Goal: Transaction & Acquisition: Book appointment/travel/reservation

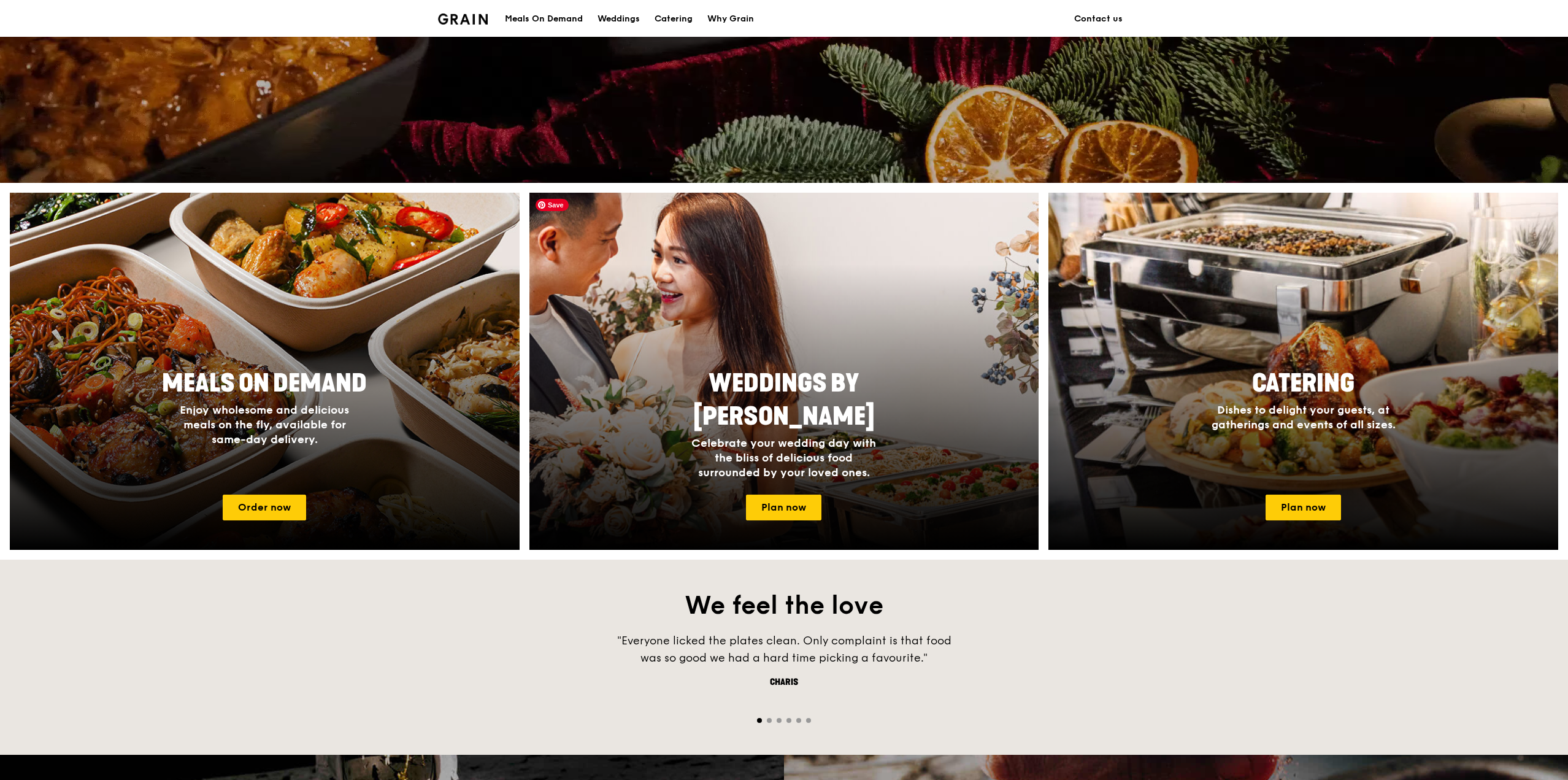
scroll to position [368, 0]
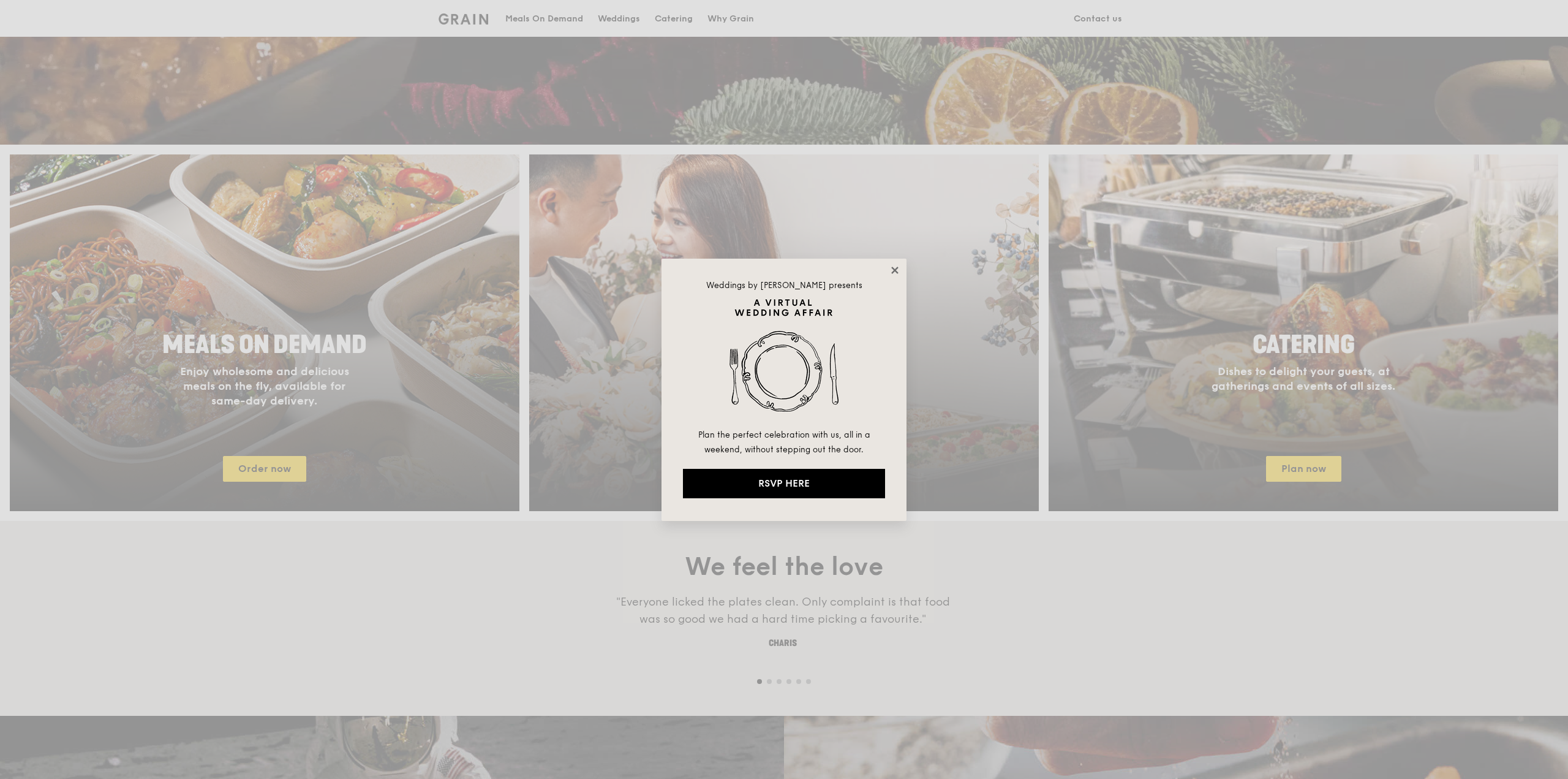
click at [898, 267] on icon at bounding box center [895, 270] width 11 height 11
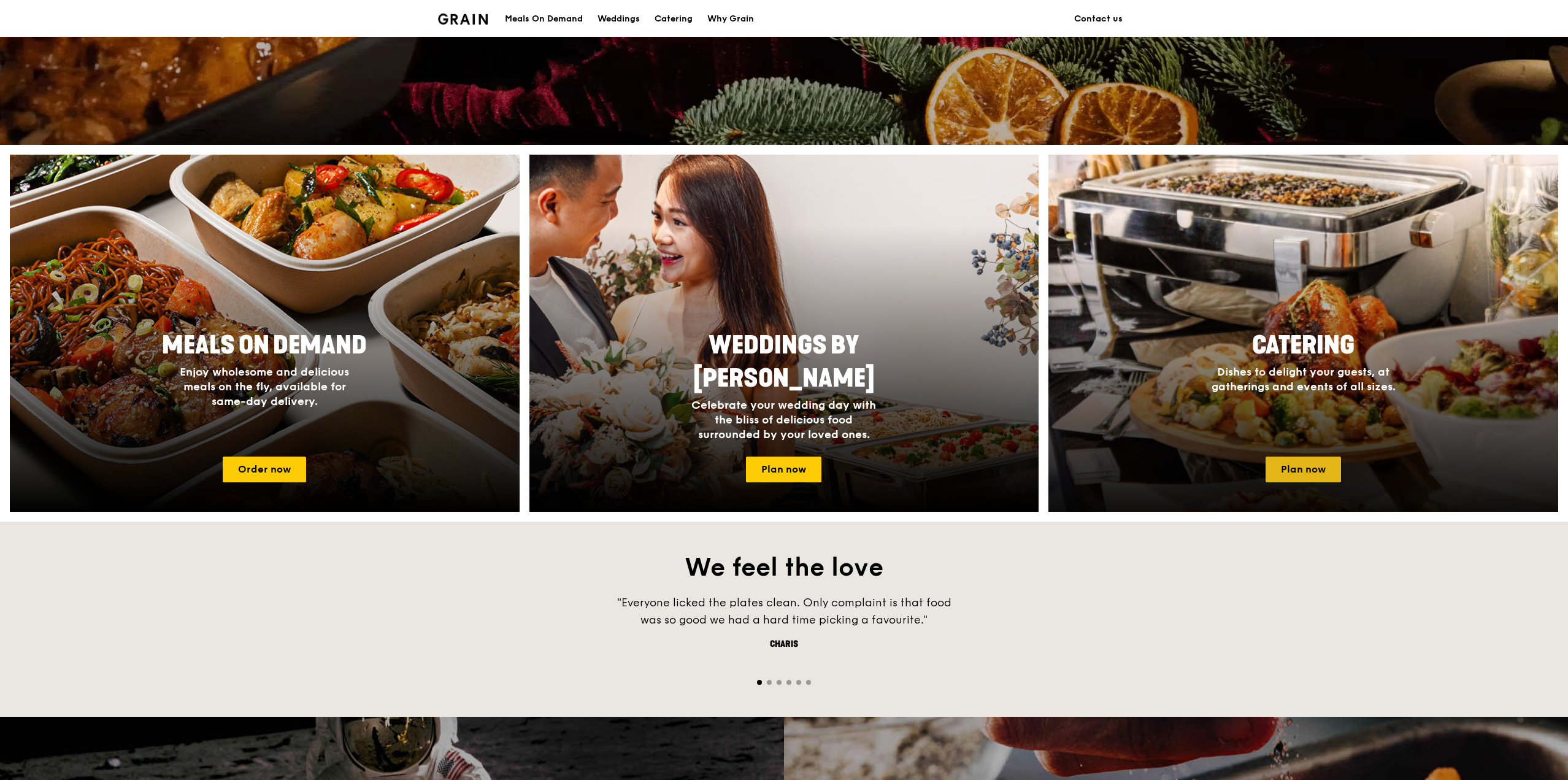
click at [1318, 477] on link "Plan now" at bounding box center [1303, 469] width 76 height 26
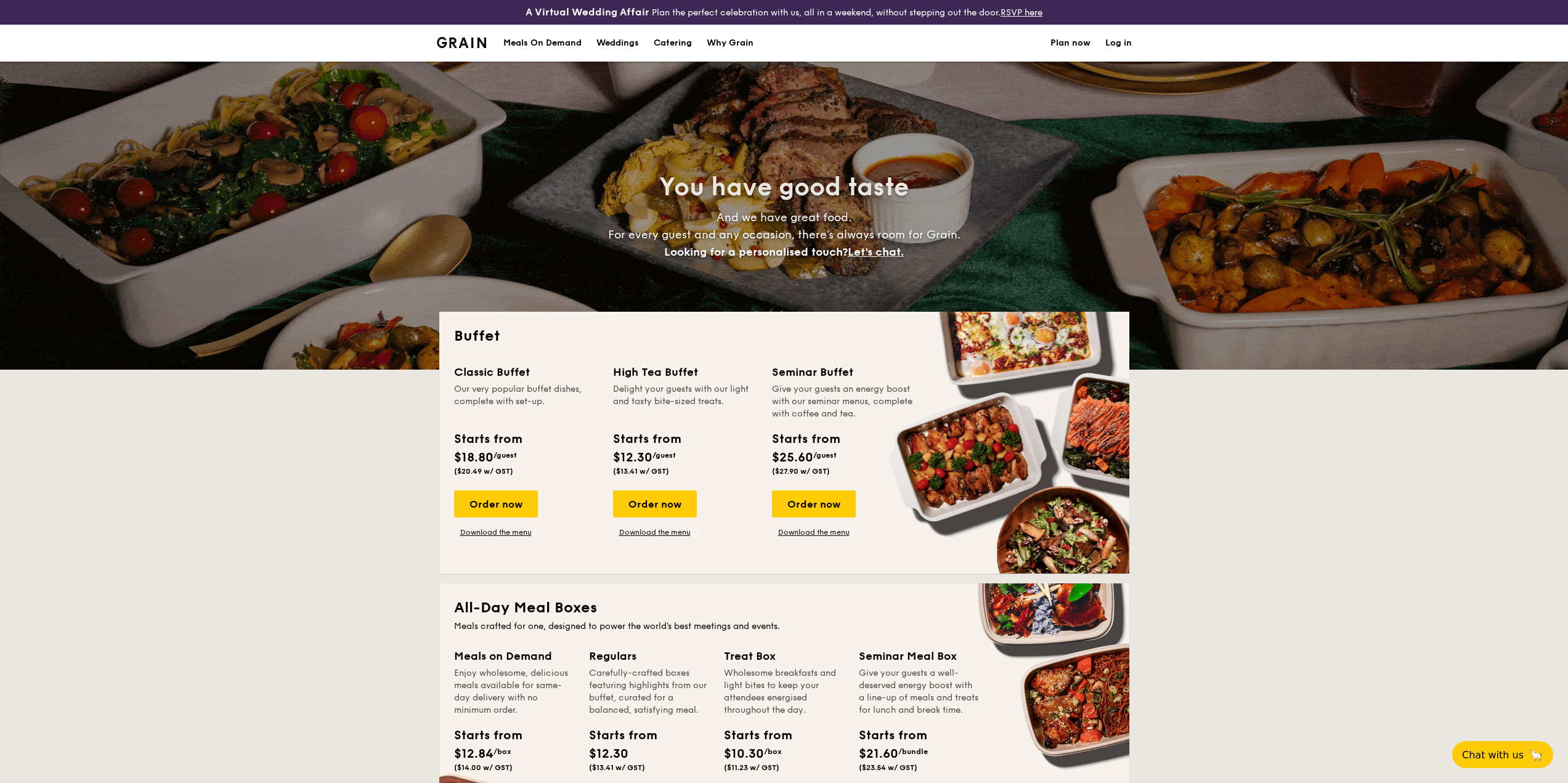
select select
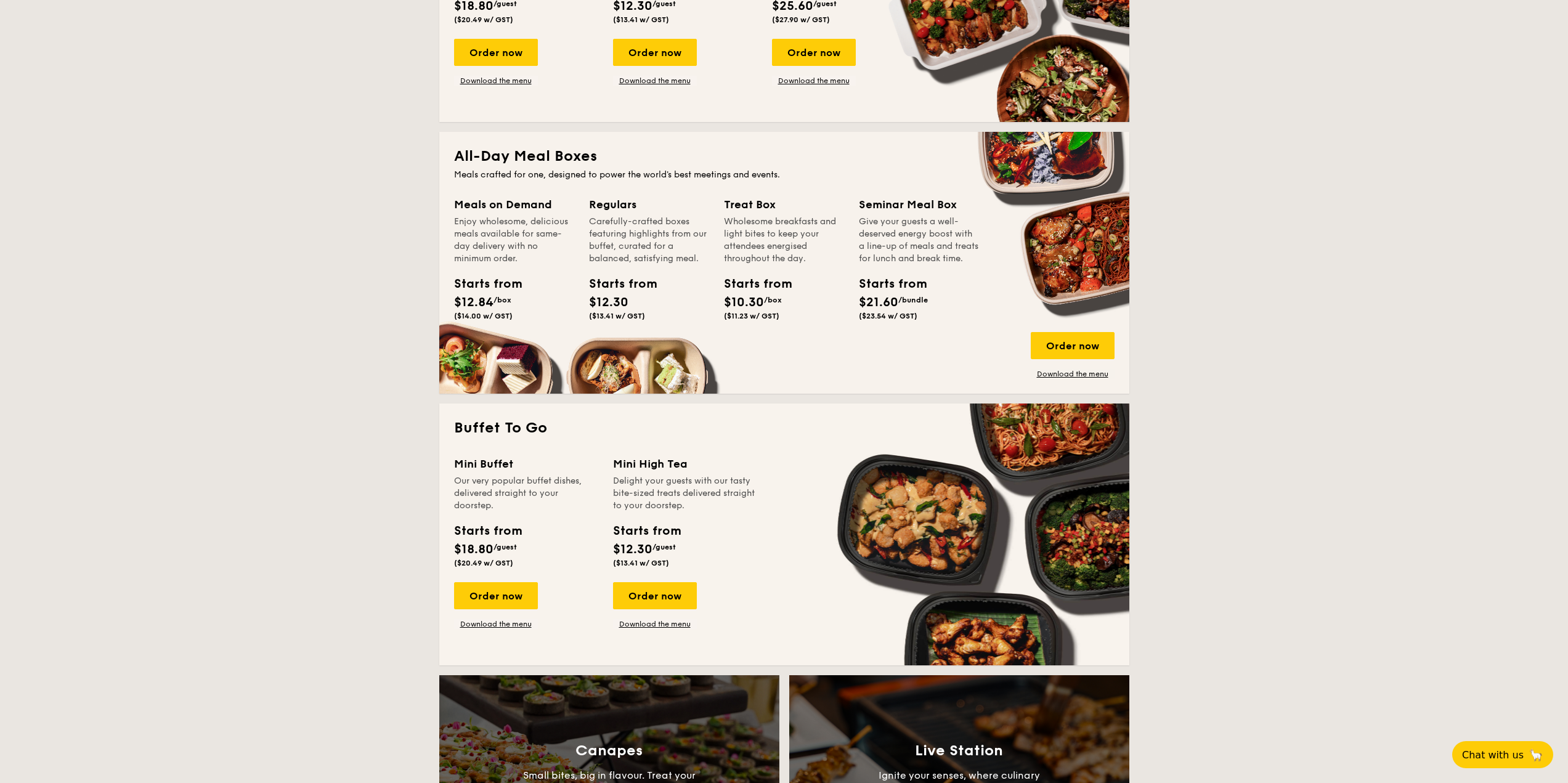
scroll to position [554, 0]
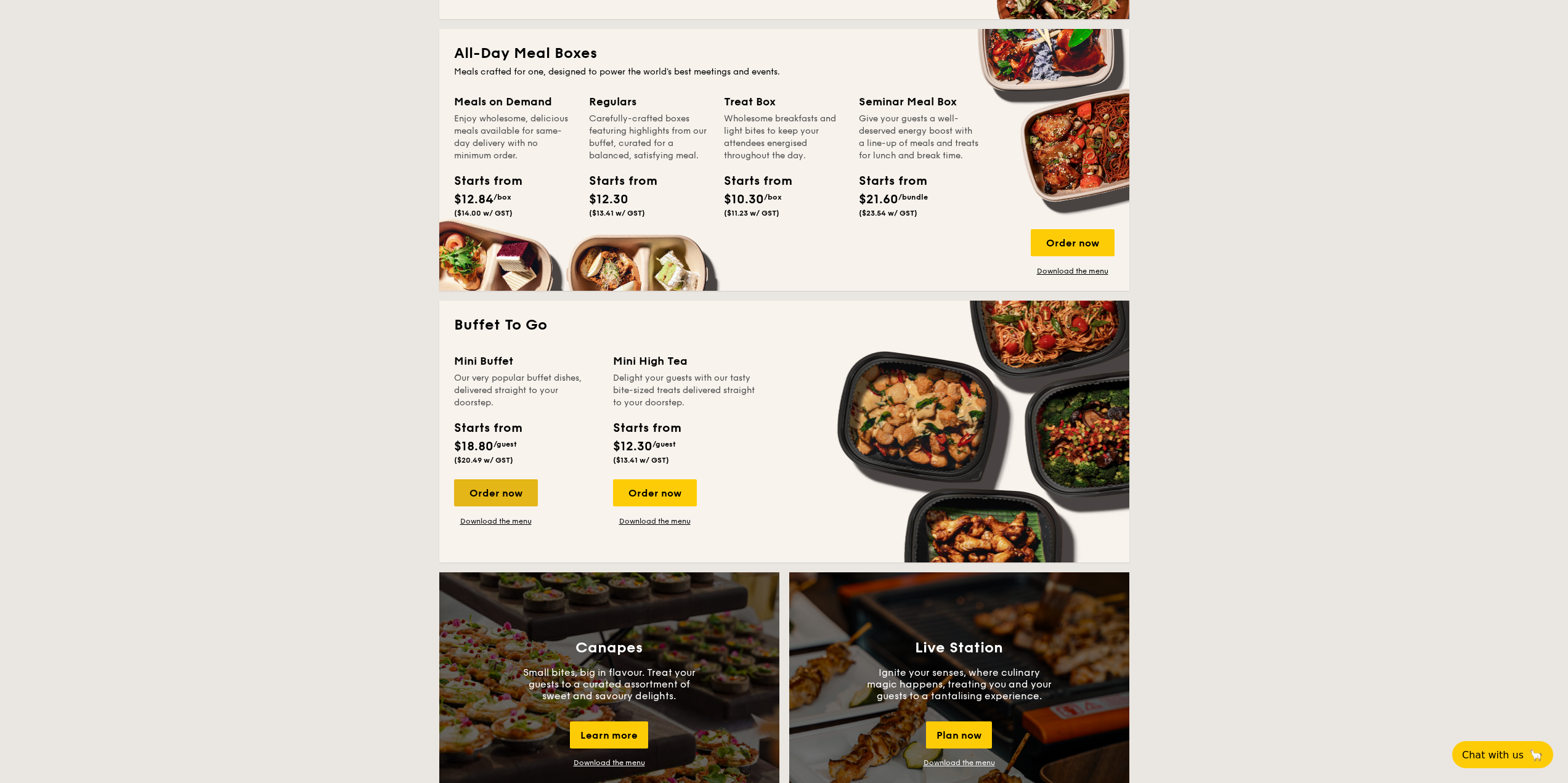
click at [498, 496] on div "Order now" at bounding box center [496, 492] width 84 height 27
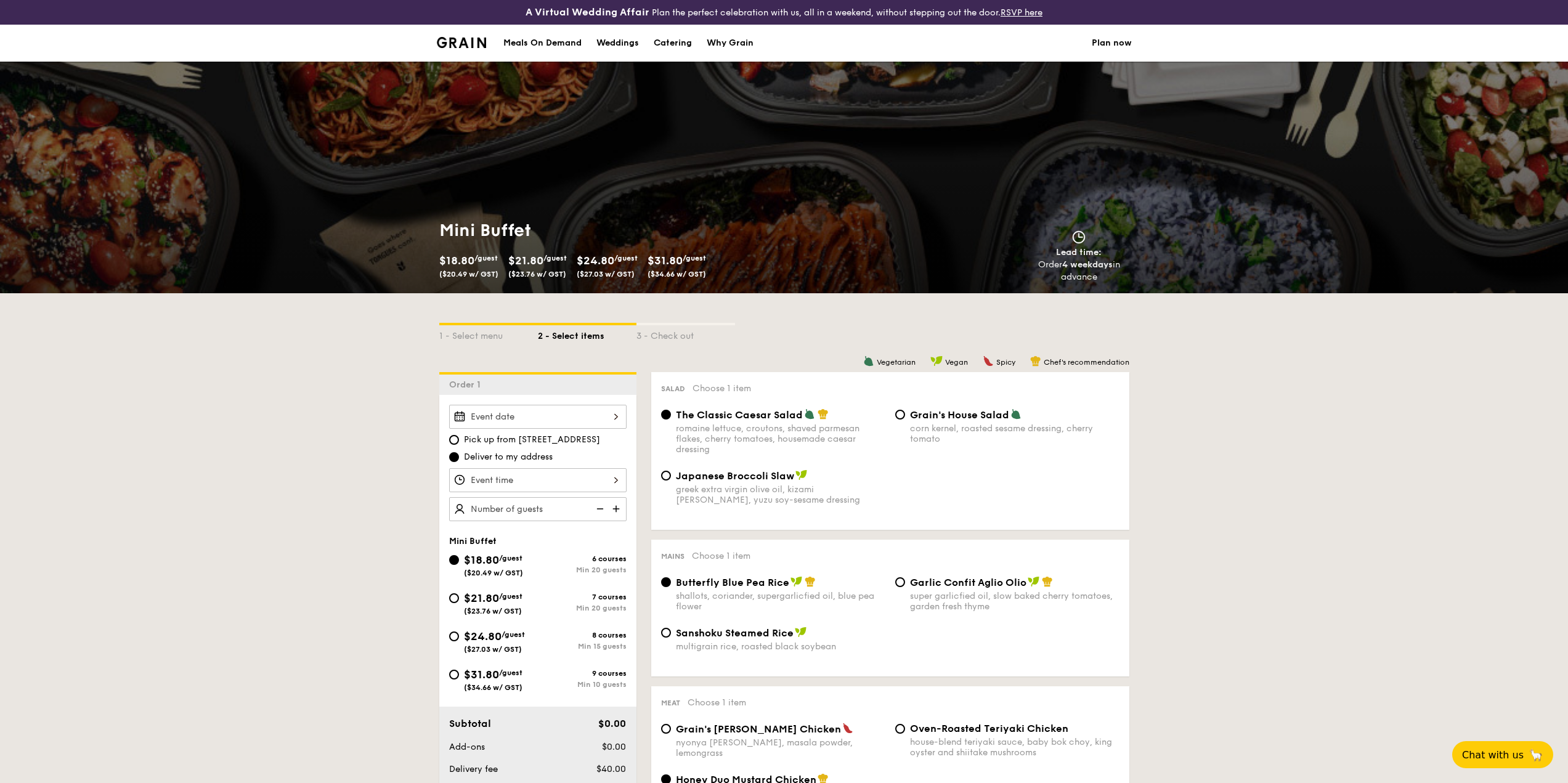
click at [498, 610] on span "($23.76 w/ GST)" at bounding box center [492, 611] width 58 height 9
click at [459, 603] on input "$21.80 /guest ($23.76 w/ GST) 7 courses Min 20 guests" at bounding box center [453, 598] width 10 height 10
radio input "true"
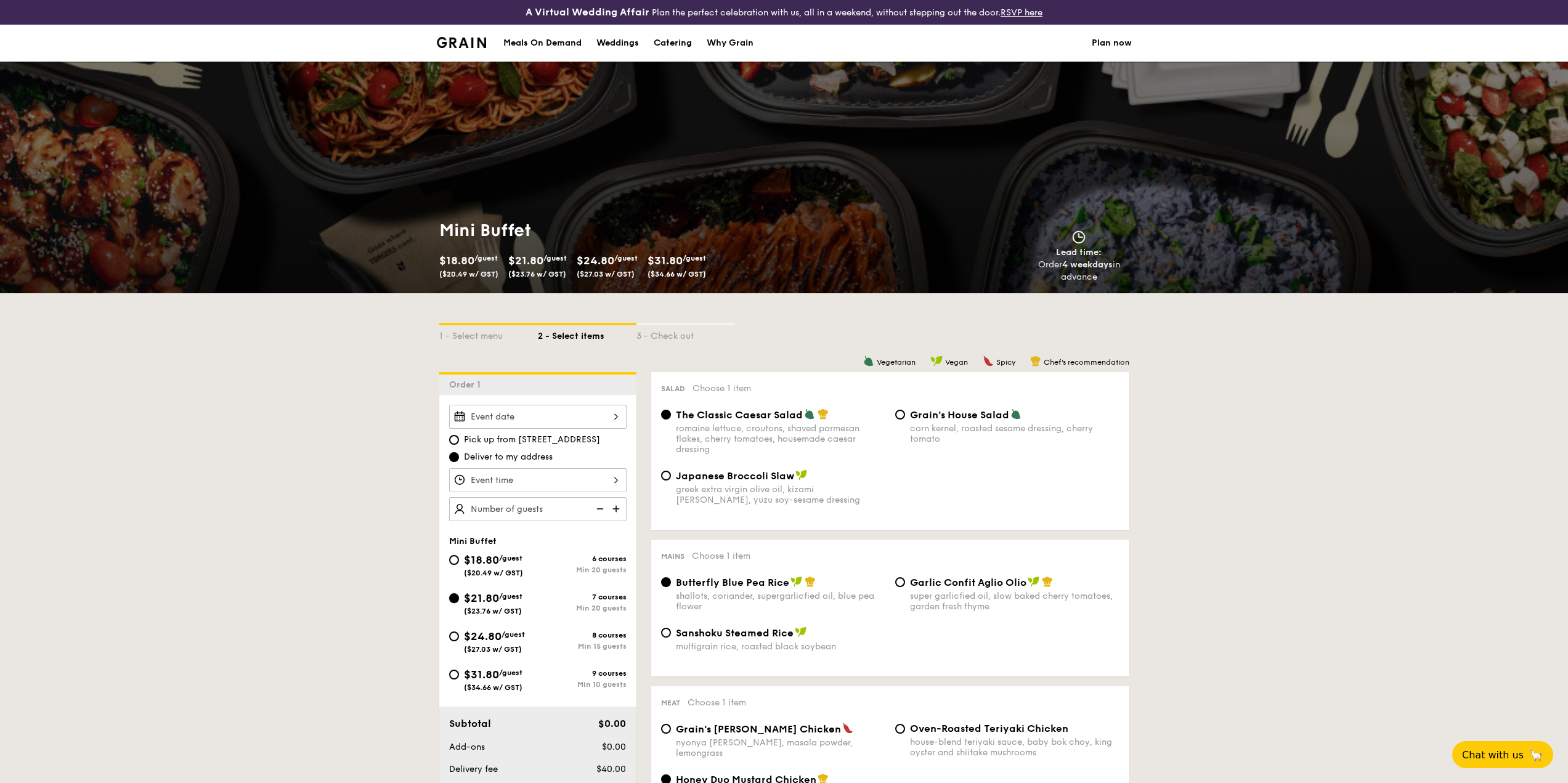
radio input "false"
radio input "true"
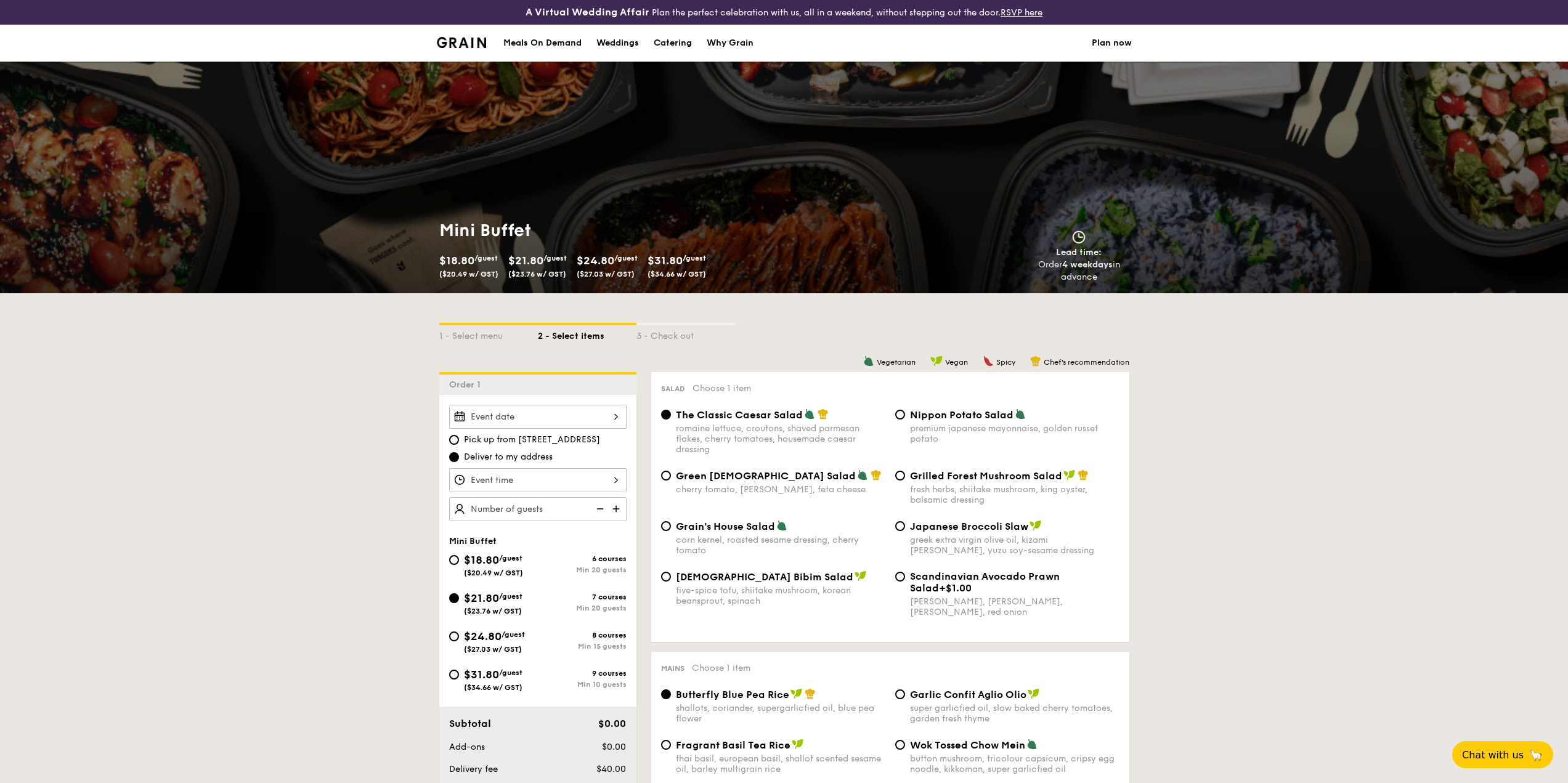
click at [746, 572] on span "Korean Bibim Salad" at bounding box center [765, 577] width 177 height 12
click at [671, 572] on input "Korean Bibim Salad five-spice tofu, shiitake mushroom, korean beansprout, spina…" at bounding box center [665, 576] width 10 height 10
radio input "true"
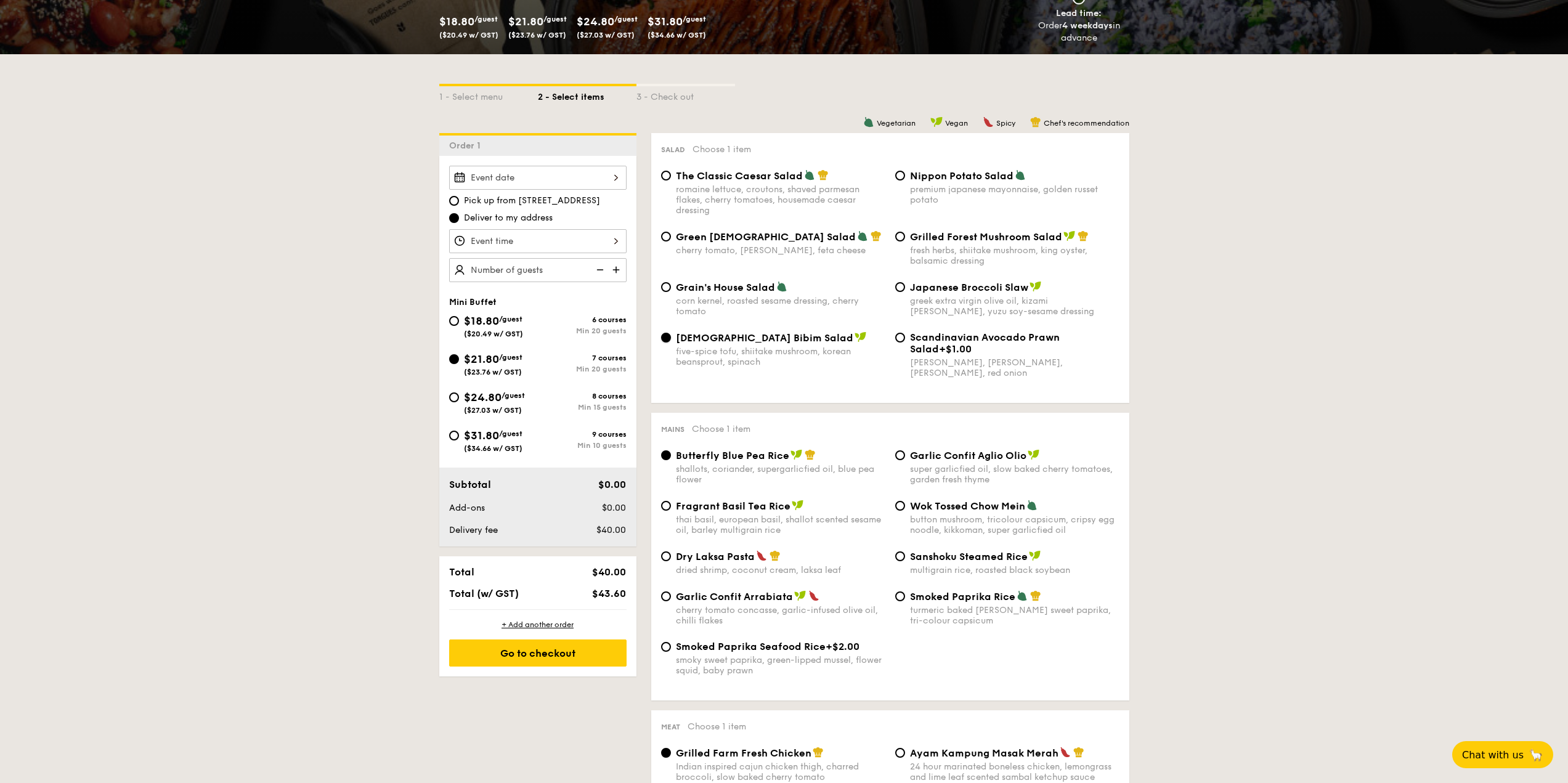
scroll to position [246, 0]
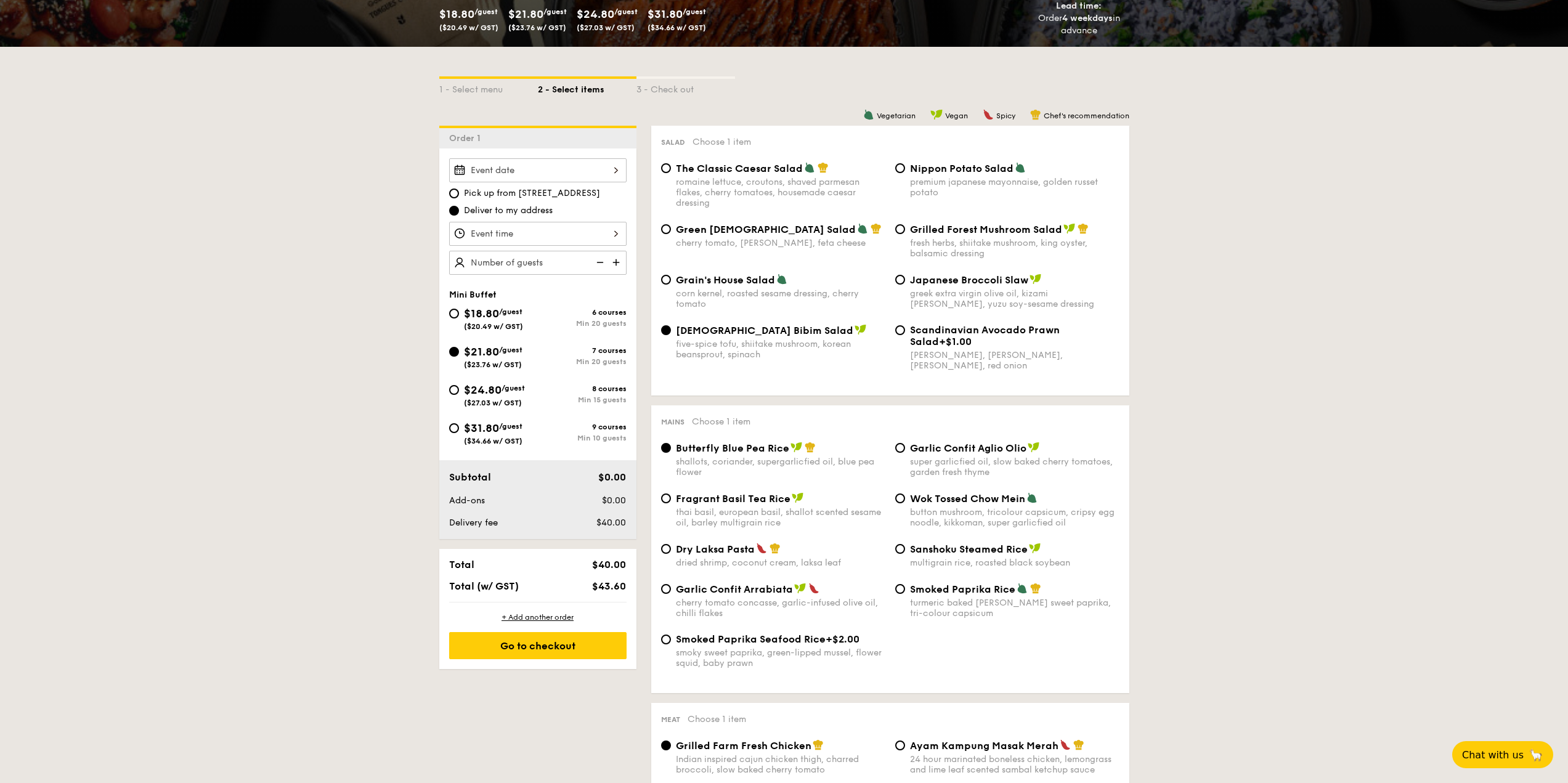
click at [732, 500] on span "Fragrant Basil Tea Rice" at bounding box center [733, 499] width 114 height 12
click at [671, 500] on input "Fragrant Basil Tea Rice thai basil, european basil, shallot scented sesame oil,…" at bounding box center [665, 497] width 10 height 10
radio input "true"
click at [715, 556] on div "Dry Laksa Pasta dried shrimp, coconut cream, laksa leaf" at bounding box center [781, 555] width 210 height 25
click at [671, 553] on input "Dry Laksa Pasta dried shrimp, coconut cream, laksa leaf" at bounding box center [665, 548] width 10 height 10
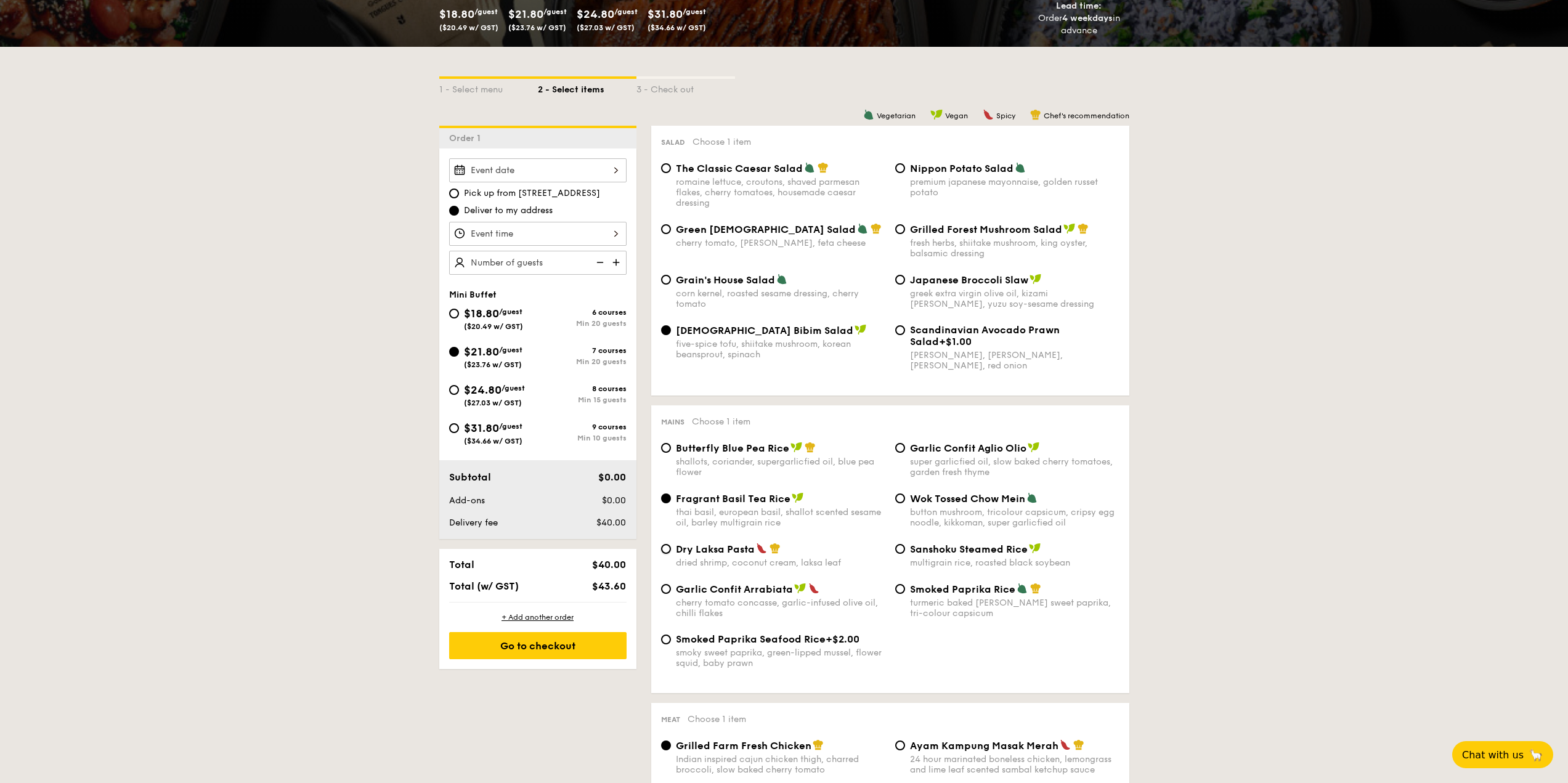
radio input "true"
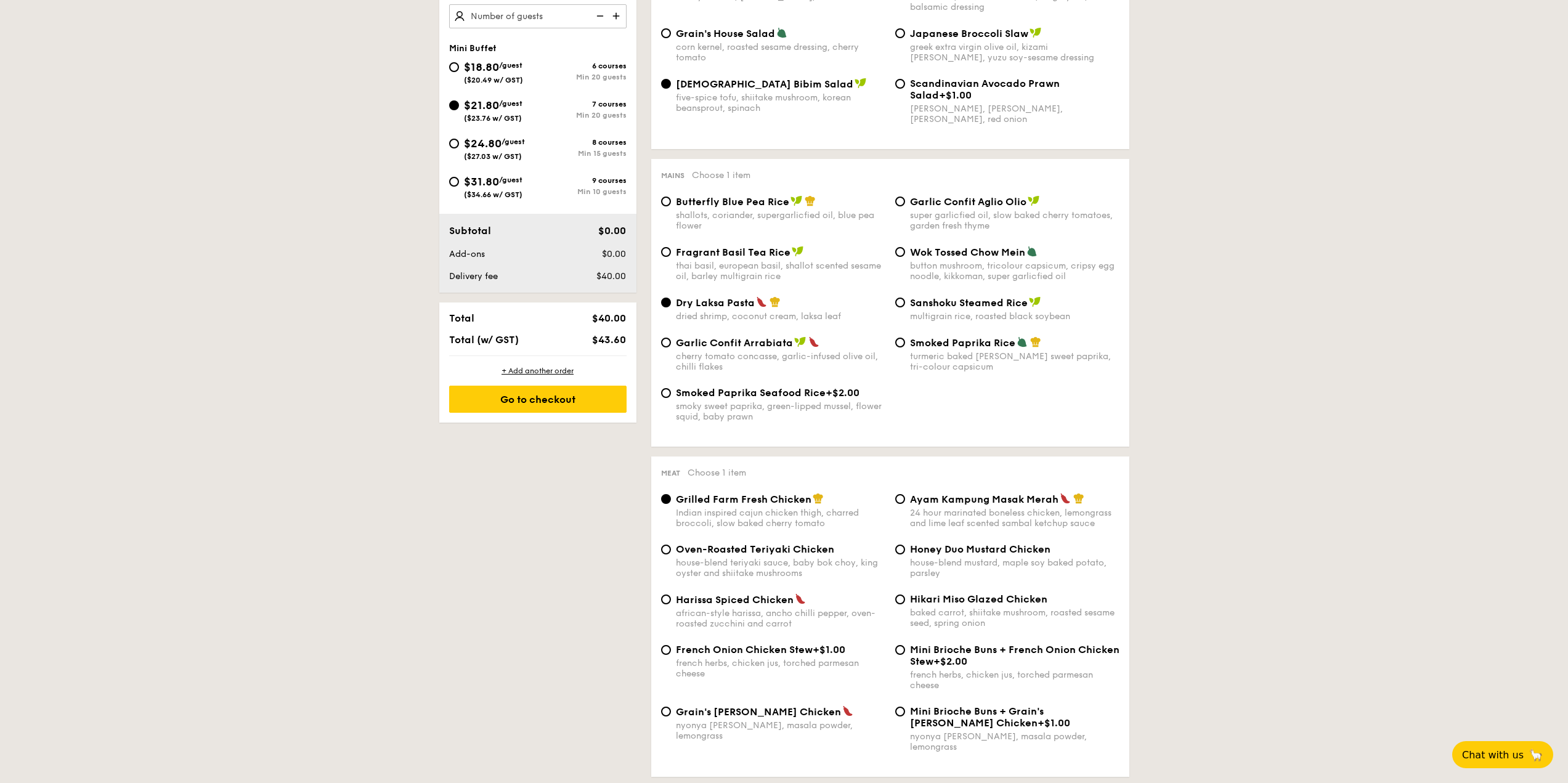
click at [949, 594] on span "Hikari Miso Glazed Chicken" at bounding box center [979, 599] width 137 height 12
click at [905, 594] on input "Hikari Miso Glazed Chicken baked carrot, shiitake mushroom, roasted sesame seed…" at bounding box center [900, 599] width 10 height 10
radio input "true"
click at [515, 66] on span "/guest" at bounding box center [511, 66] width 24 height 9
click at [459, 66] on input "$18.80 /guest ($20.49 w/ GST) 6 courses Min 20 guests" at bounding box center [453, 66] width 10 height 10
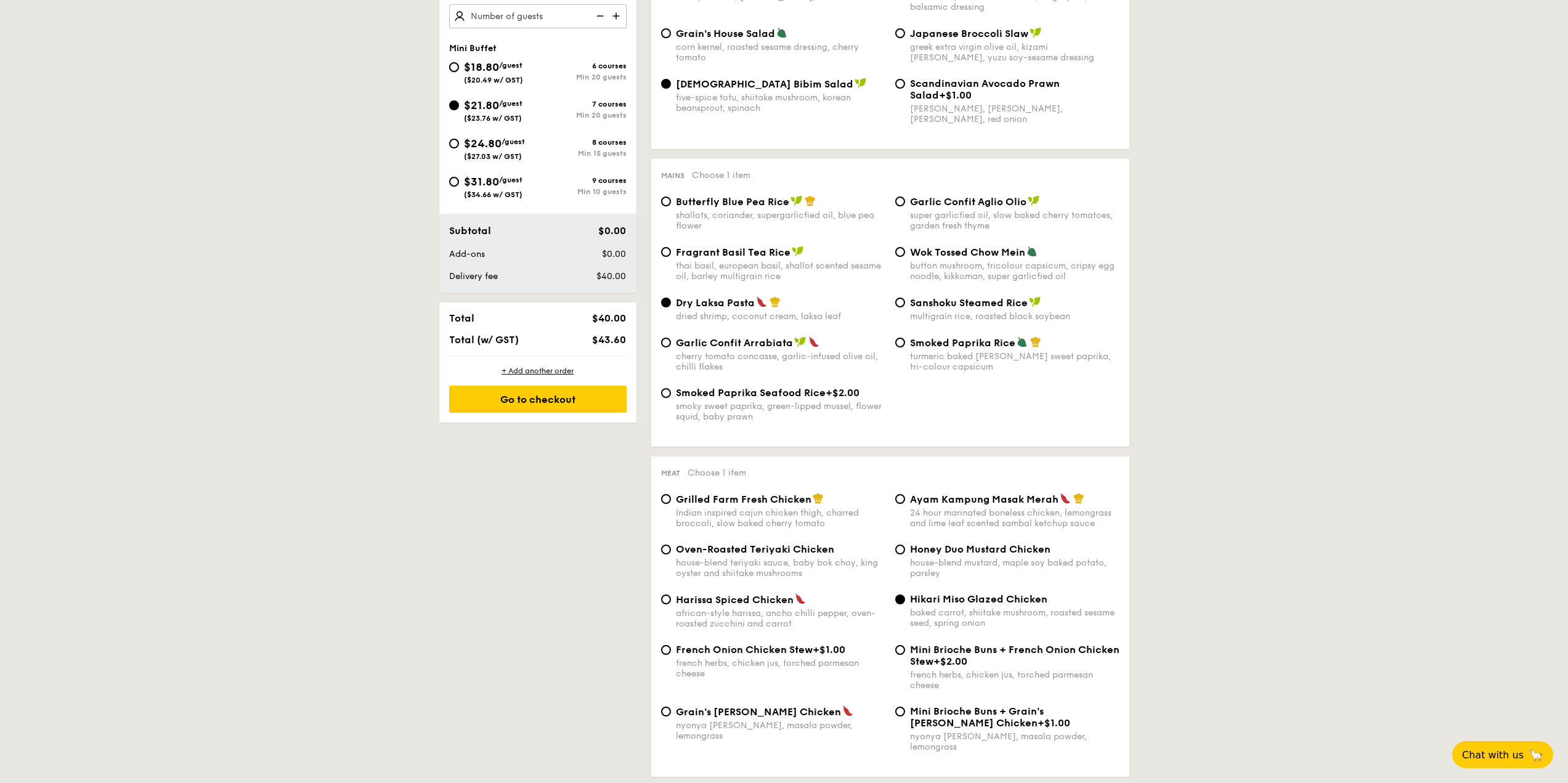
radio input "true"
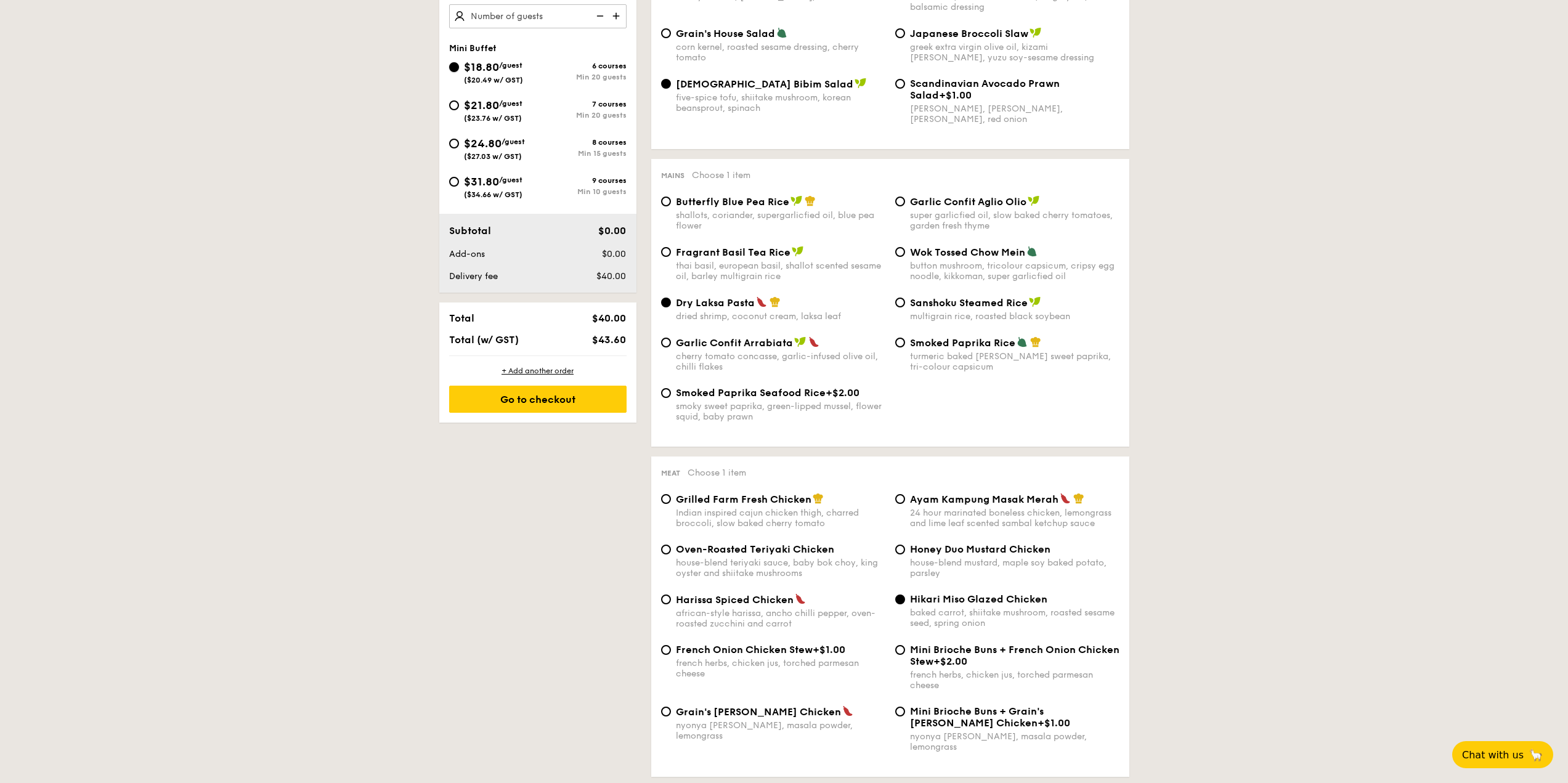
radio input "true"
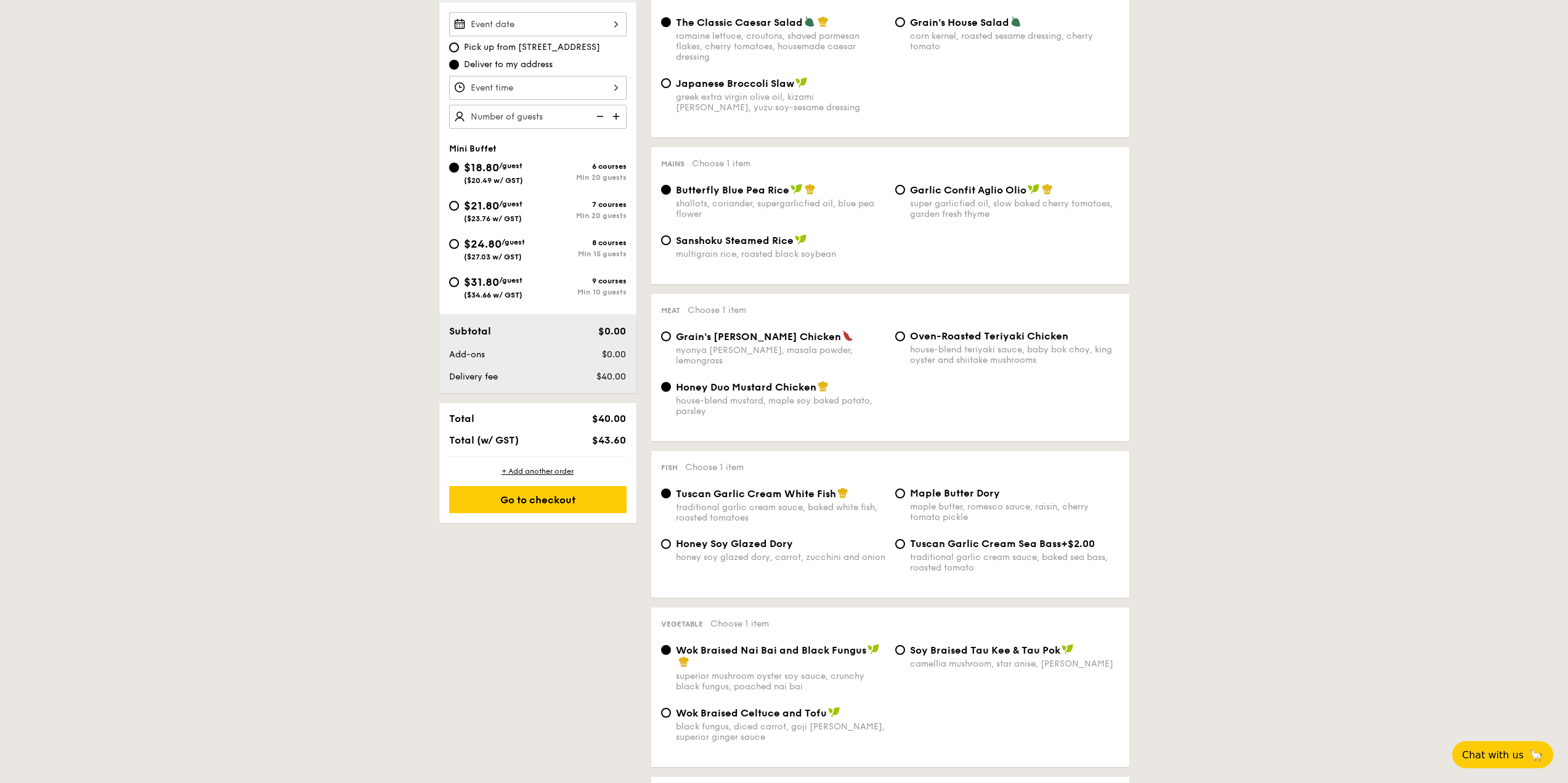
scroll to position [246, 0]
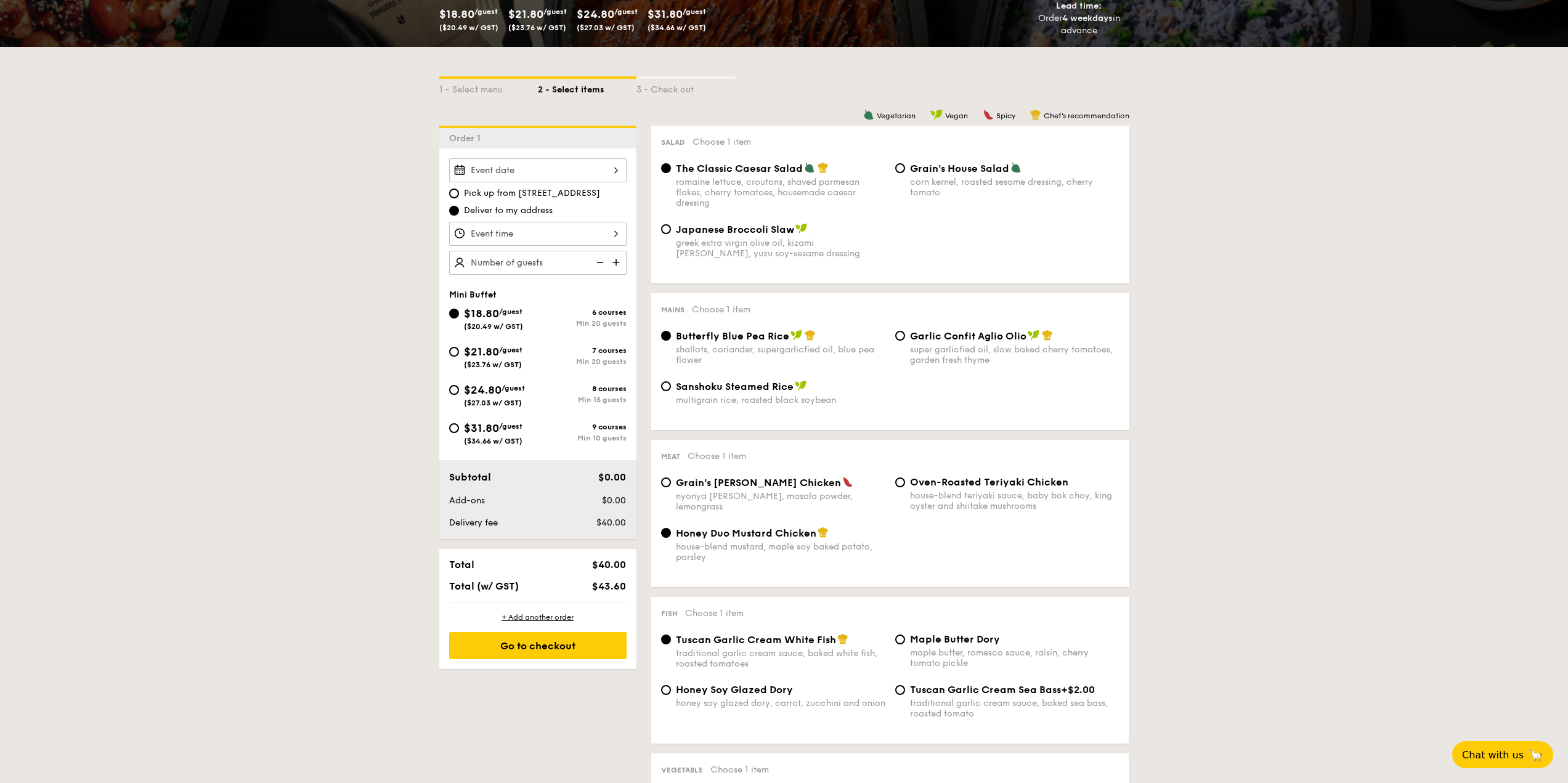
click at [560, 441] on div "Min 10 guests" at bounding box center [582, 438] width 89 height 9
click at [459, 433] on input "$31.80 /guest ($34.66 w/ GST) 9 courses Min 10 guests" at bounding box center [453, 427] width 10 height 10
radio input "true"
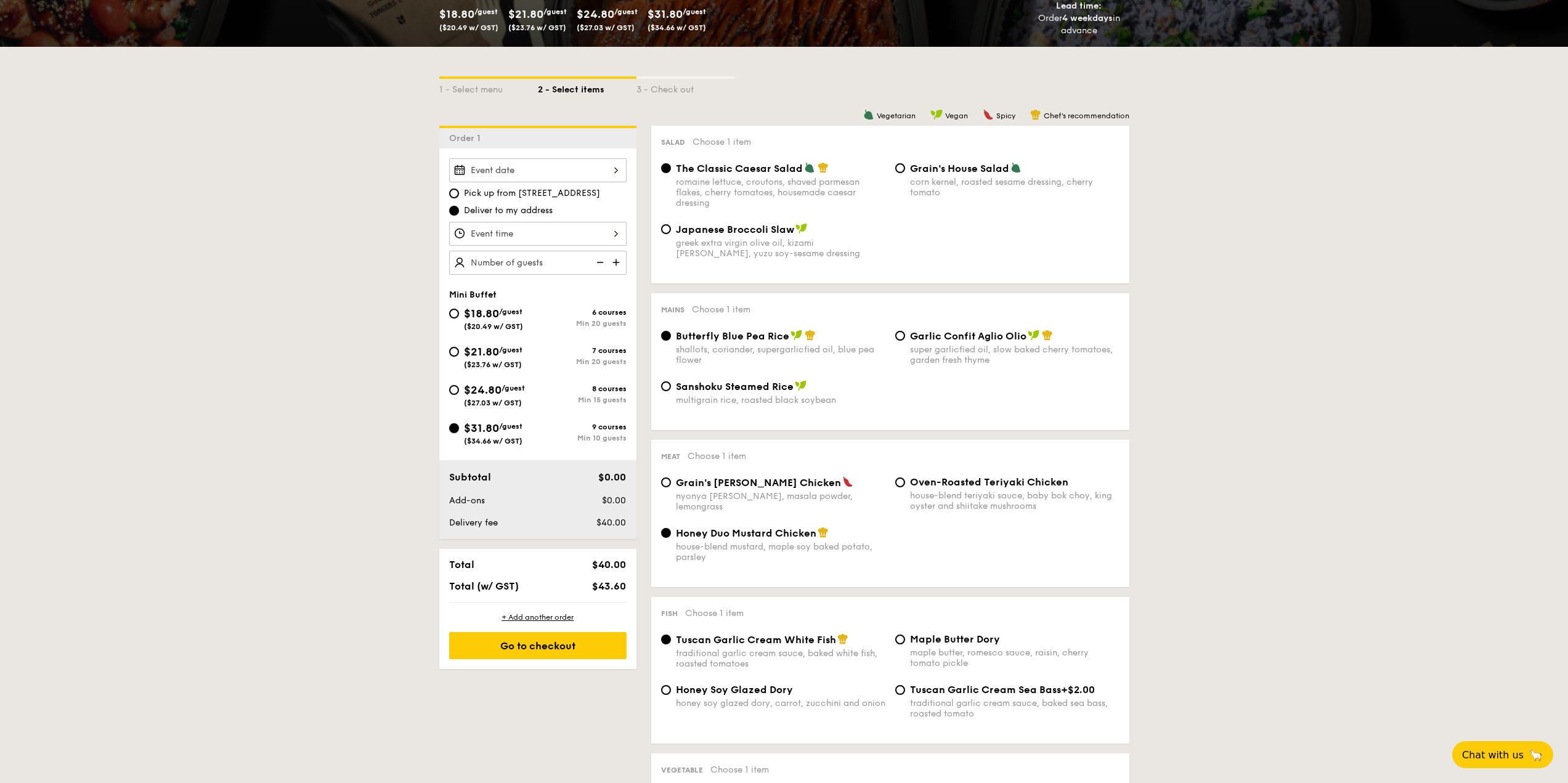
radio input "false"
radio input "true"
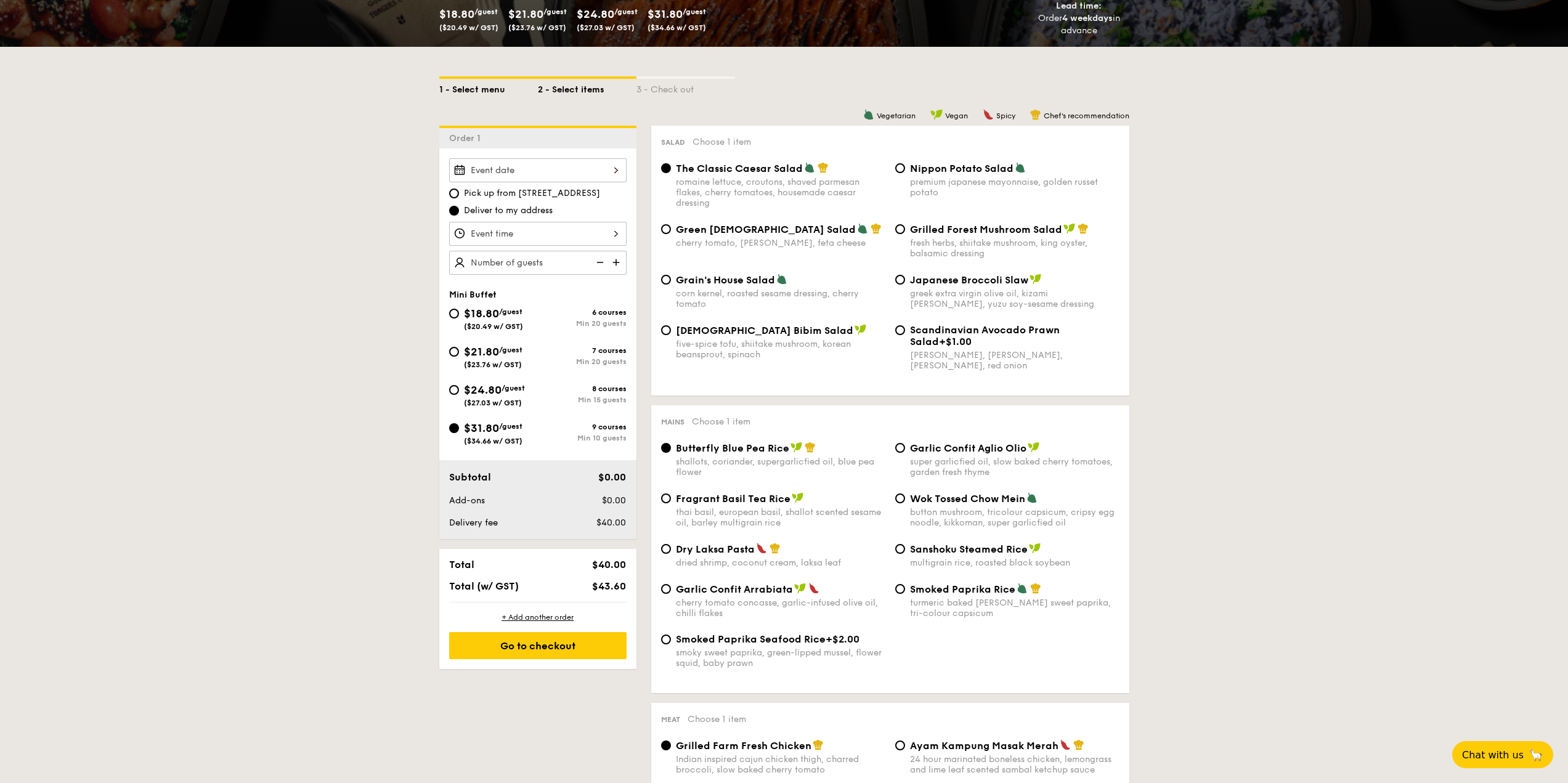
click at [486, 94] on div "1 - Select menu" at bounding box center [489, 87] width 99 height 17
select select
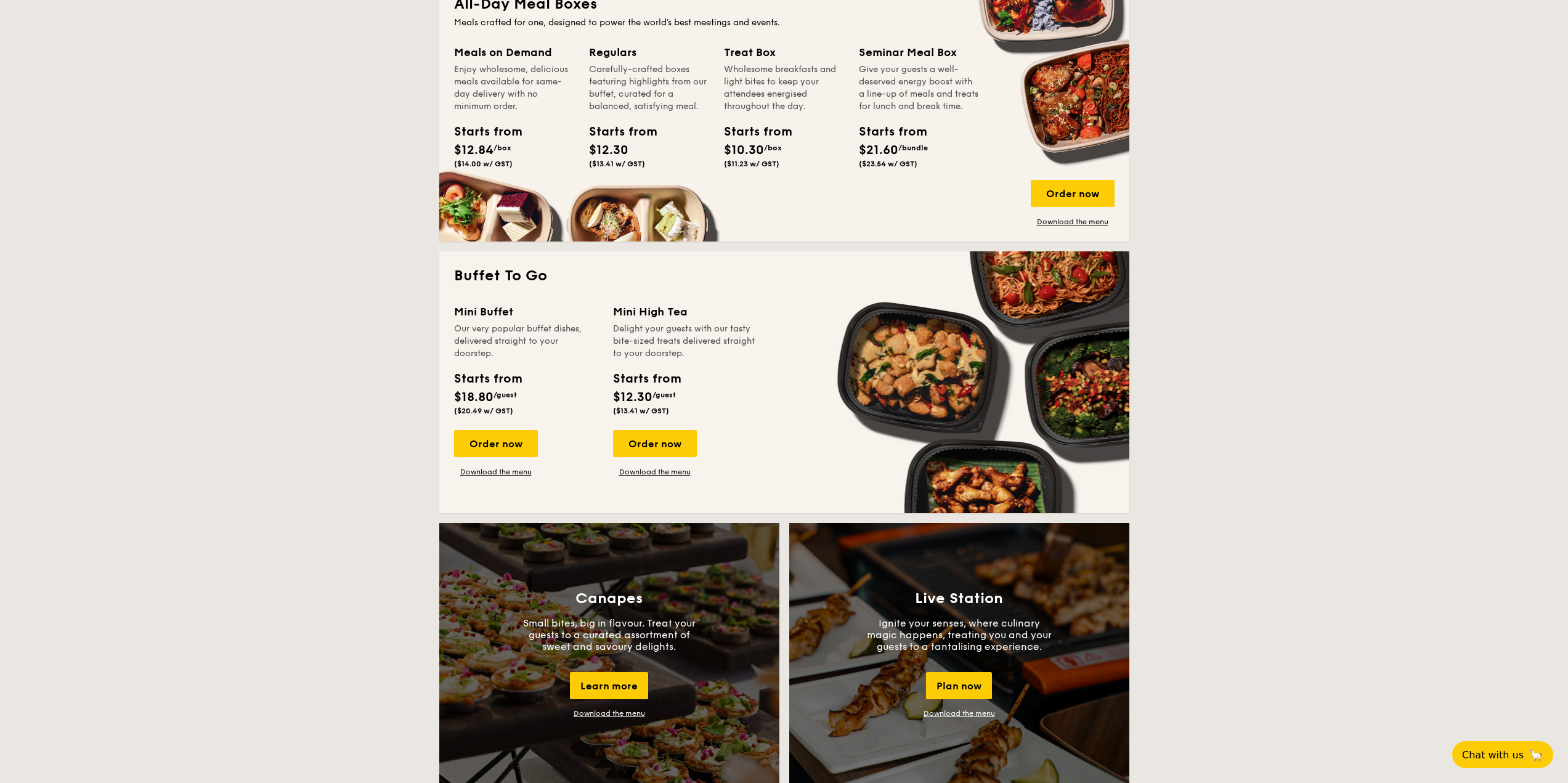
scroll to position [616, 0]
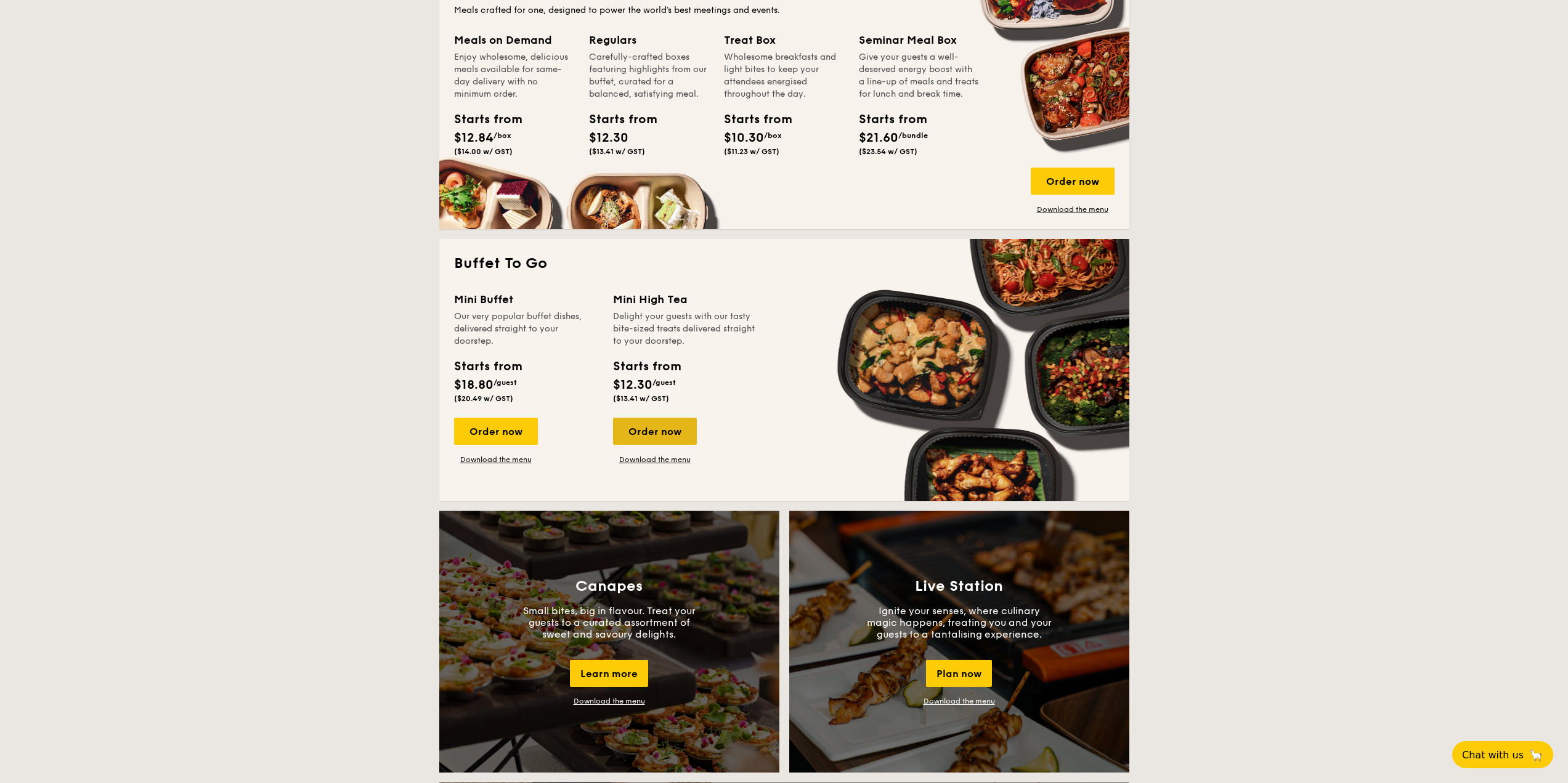
click at [681, 433] on div "Order now" at bounding box center [655, 431] width 84 height 27
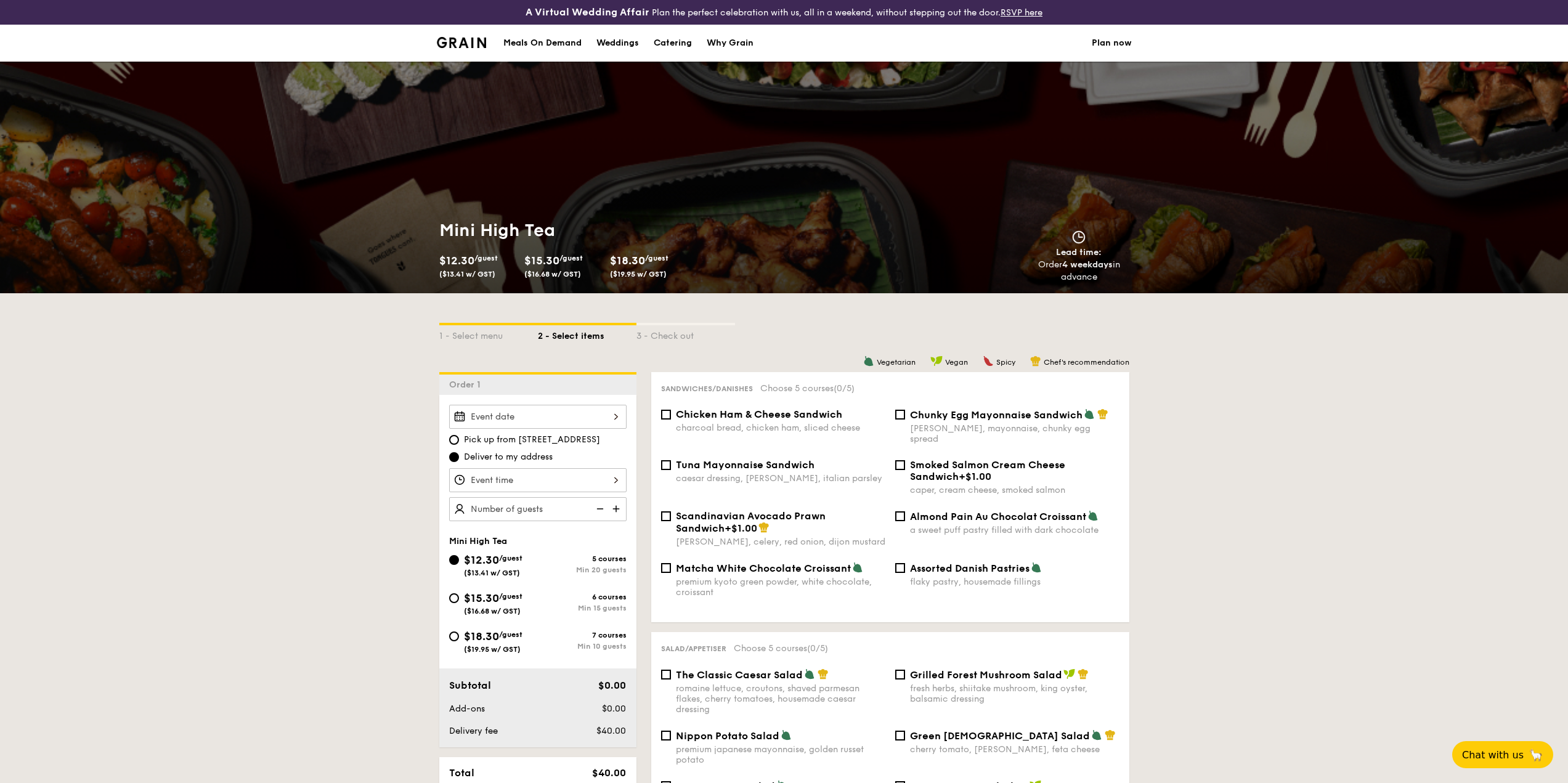
click at [523, 639] on div "$18.30 /guest ($19.95 w/ GST)" at bounding box center [492, 640] width 58 height 26
click at [459, 639] on input "$18.30 /guest ($19.95 w/ GST) 7 courses Min 10 guests" at bounding box center [453, 635] width 10 height 10
radio input "true"
click at [777, 512] on div "Scandinavian Avocado Prawn Sandwich +$1.00" at bounding box center [781, 522] width 210 height 24
click at [671, 512] on input "Scandinavian Avocado Prawn Sandwich +$1.00 dill, celery, red onion, dijon musta…" at bounding box center [665, 516] width 10 height 10
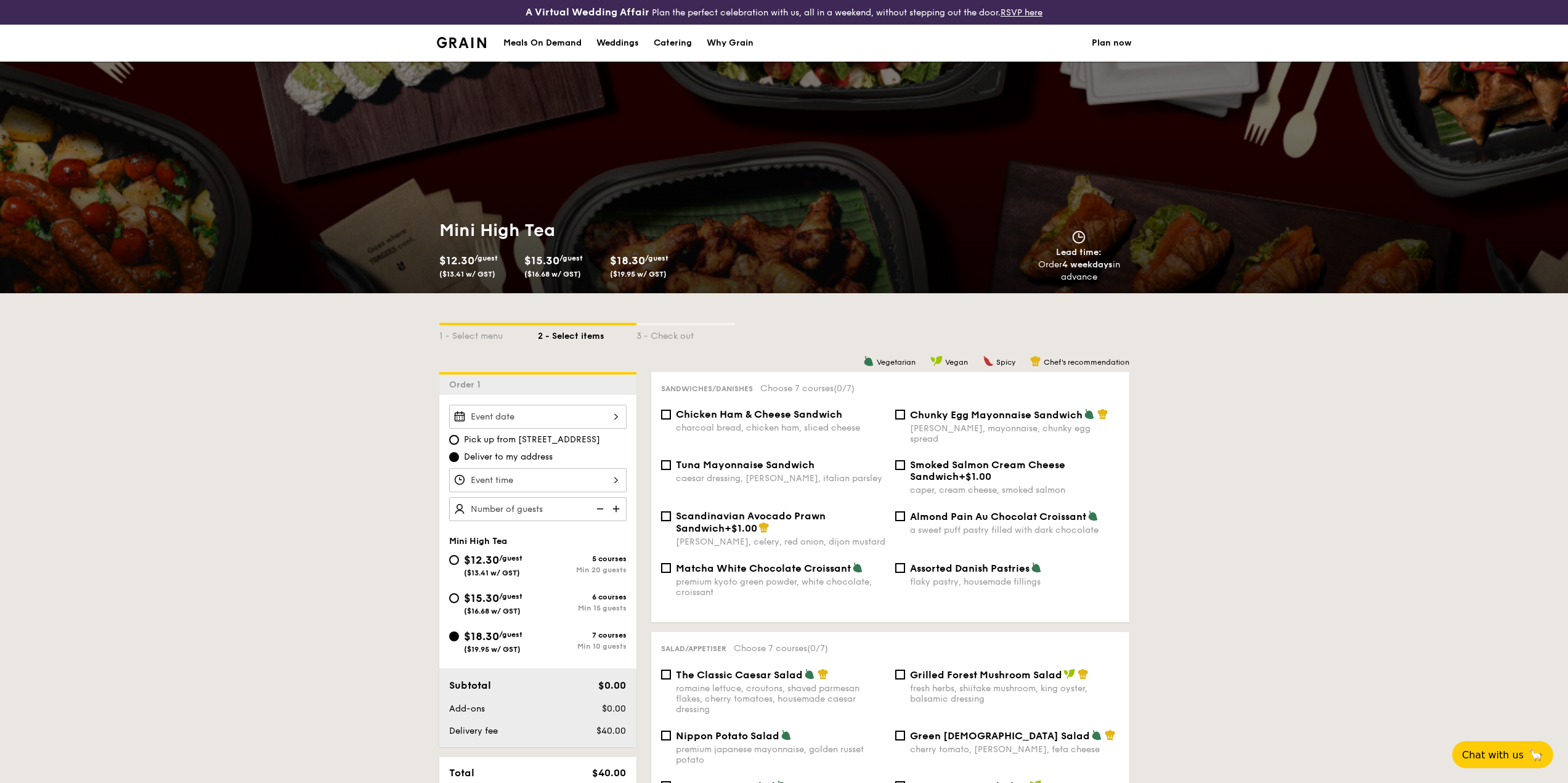
checkbox input "true"
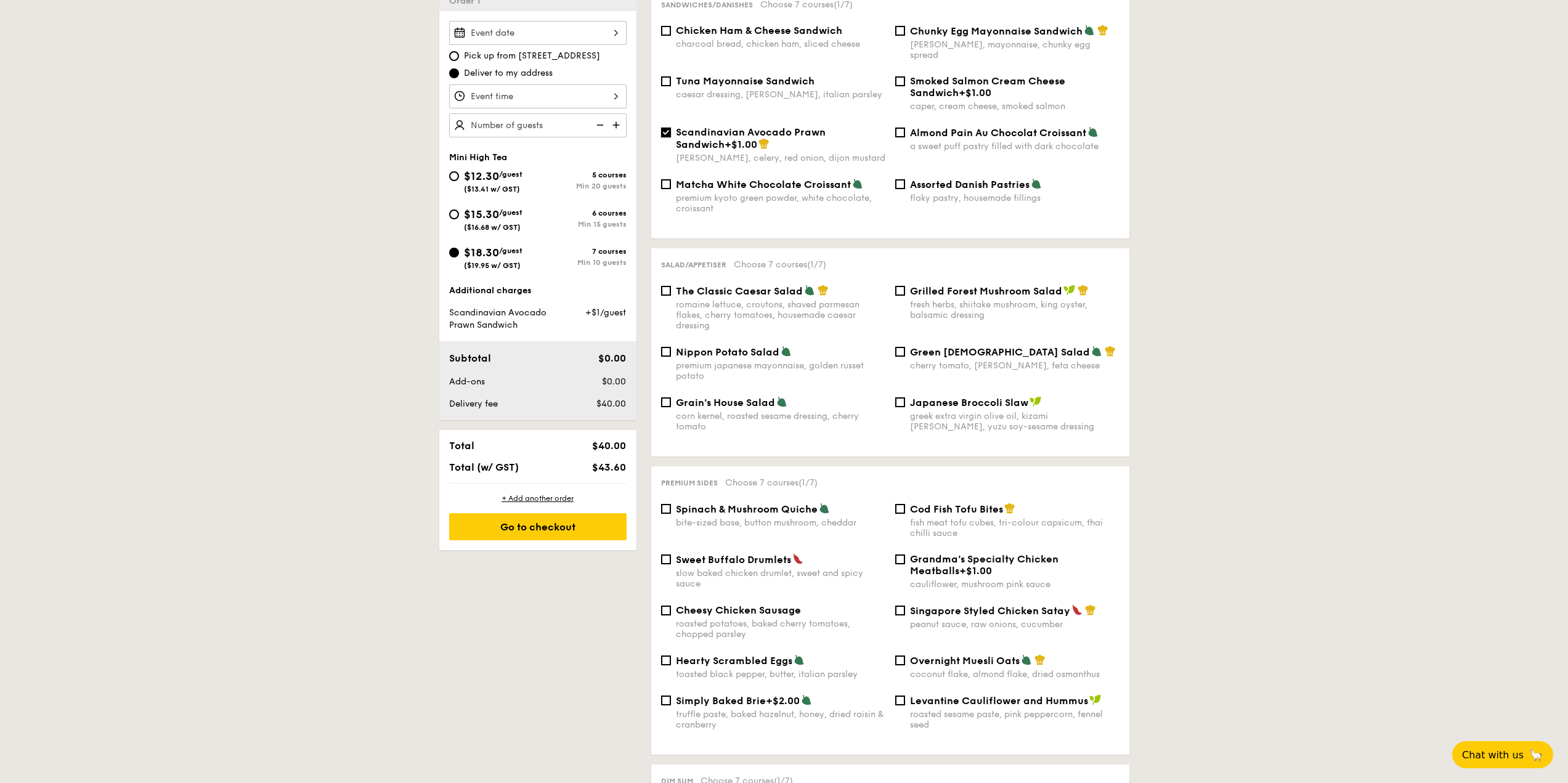
scroll to position [493, 0]
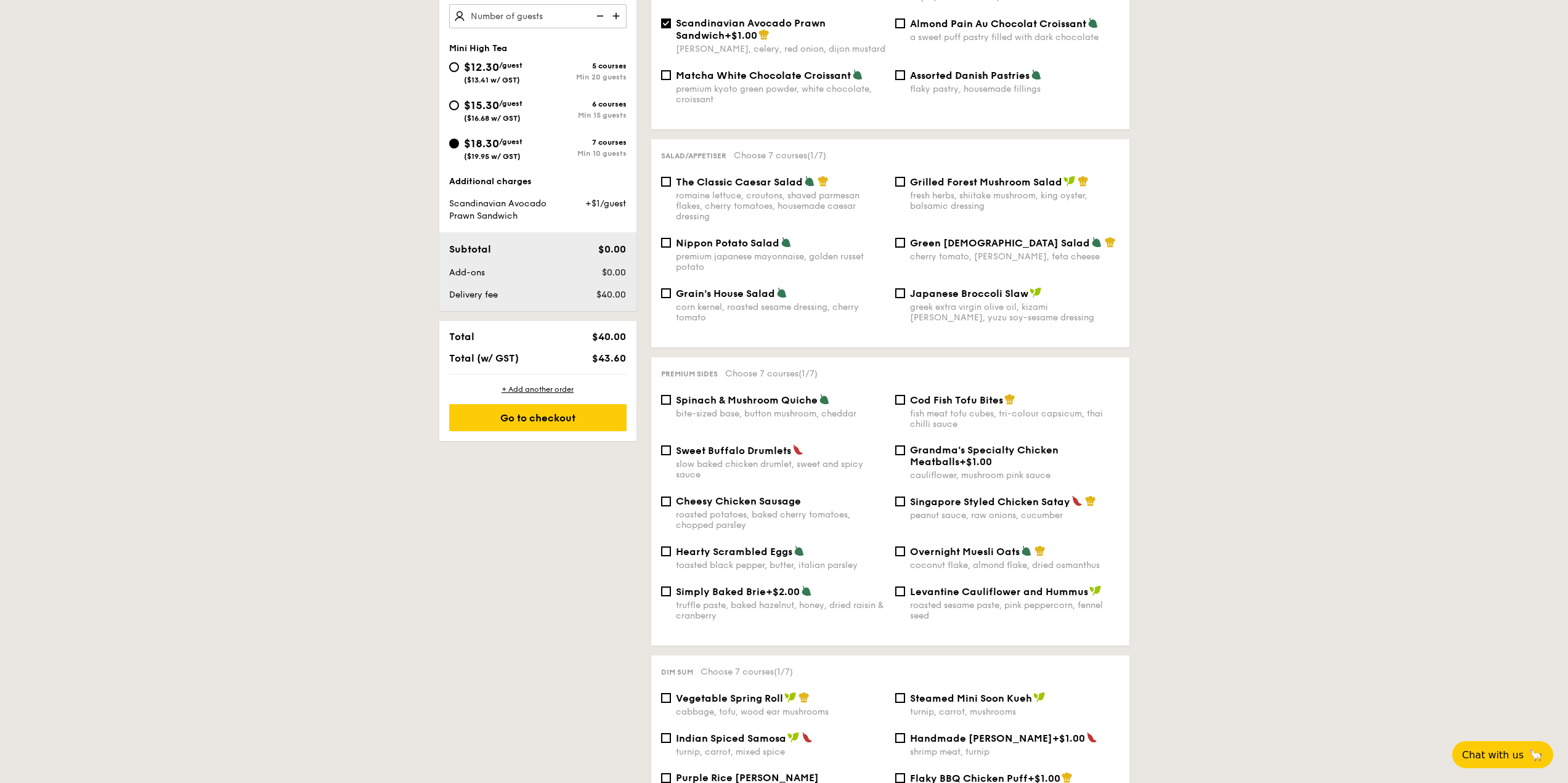
click at [1038, 496] on span "Singapore Styled Chicken Satay" at bounding box center [990, 502] width 160 height 12
click at [905, 497] on input "Singapore Styled Chicken Satay peanut sauce, raw onions, cucumber" at bounding box center [900, 501] width 10 height 10
checkbox input "true"
click at [717, 586] on span "Simply Baked Brie" at bounding box center [721, 592] width 90 height 12
click at [671, 587] on input "Simply Baked Brie +$2.00 truffle paste, baked hazelnut, honey, dried raisin & c…" at bounding box center [665, 591] width 10 height 10
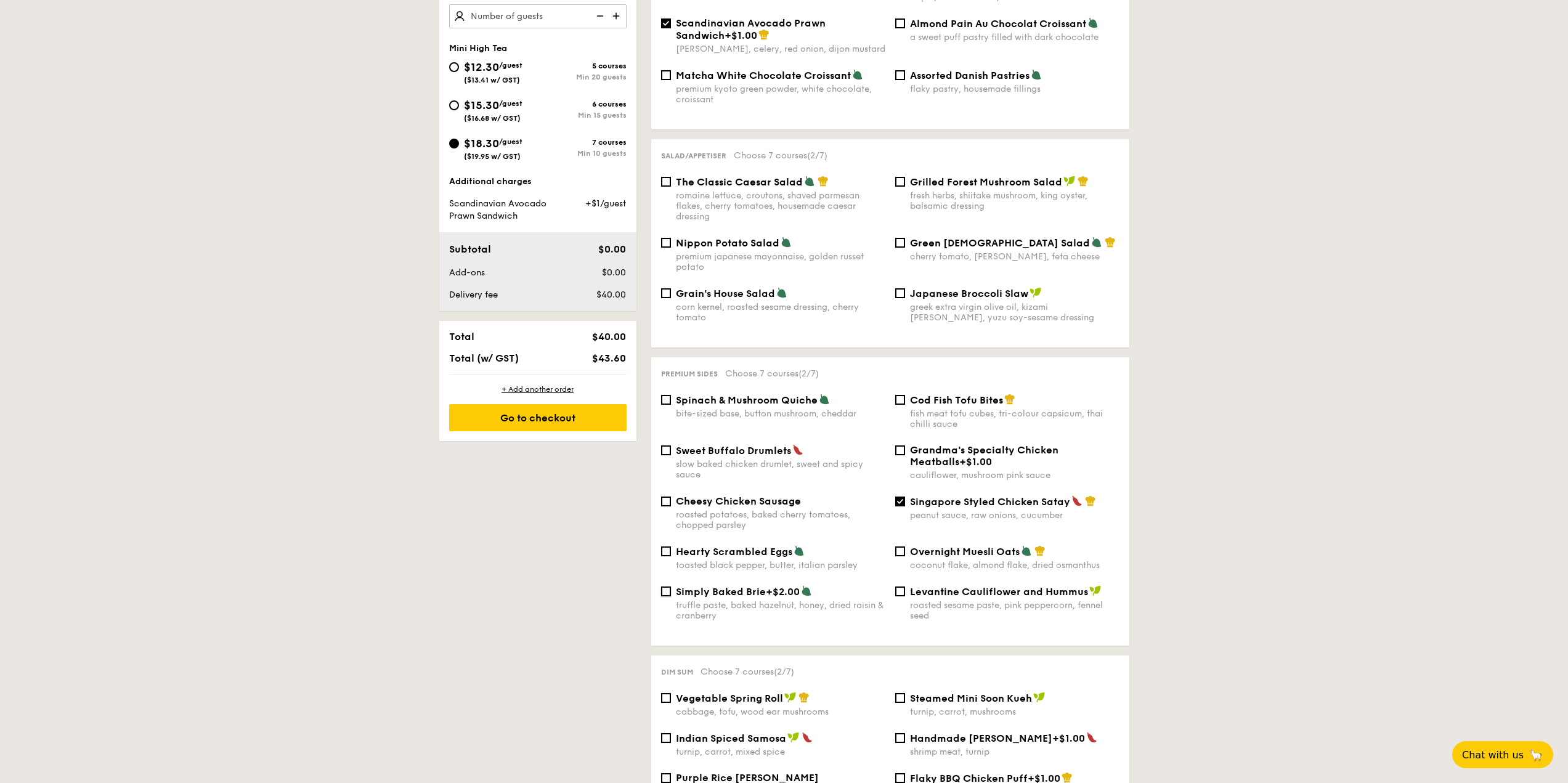
checkbox input "true"
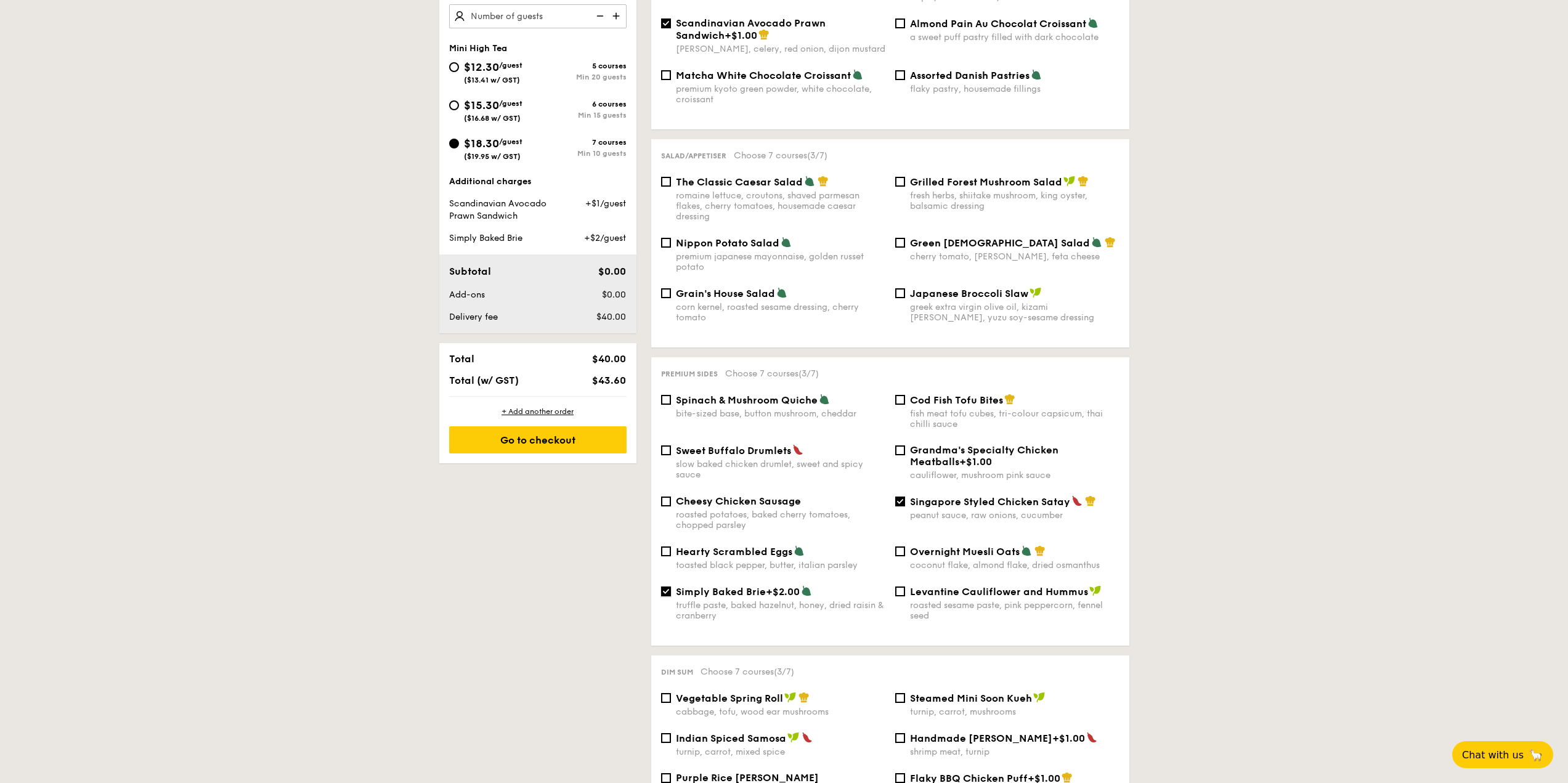
scroll to position [246, 0]
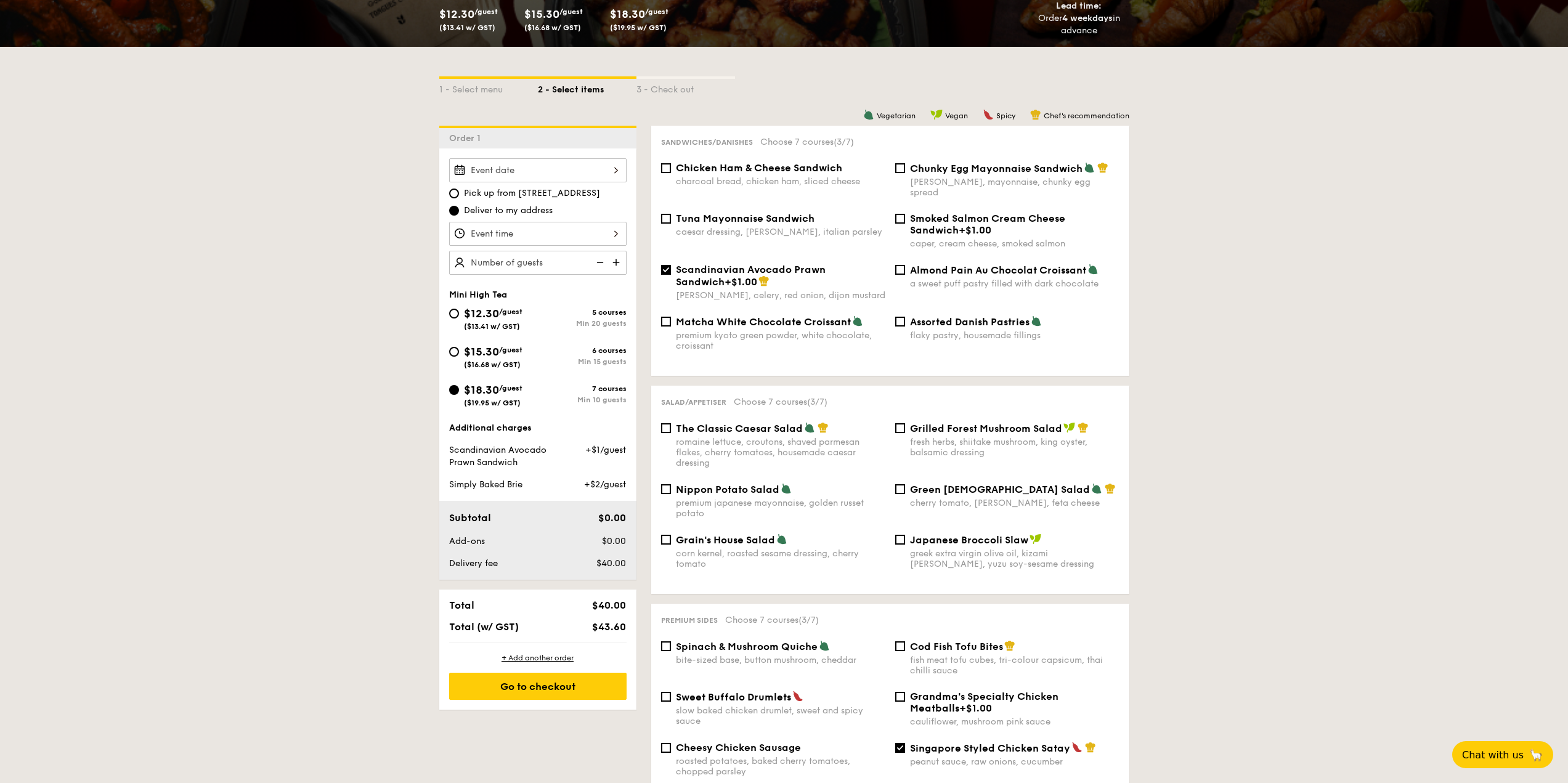
click at [624, 257] on img at bounding box center [617, 263] width 18 height 24
click at [620, 259] on img at bounding box center [617, 263] width 18 height 24
click at [601, 261] on img at bounding box center [599, 263] width 18 height 24
type input "10 guests"
click at [464, 84] on div "1 - Select menu" at bounding box center [489, 87] width 99 height 17
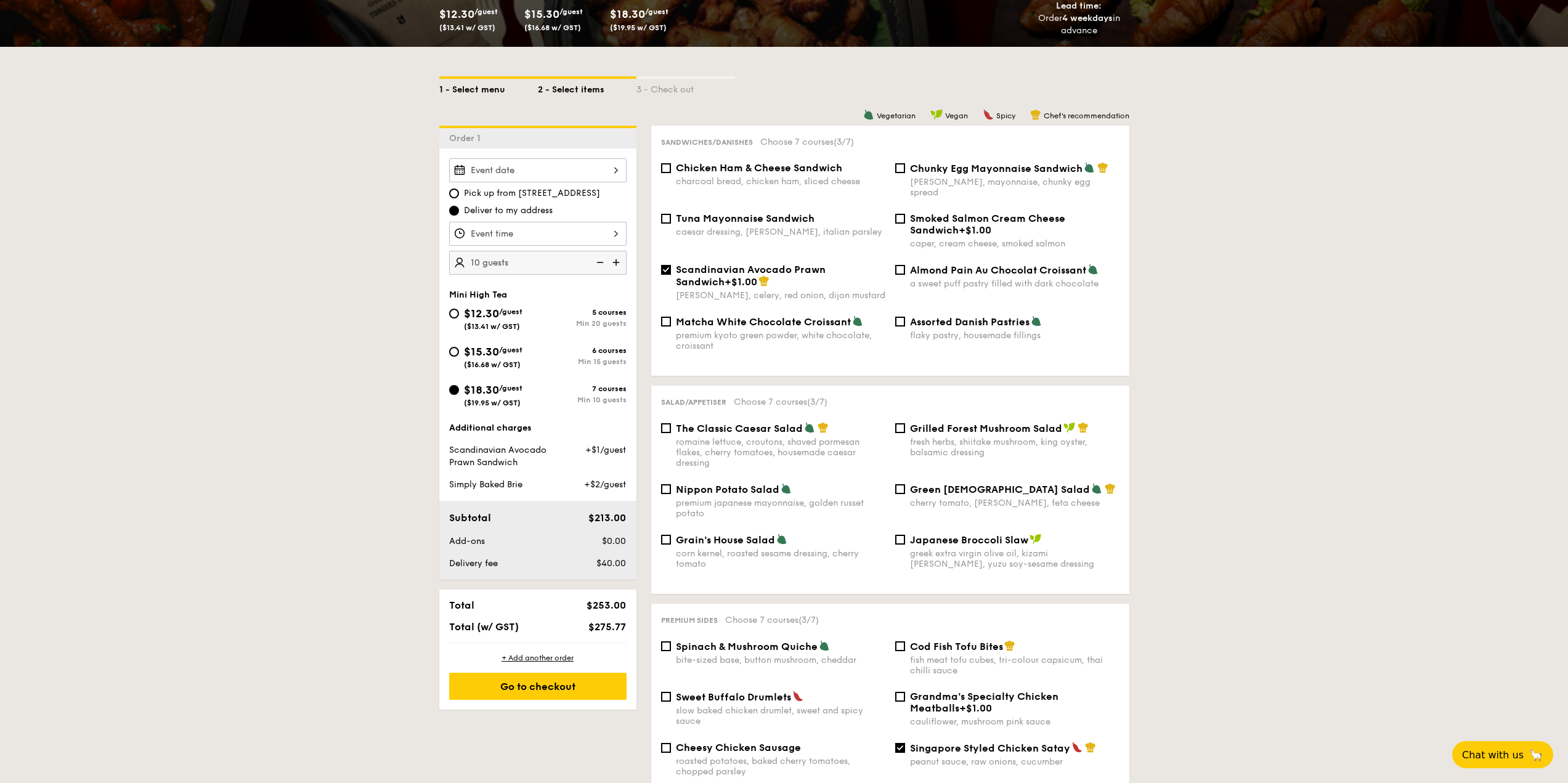
select select
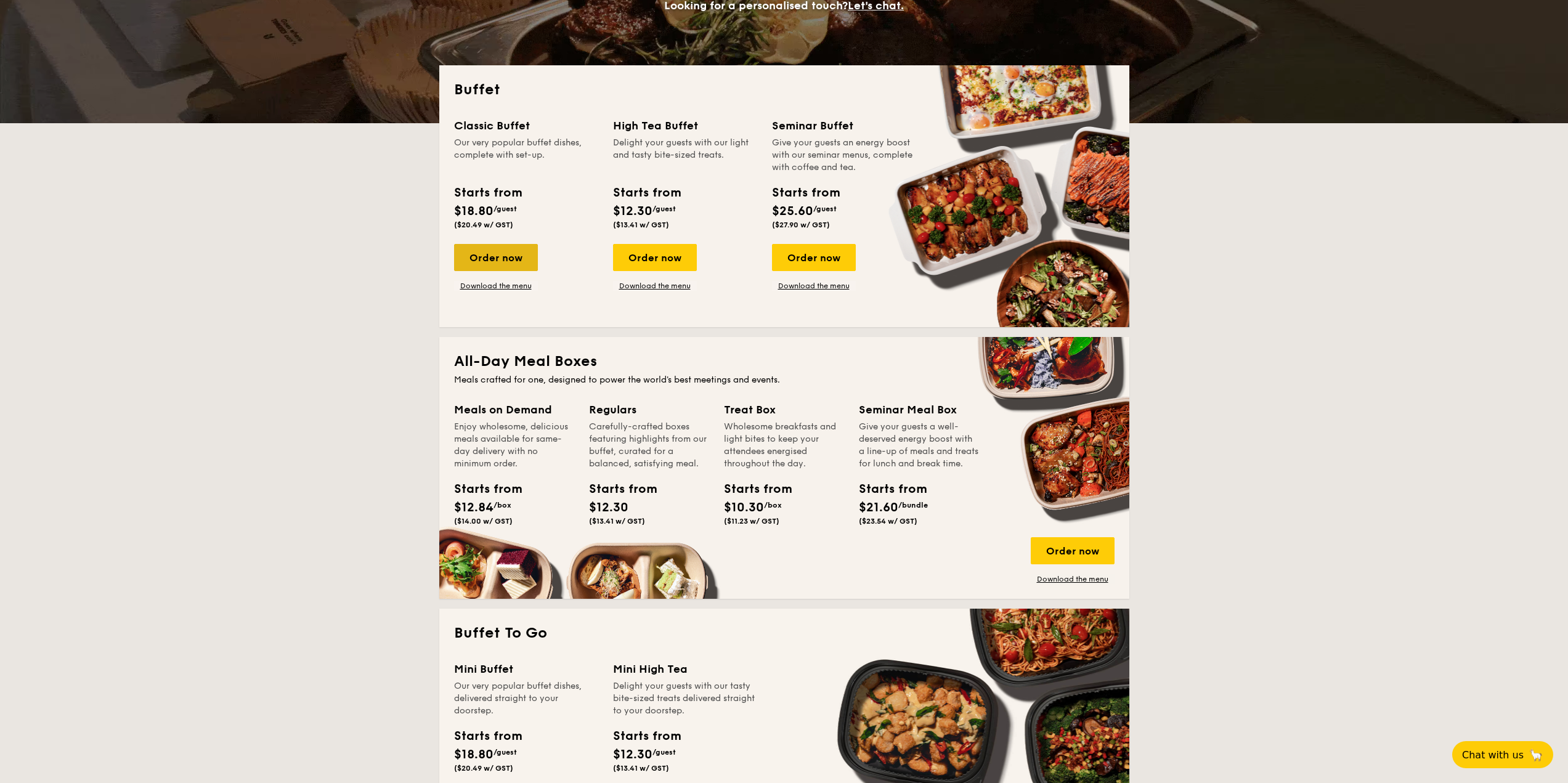
click at [481, 255] on div "Order now" at bounding box center [496, 257] width 84 height 27
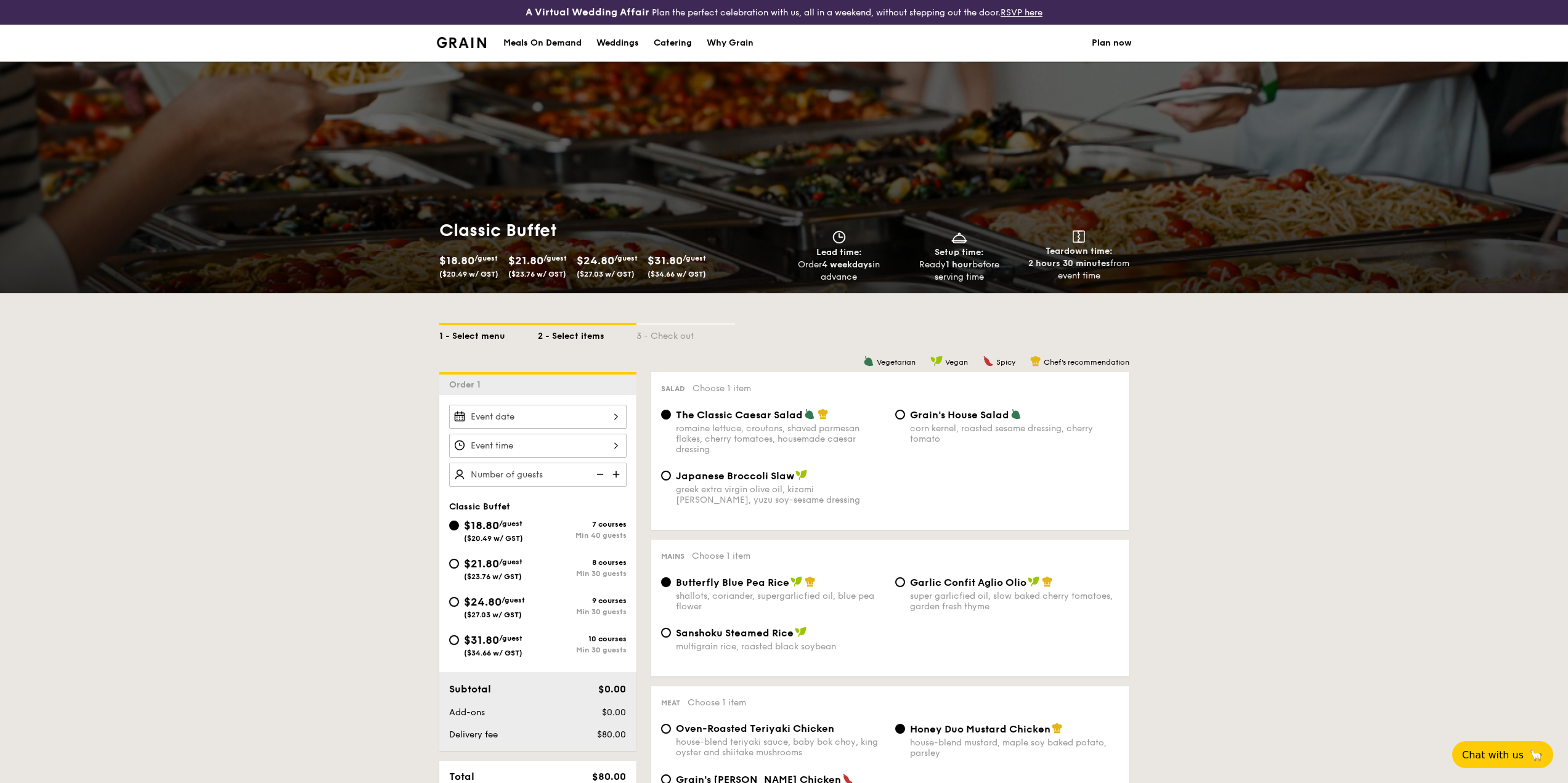
click at [477, 334] on div "1 - Select menu" at bounding box center [489, 334] width 99 height 17
select select
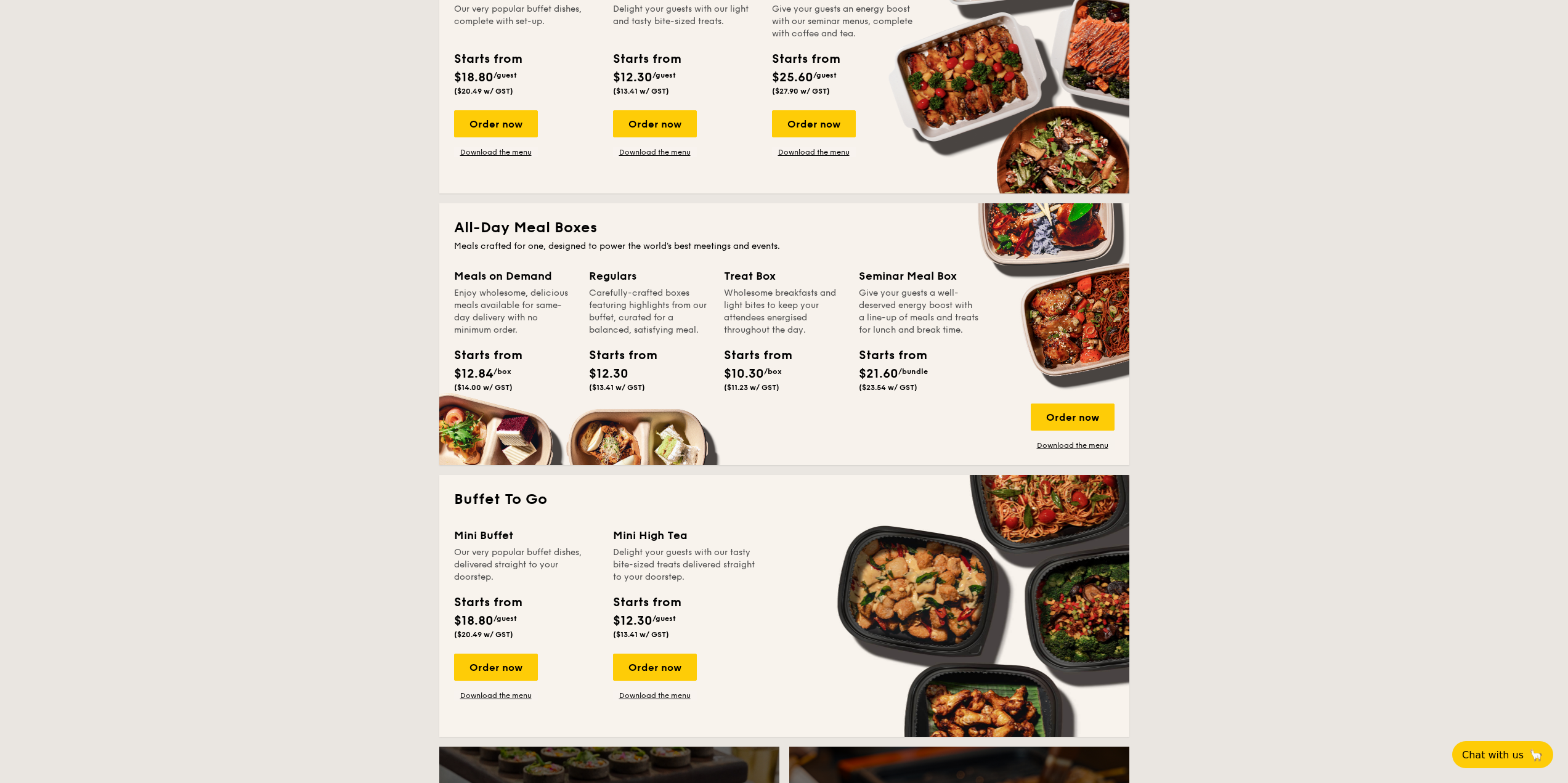
scroll to position [370, 0]
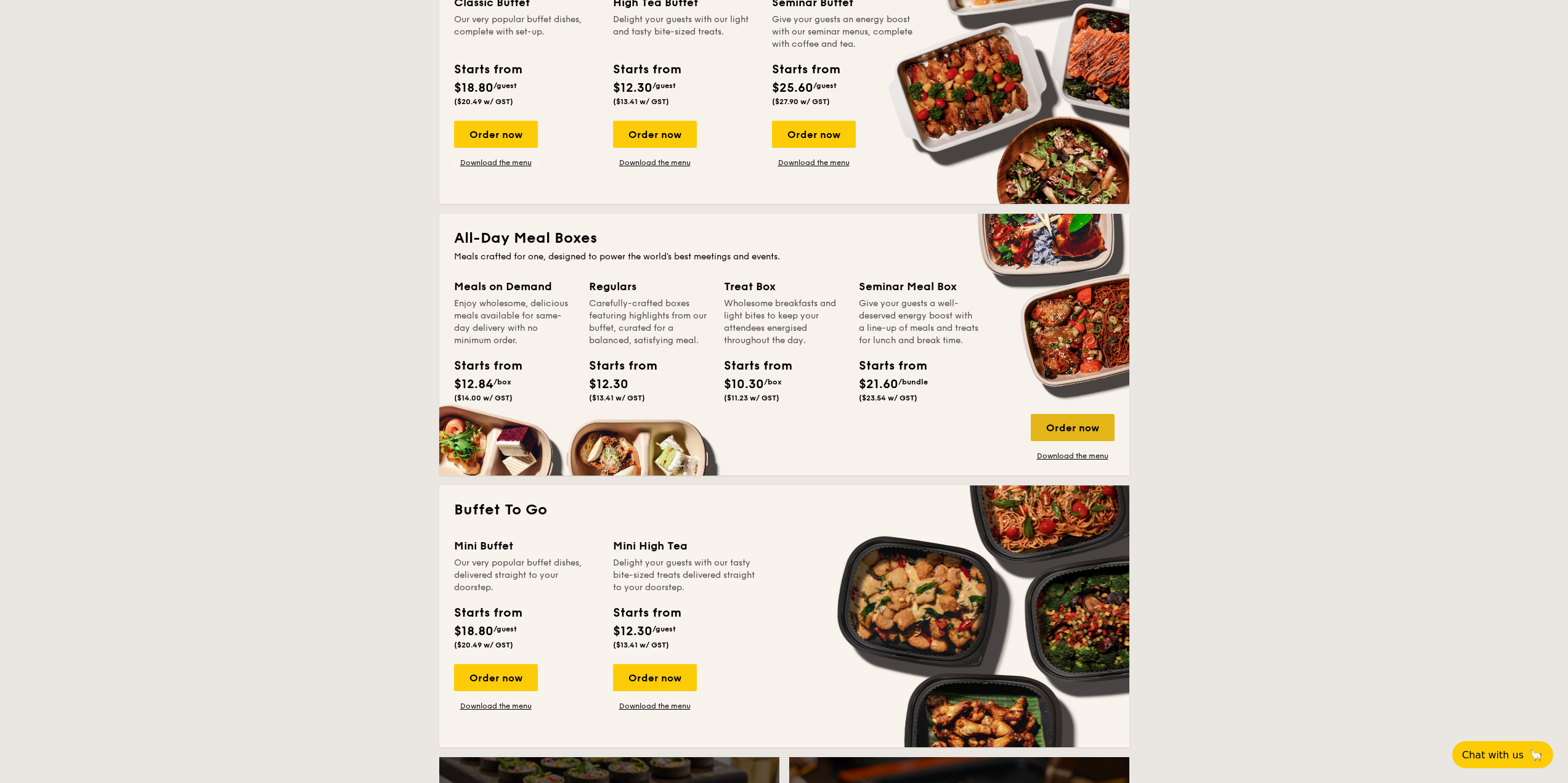
click at [1067, 434] on div "Order now" at bounding box center [1073, 427] width 84 height 27
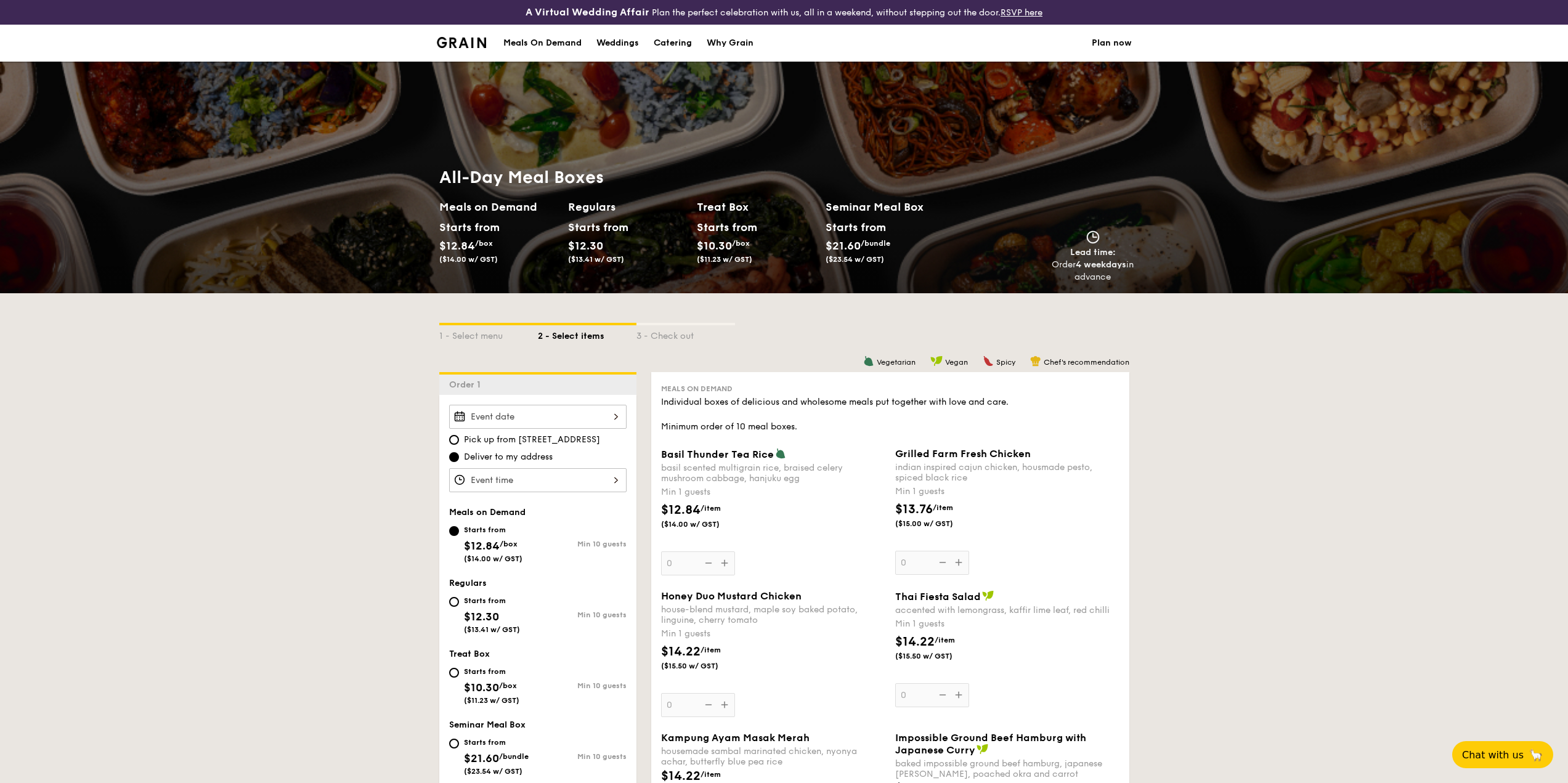
scroll to position [370, 0]
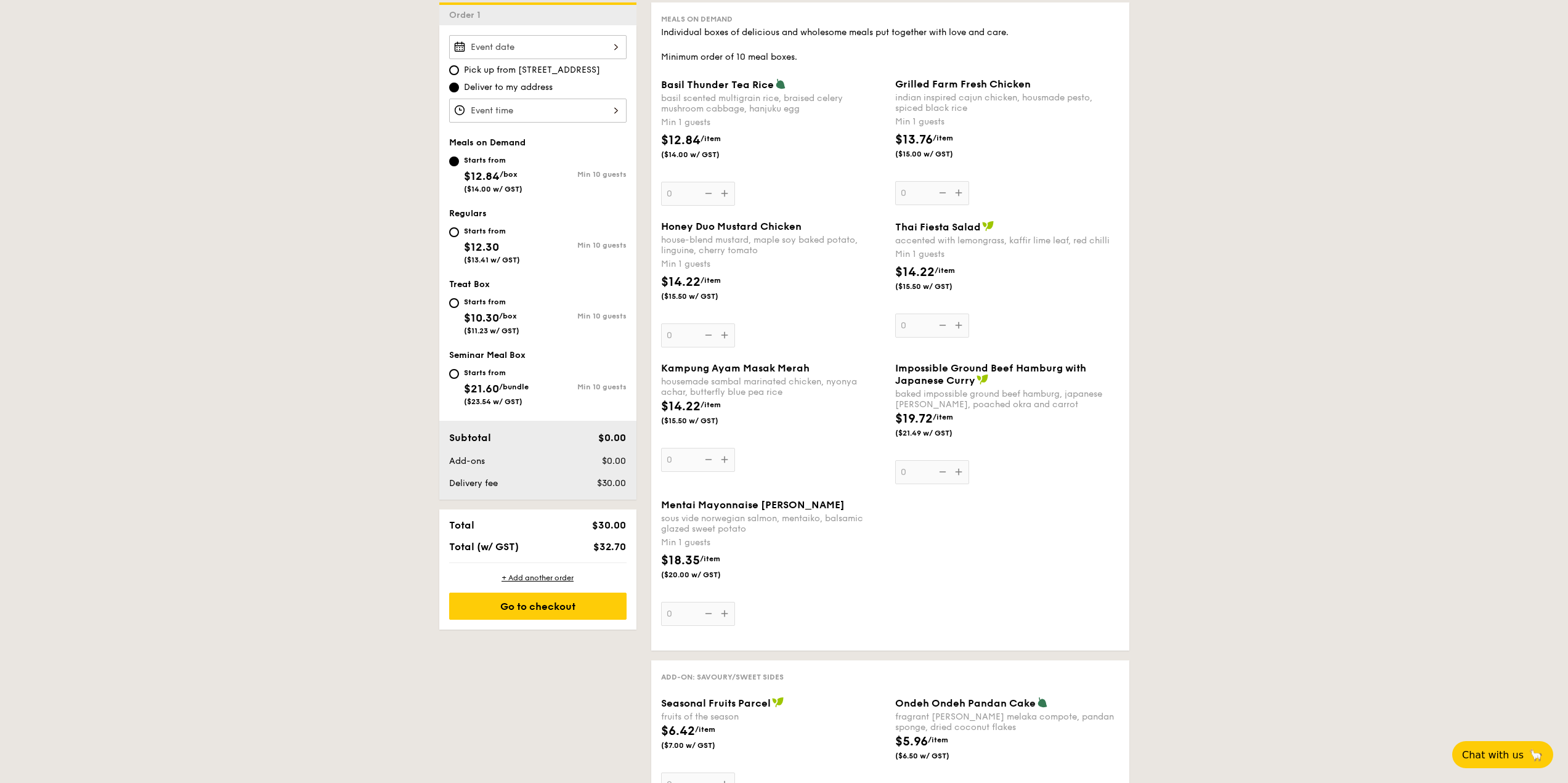
click at [490, 360] on div "Seminar Meal Box Starts from $21.60 /bundle ($23.54 w/ GST) Min 10 guests" at bounding box center [537, 384] width 177 height 69
click at [484, 371] on div "Starts from" at bounding box center [496, 372] width 65 height 10
click at [459, 371] on input "Starts from $21.60 /bundle ($23.54 w/ GST) Min 10 guests" at bounding box center [453, 373] width 10 height 10
radio input "true"
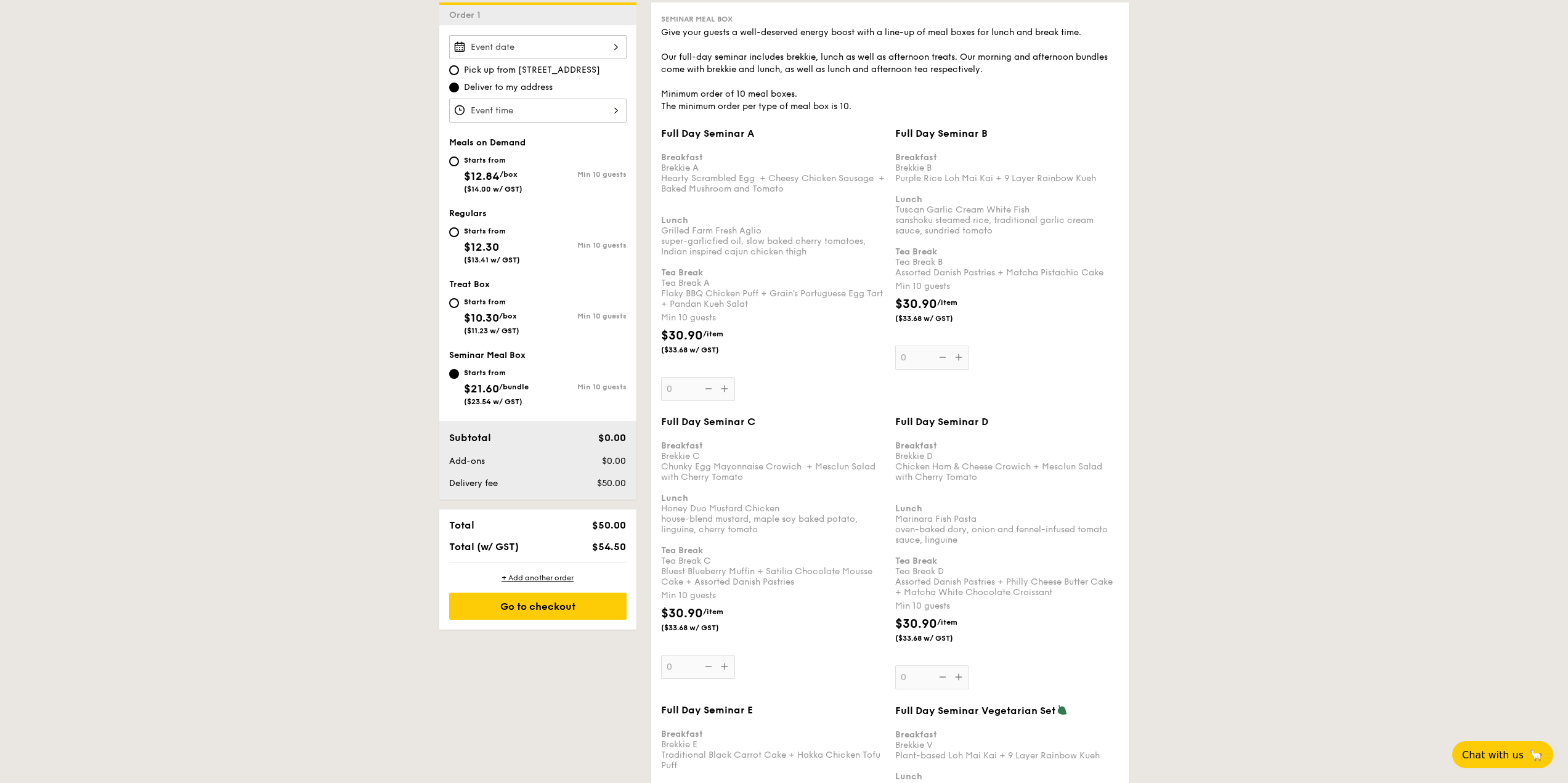
click at [491, 299] on div "Starts from" at bounding box center [491, 301] width 55 height 10
click at [459, 299] on input "Starts from $10.30 /box ($11.23 w/ GST) Min 10 guests" at bounding box center [453, 303] width 10 height 10
radio input "true"
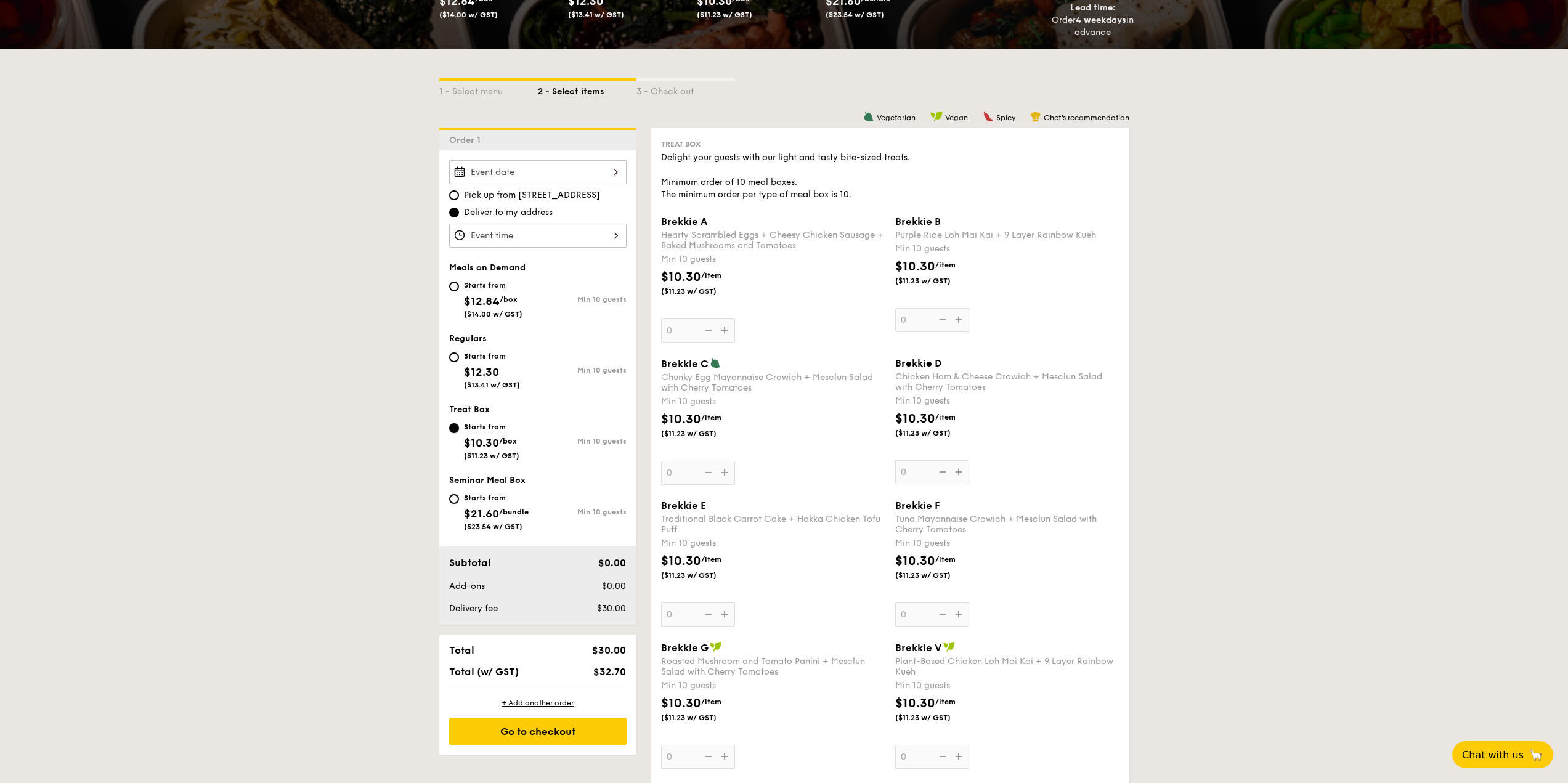
scroll to position [61, 0]
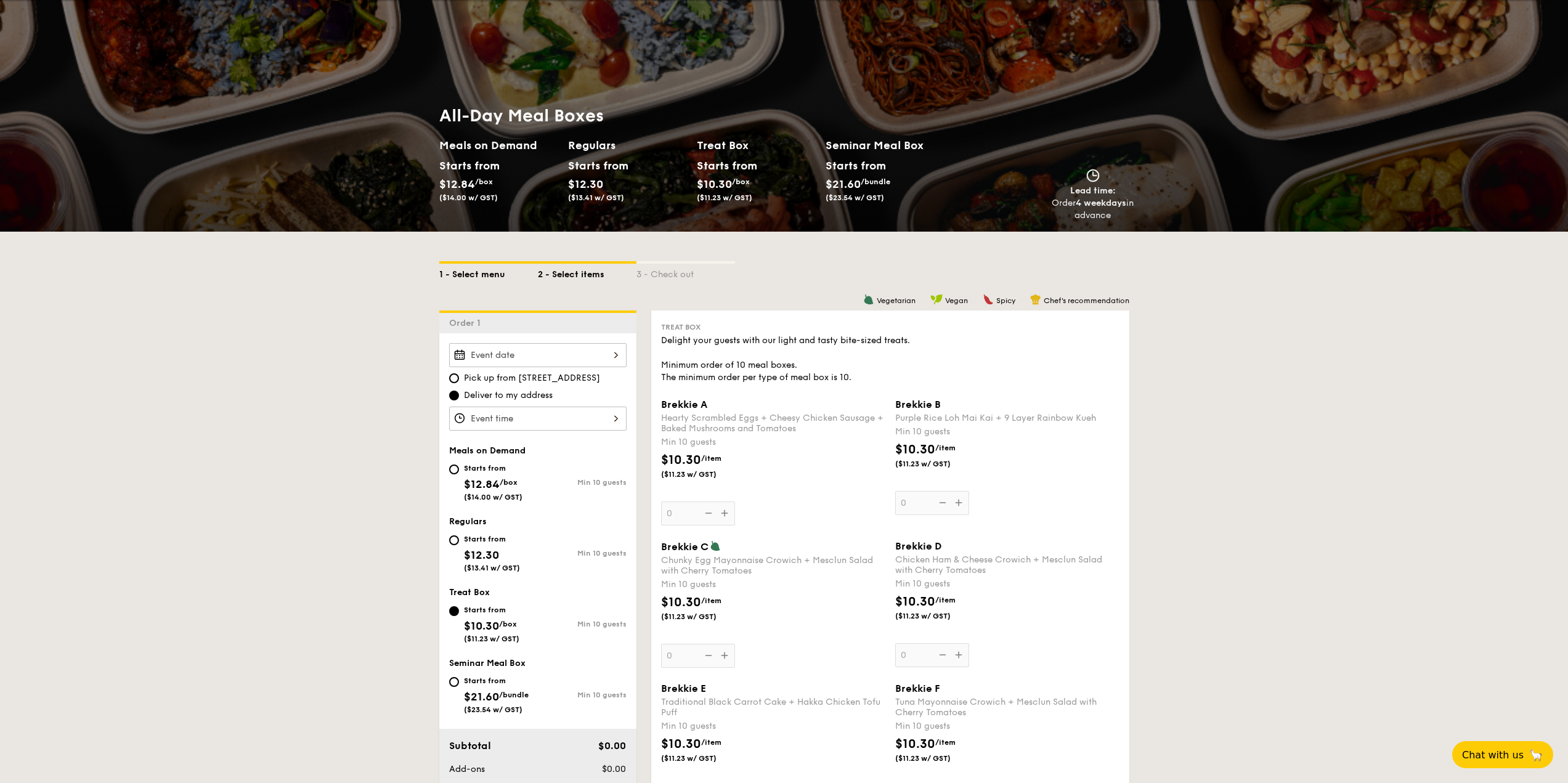
click at [489, 275] on div "1 - Select menu" at bounding box center [489, 272] width 99 height 17
select select
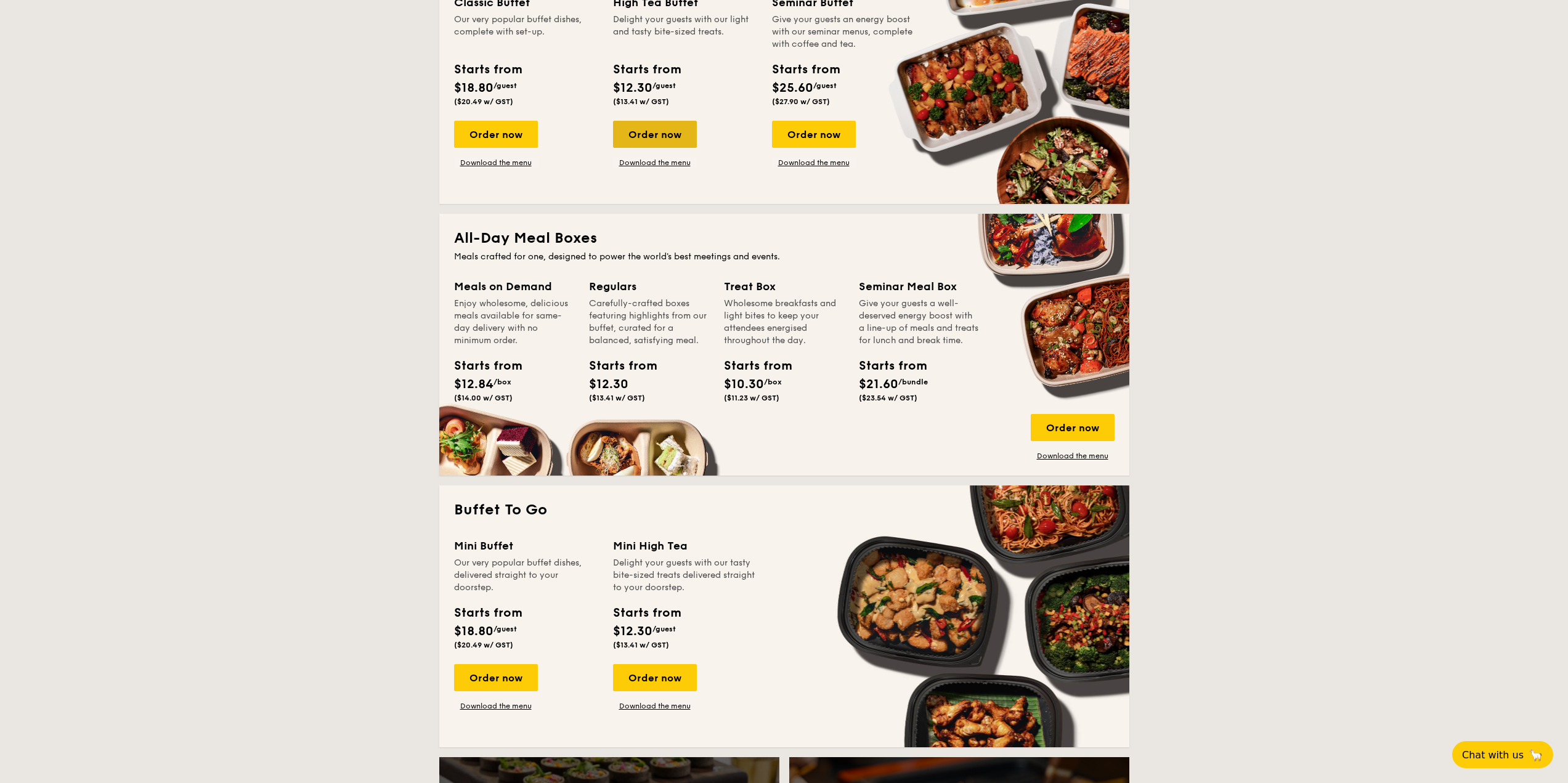
scroll to position [616, 0]
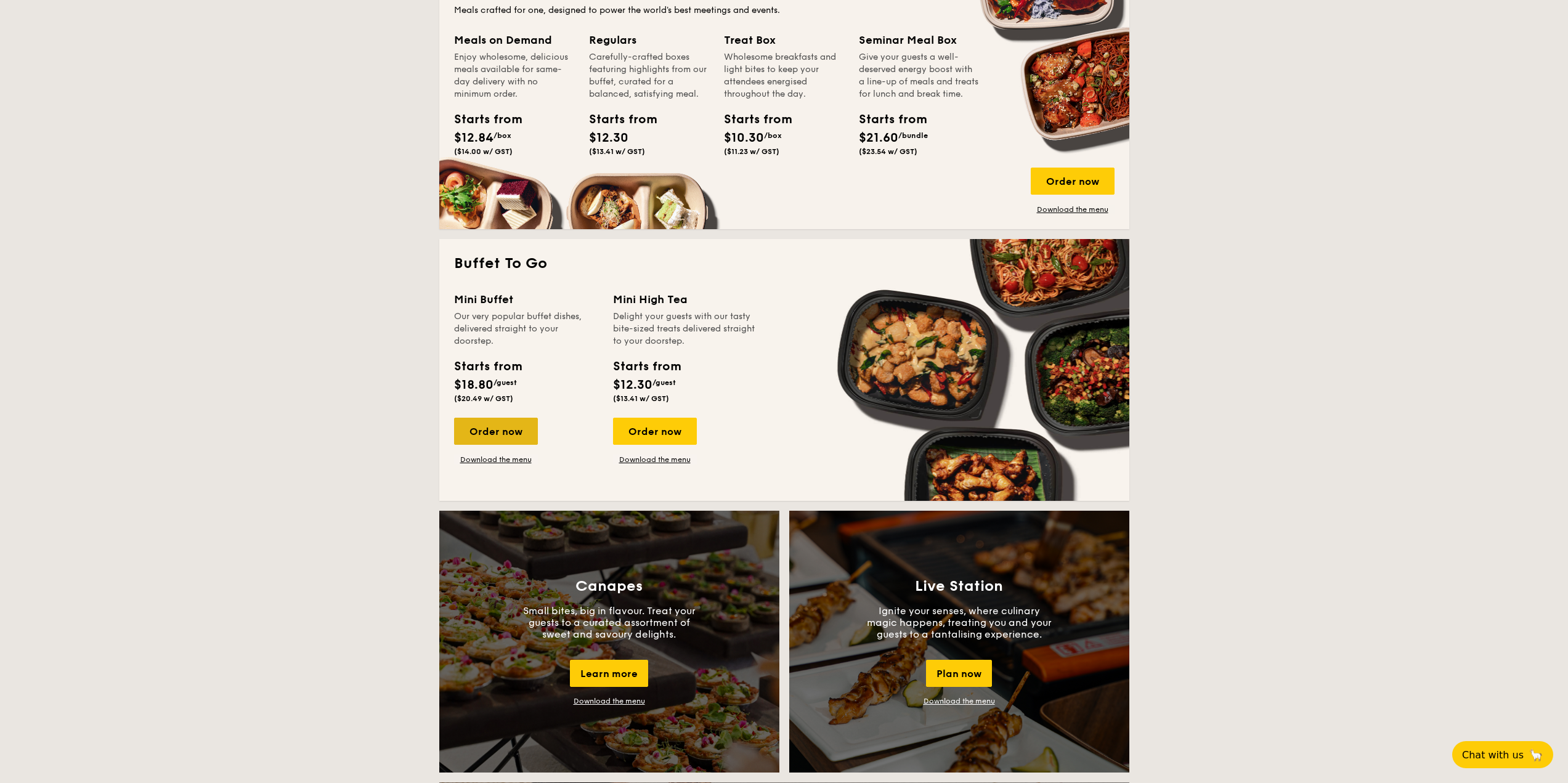
click at [502, 433] on div "Order now" at bounding box center [496, 431] width 84 height 27
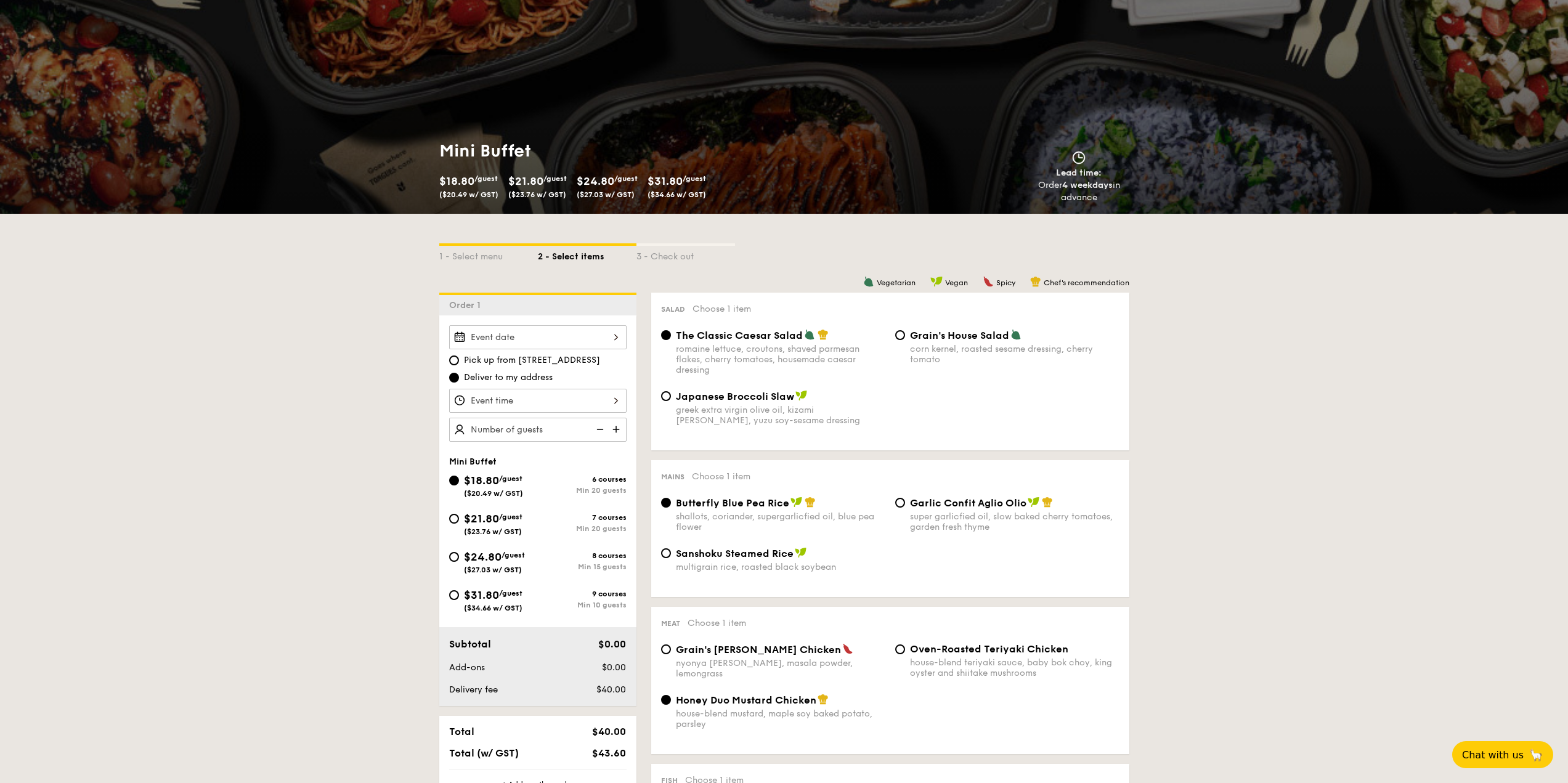
scroll to position [246, 0]
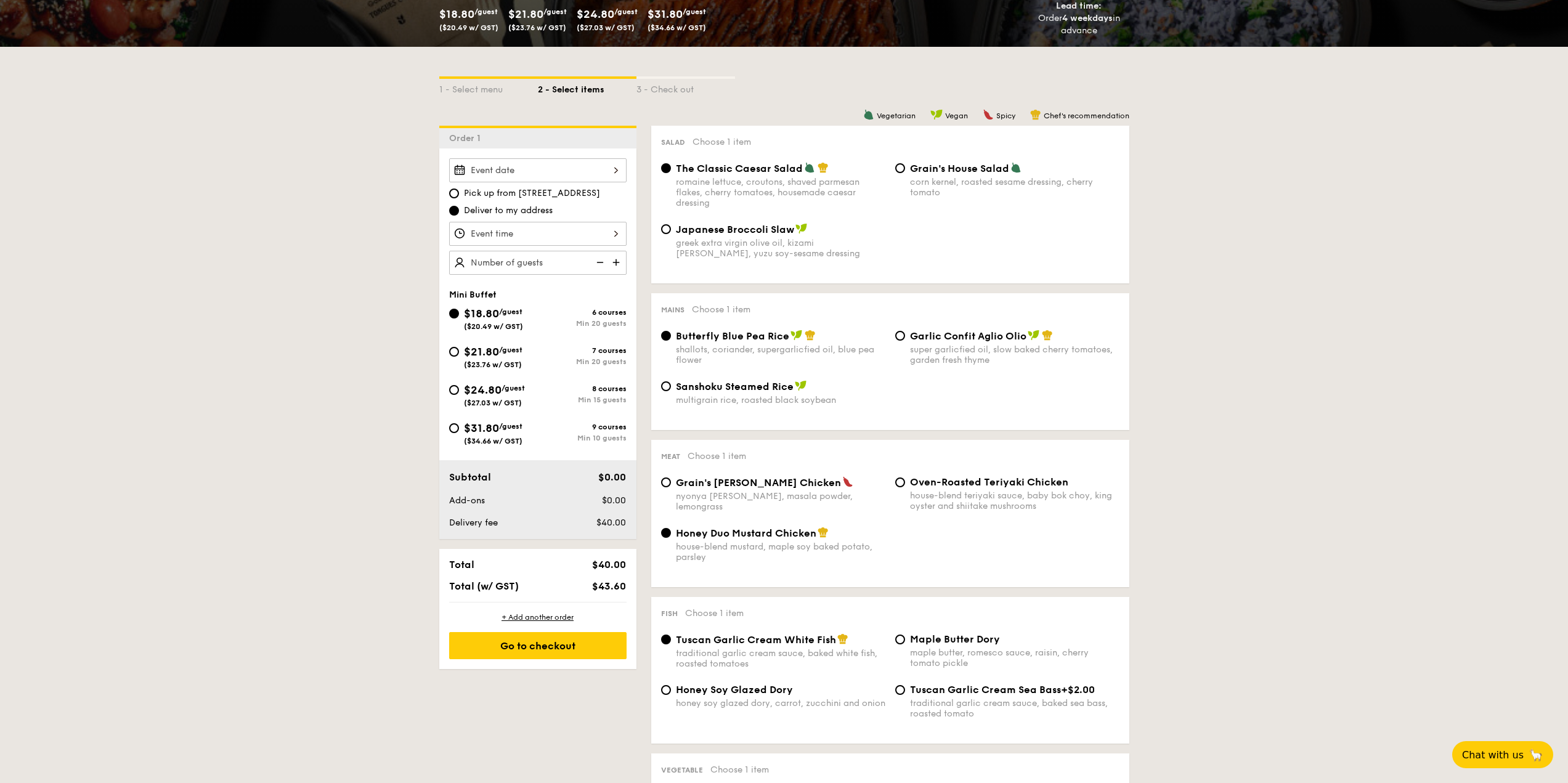
click at [484, 430] on span "$31.80" at bounding box center [481, 428] width 35 height 13
click at [459, 430] on input "$31.80 /guest ($34.66 w/ GST) 9 courses Min 10 guests" at bounding box center [453, 427] width 10 height 10
radio input "true"
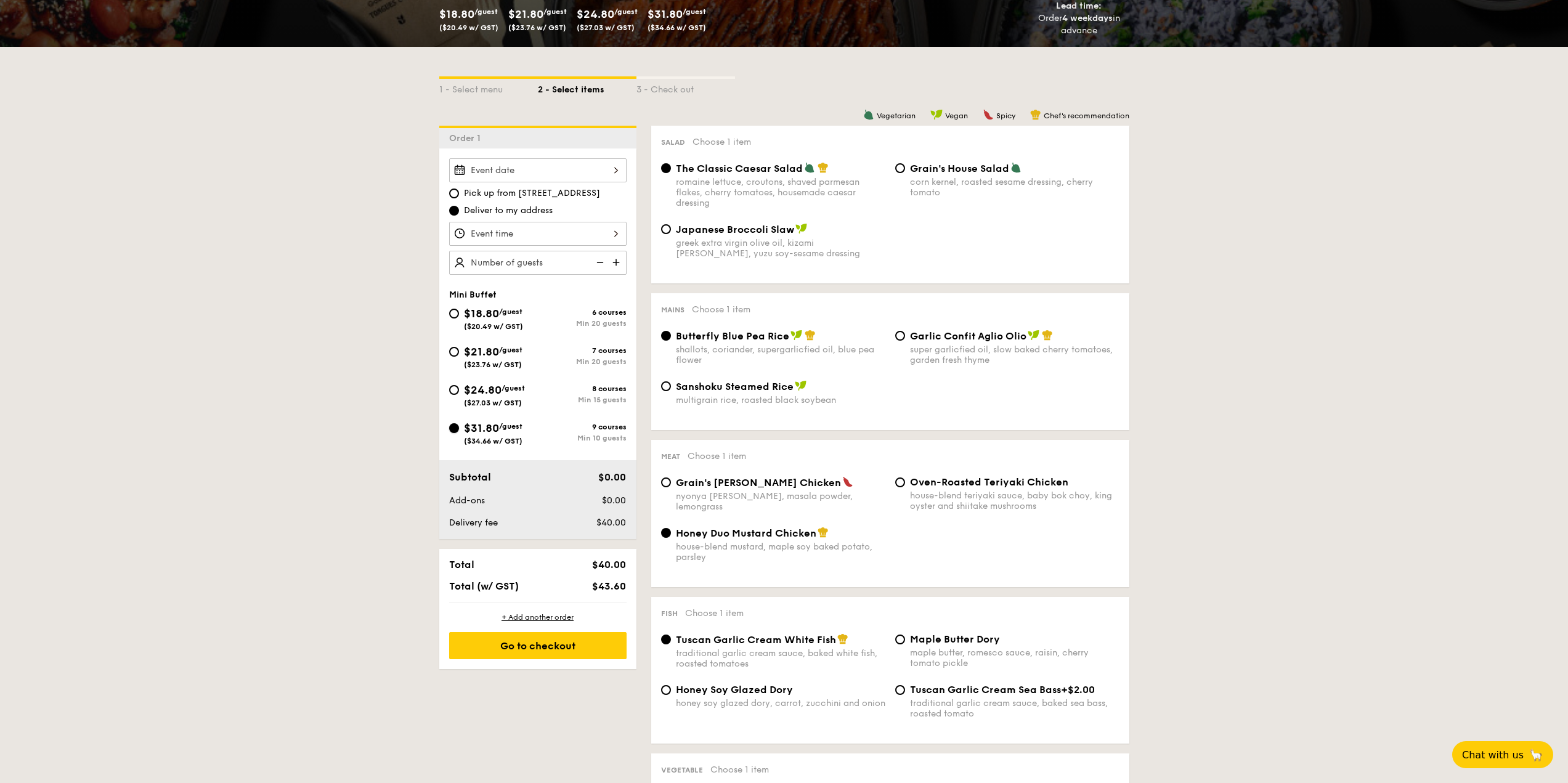
radio input "false"
radio input "true"
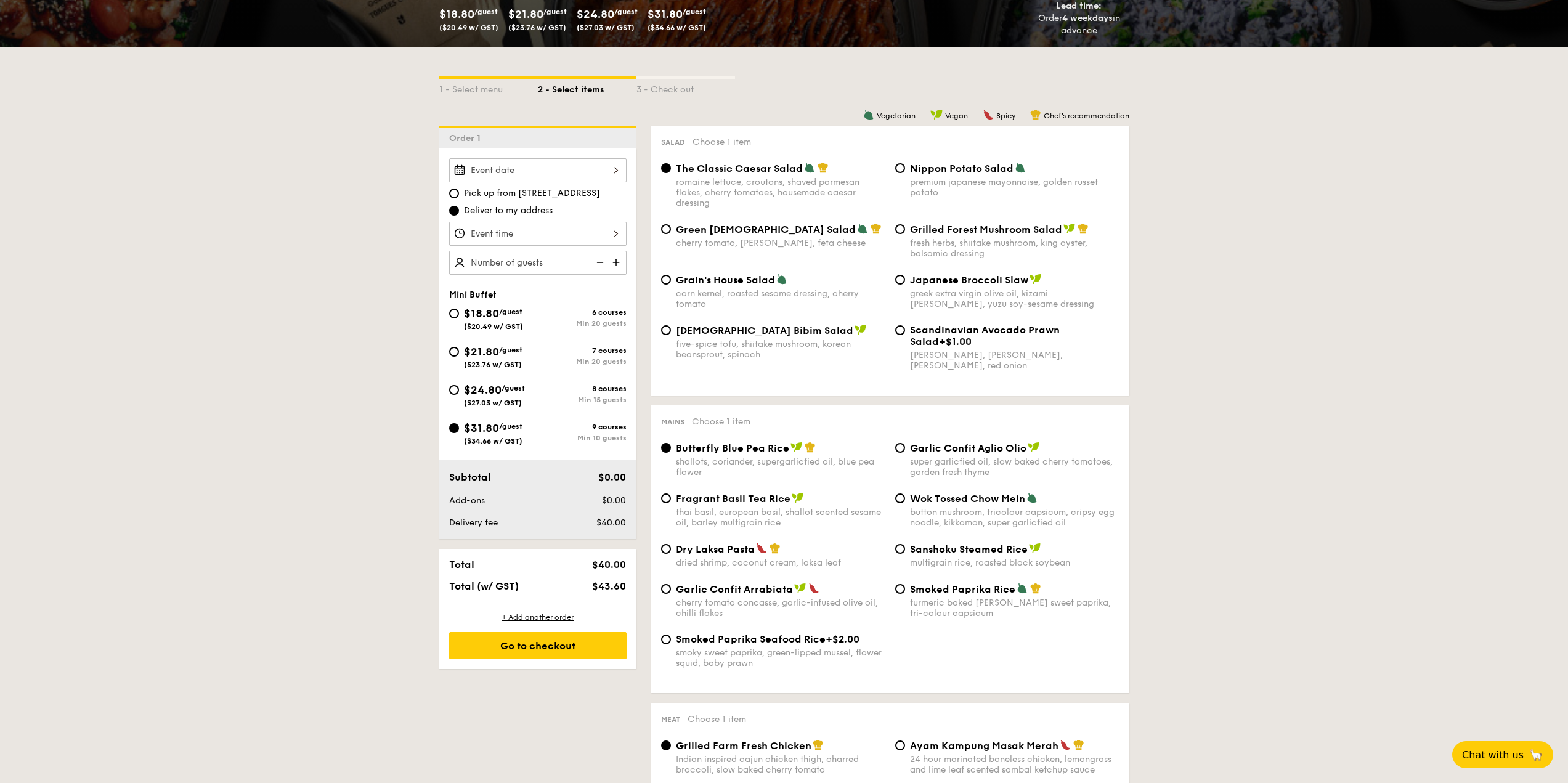
click at [616, 267] on img at bounding box center [617, 263] width 18 height 24
type input "10 guests"
click at [749, 329] on span "Korean Bibim Salad" at bounding box center [765, 331] width 177 height 12
click at [671, 329] on input "Korean Bibim Salad five-spice tofu, shiitake mushroom, korean beansprout, spina…" at bounding box center [665, 330] width 10 height 10
radio input "true"
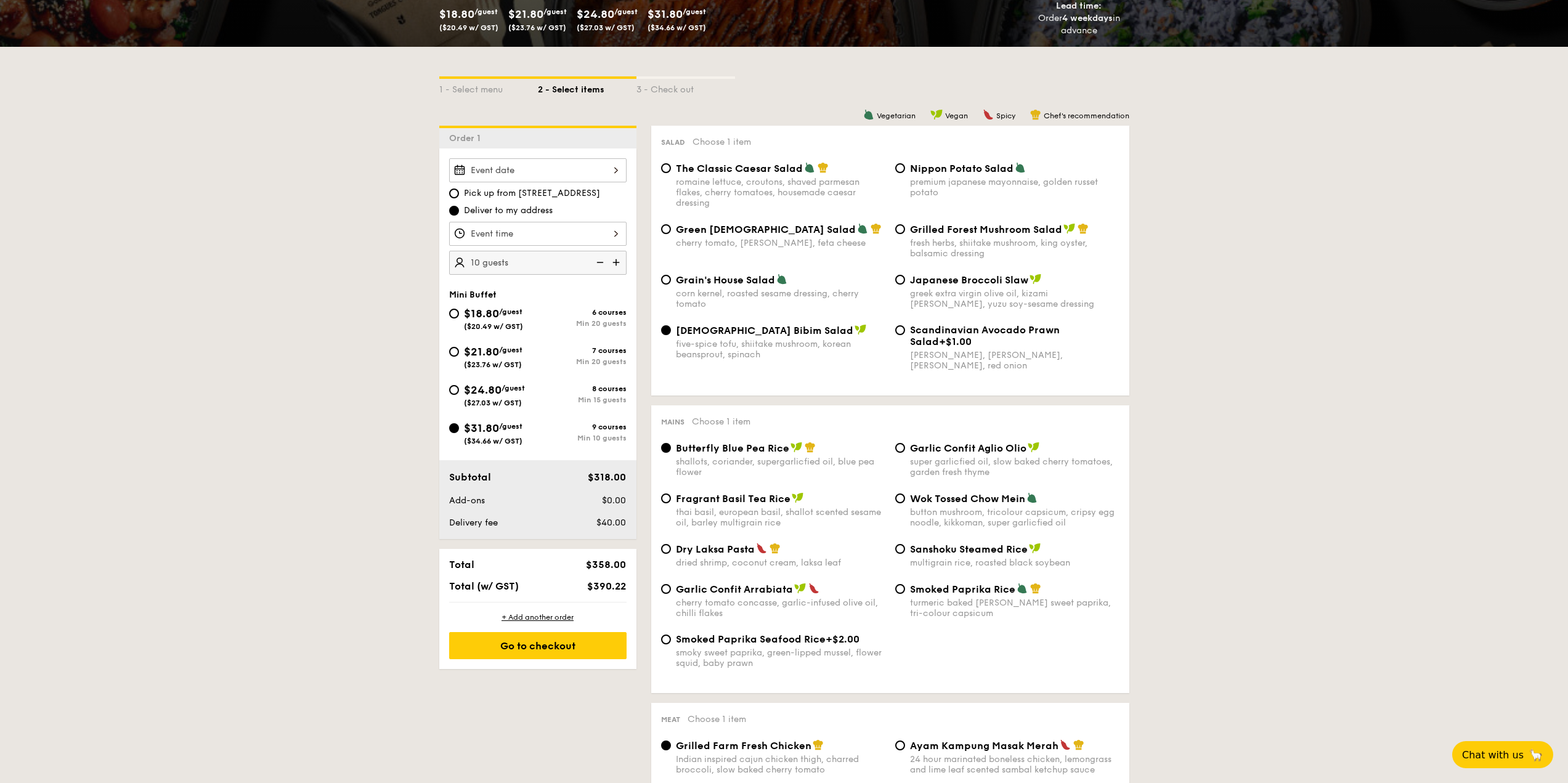
click at [721, 551] on span "Dry Laksa Pasta" at bounding box center [715, 549] width 79 height 12
click at [671, 551] on input "Dry Laksa Pasta dried shrimp, coconut cream, laksa leaf" at bounding box center [665, 548] width 10 height 10
radio input "true"
click at [728, 503] on span "Fragrant Basil Tea Rice" at bounding box center [733, 499] width 114 height 12
click at [671, 503] on input "Fragrant Basil Tea Rice thai basil, european basil, shallot scented sesame oil,…" at bounding box center [665, 497] width 10 height 10
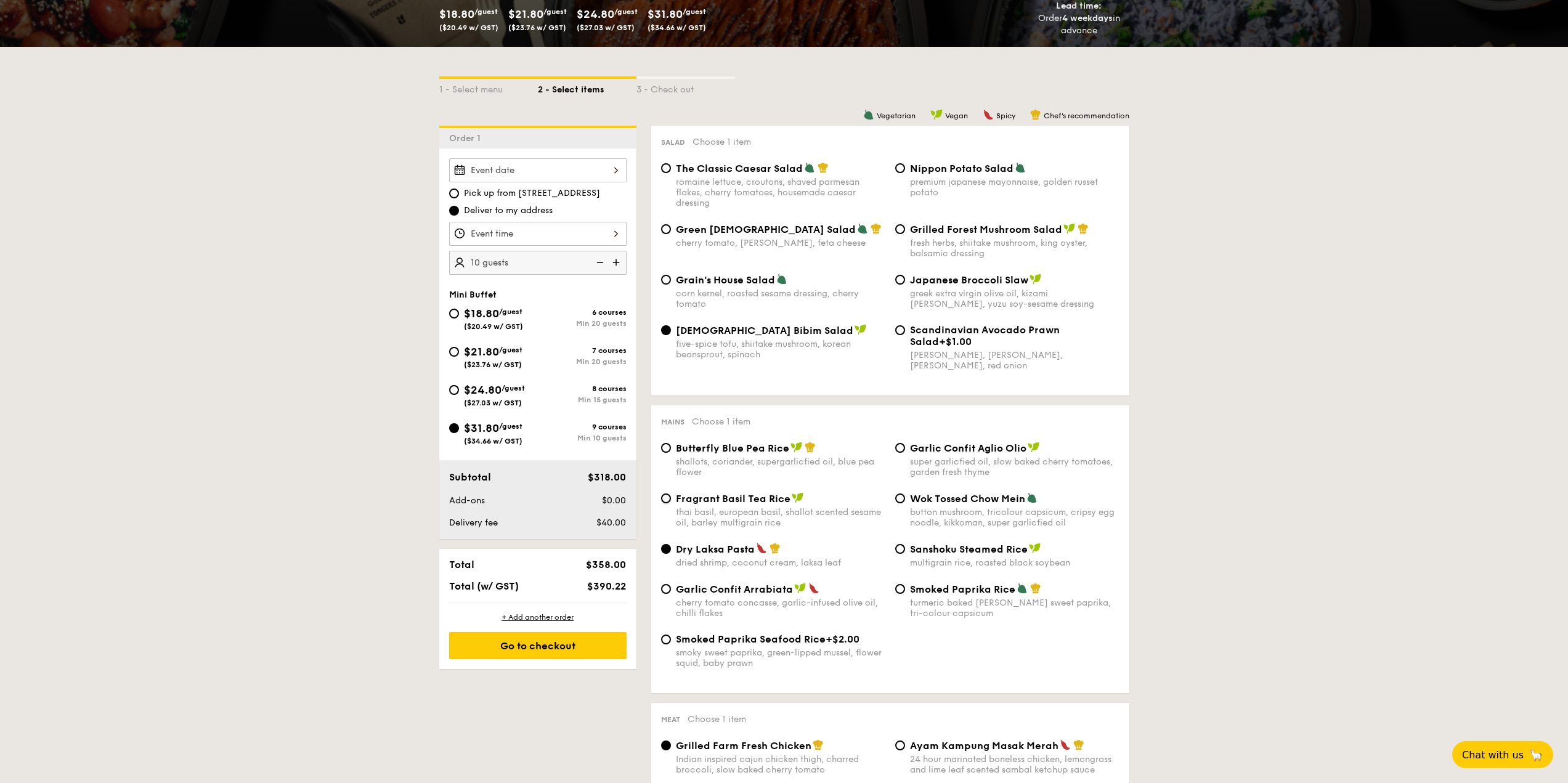
radio input "true"
click at [727, 553] on span "Dry Laksa Pasta" at bounding box center [715, 549] width 79 height 12
click at [671, 553] on input "Dry Laksa Pasta dried shrimp, coconut cream, laksa leaf" at bounding box center [665, 548] width 10 height 10
radio input "true"
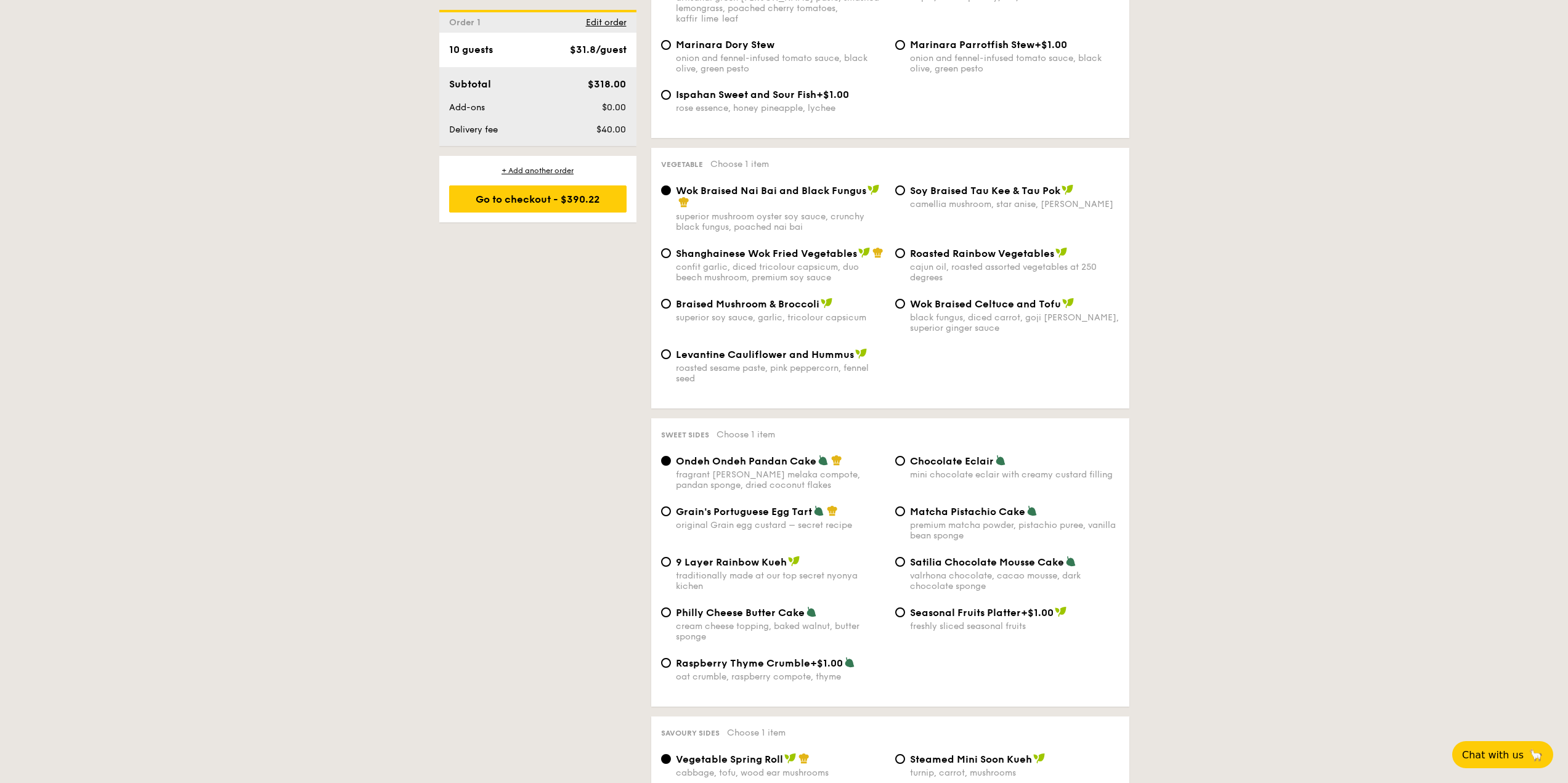
scroll to position [1478, 0]
click at [932, 505] on span "Matcha Pistachio Cake" at bounding box center [968, 511] width 115 height 12
click at [905, 506] on input "Matcha Pistachio Cake premium matcha powder, pistachio puree, vanilla bean spon…" at bounding box center [900, 510] width 10 height 10
radio input "true"
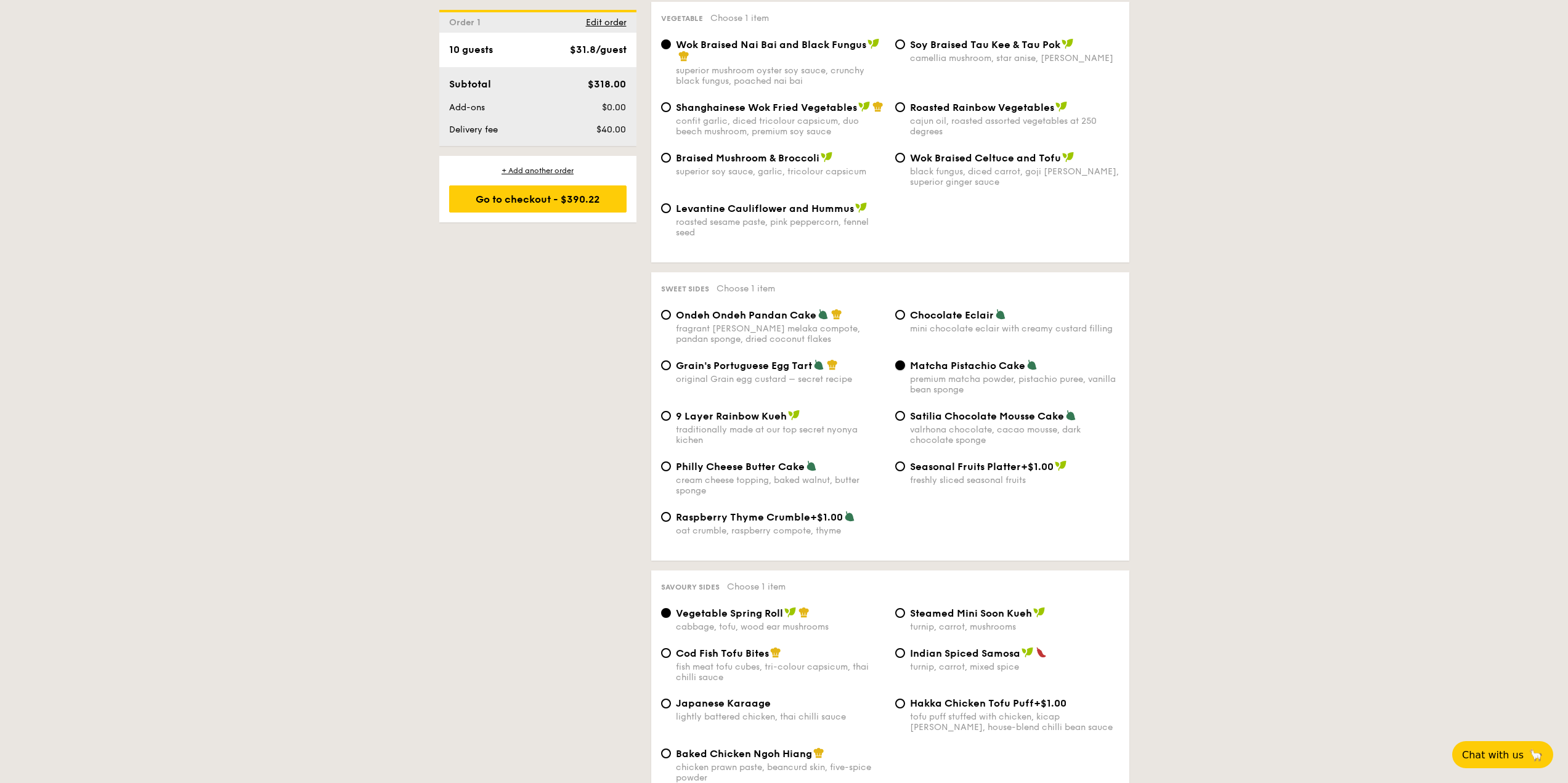
scroll to position [1725, 0]
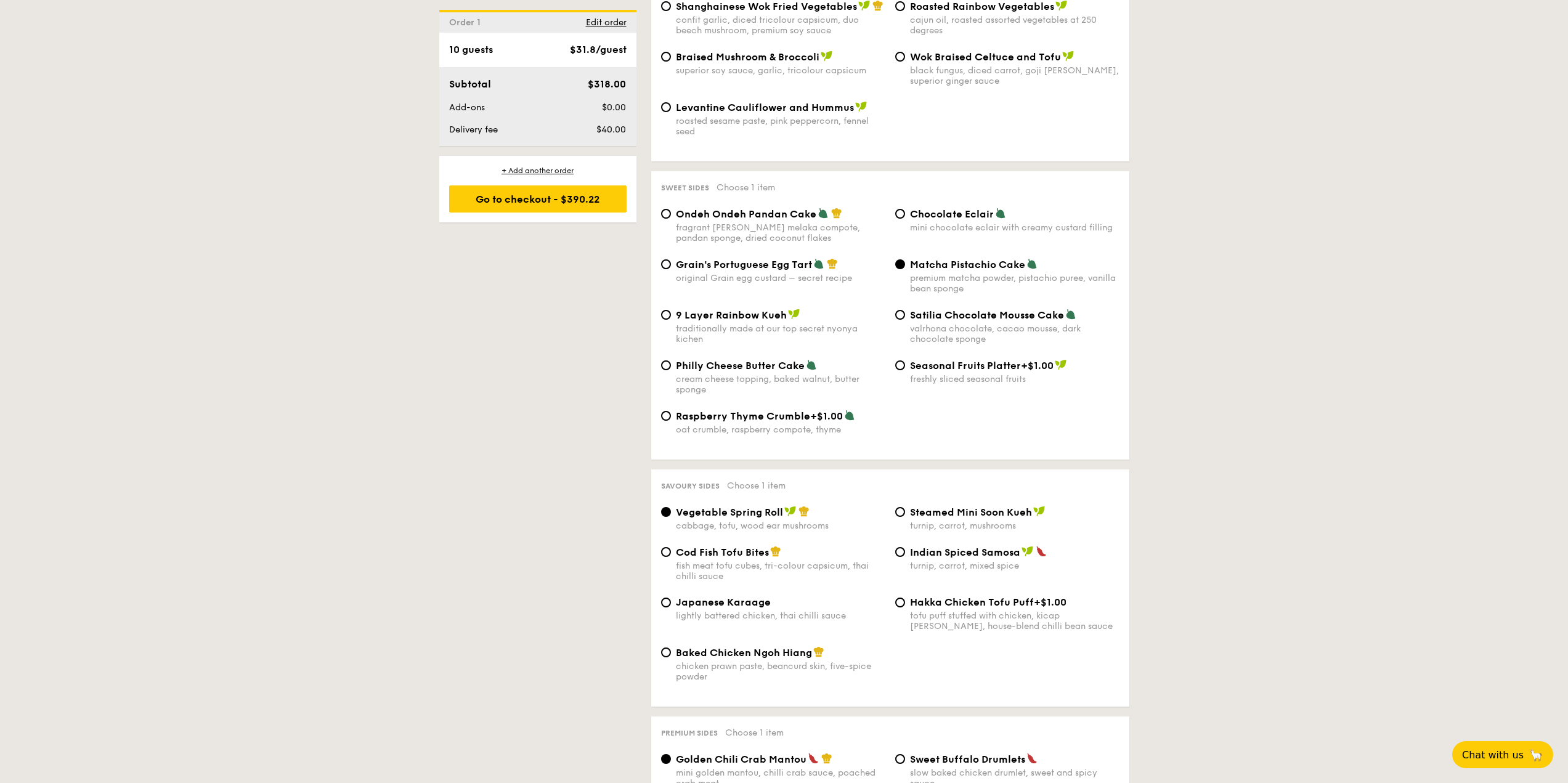
click at [729, 545] on div "Cod Fish Tofu Bites fish meat tofu cubes, tri-colour capsicum, thai chilli sauce" at bounding box center [781, 563] width 210 height 35
click at [671, 547] on input "Cod Fish Tofu Bites fish meat tofu cubes, tri-colour capsicum, thai chilli sauce" at bounding box center [665, 551] width 10 height 10
radio input "true"
click at [951, 546] on span "Indian Spiced Samosa" at bounding box center [965, 552] width 110 height 12
click at [905, 547] on input "Indian Spiced Samosa turnip, carrot, mixed spice" at bounding box center [900, 551] width 10 height 10
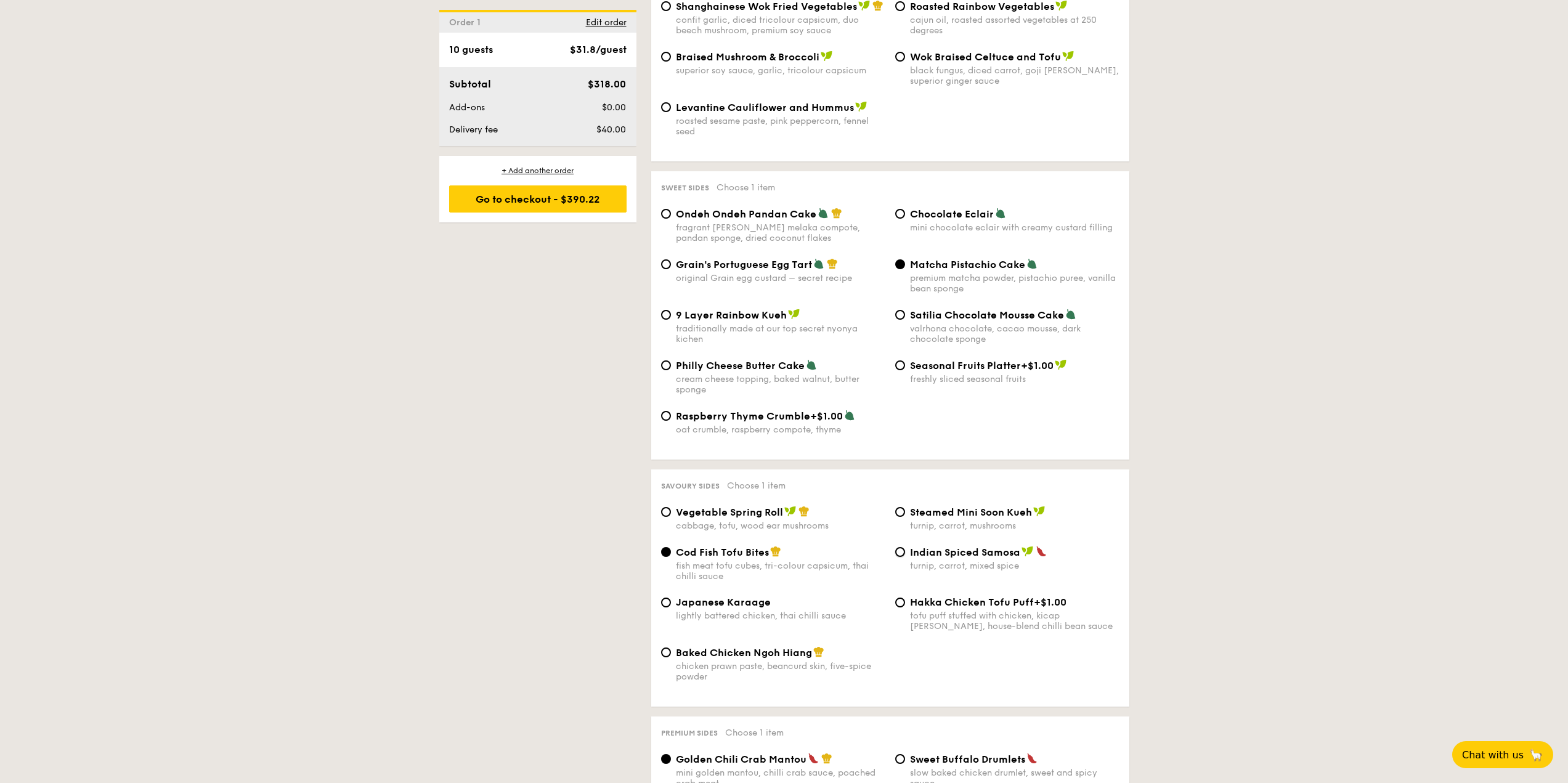
radio input "true"
click at [727, 546] on span "Cod Fish Tofu Bites" at bounding box center [723, 552] width 93 height 12
click at [671, 547] on input "Cod Fish Tofu Bites fish meat tofu cubes, tri-colour capsicum, thai chilli sauce" at bounding box center [665, 551] width 10 height 10
radio input "true"
click at [722, 596] on div "Japanese Karaage lightly battered chicken, thai chilli sauce" at bounding box center [781, 608] width 210 height 24
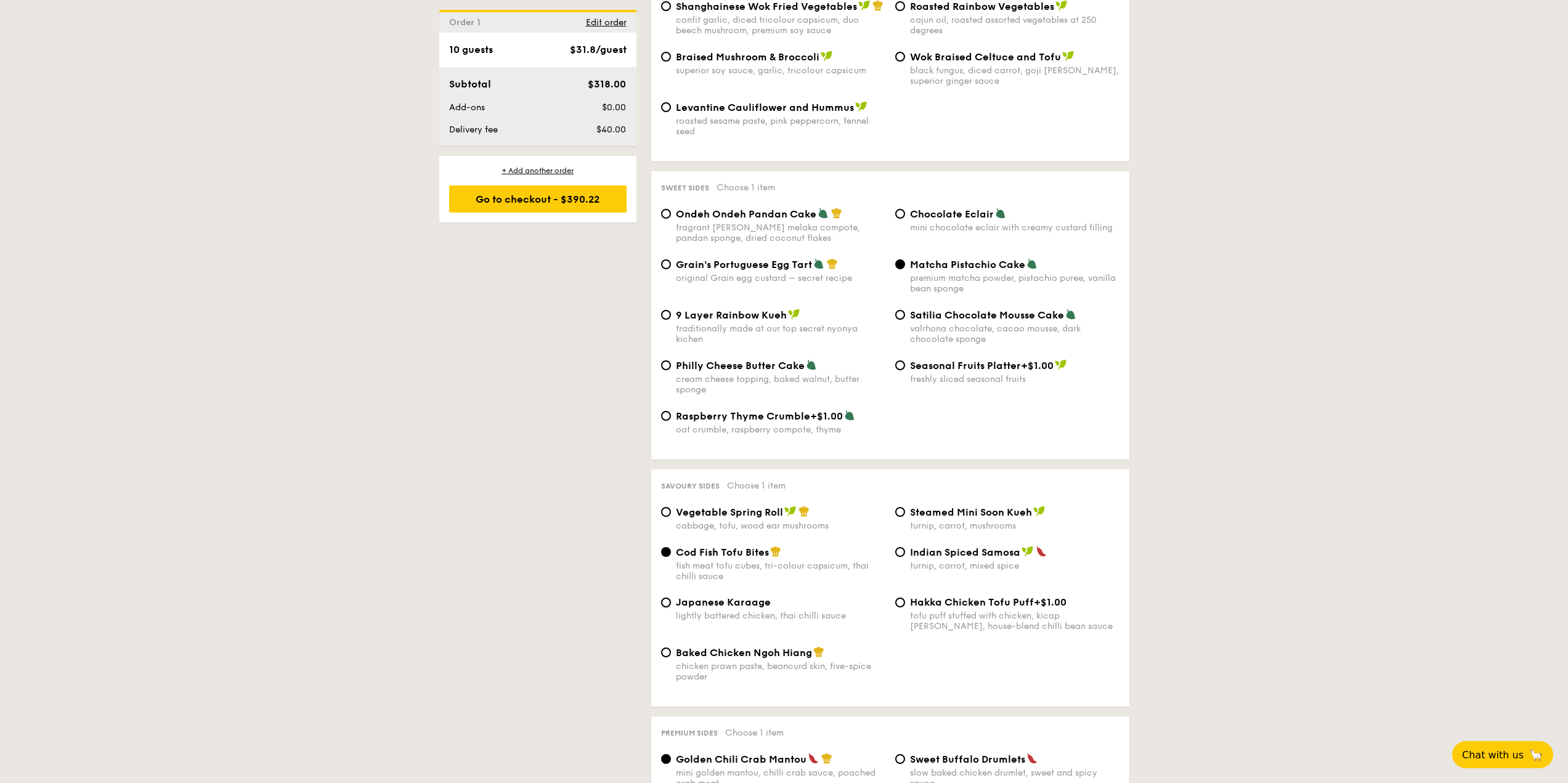
click at [671, 598] on input "Japanese Karaage lightly battered chicken, thai chilli sauce" at bounding box center [665, 602] width 10 height 10
radio input "true"
click at [721, 546] on span "Cod Fish Tofu Bites" at bounding box center [723, 552] width 93 height 12
click at [671, 547] on input "Cod Fish Tofu Bites fish meat tofu cubes, tri-colour capsicum, thai chilli sauce" at bounding box center [665, 551] width 10 height 10
radio input "true"
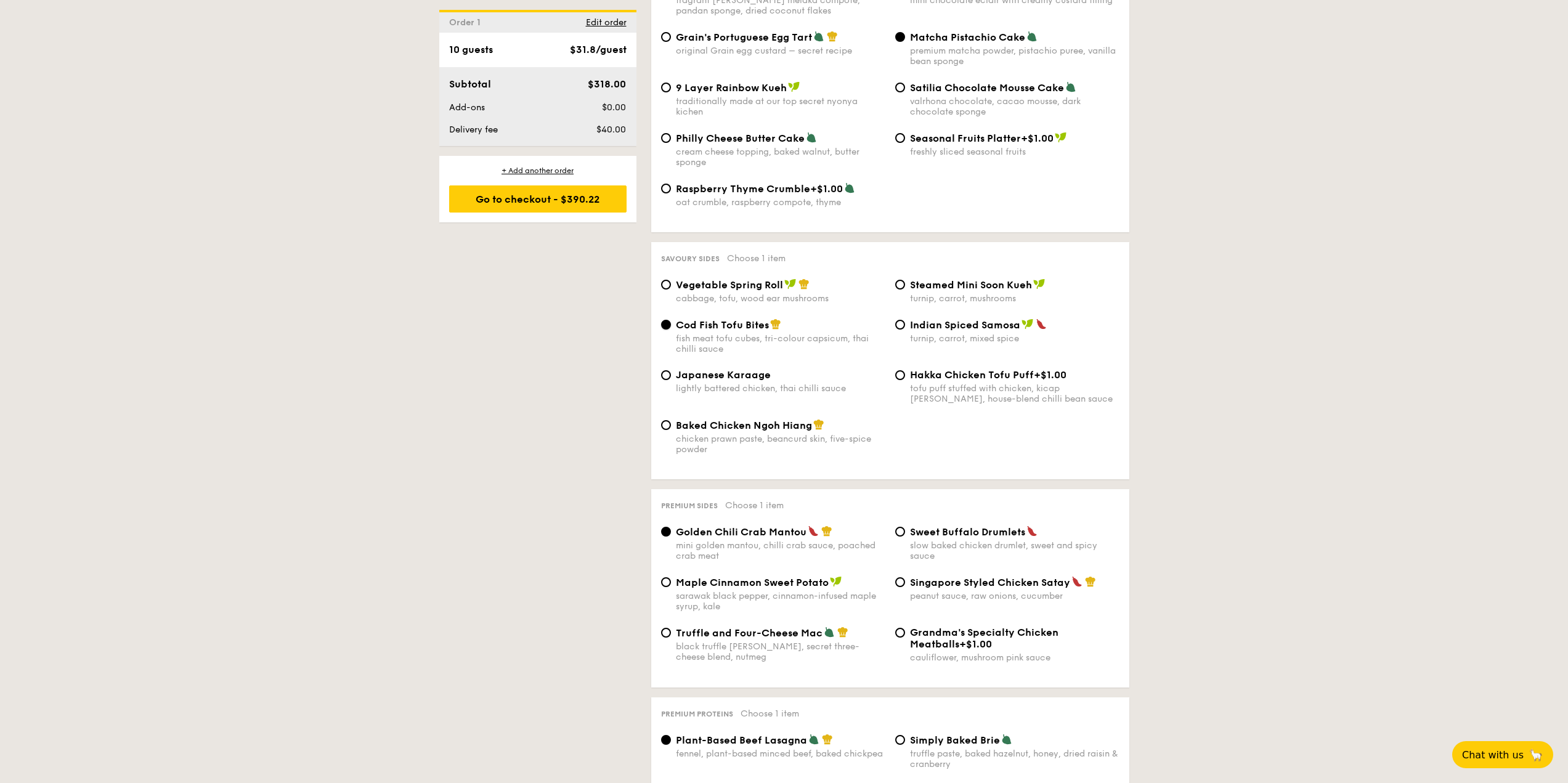
scroll to position [1971, 0]
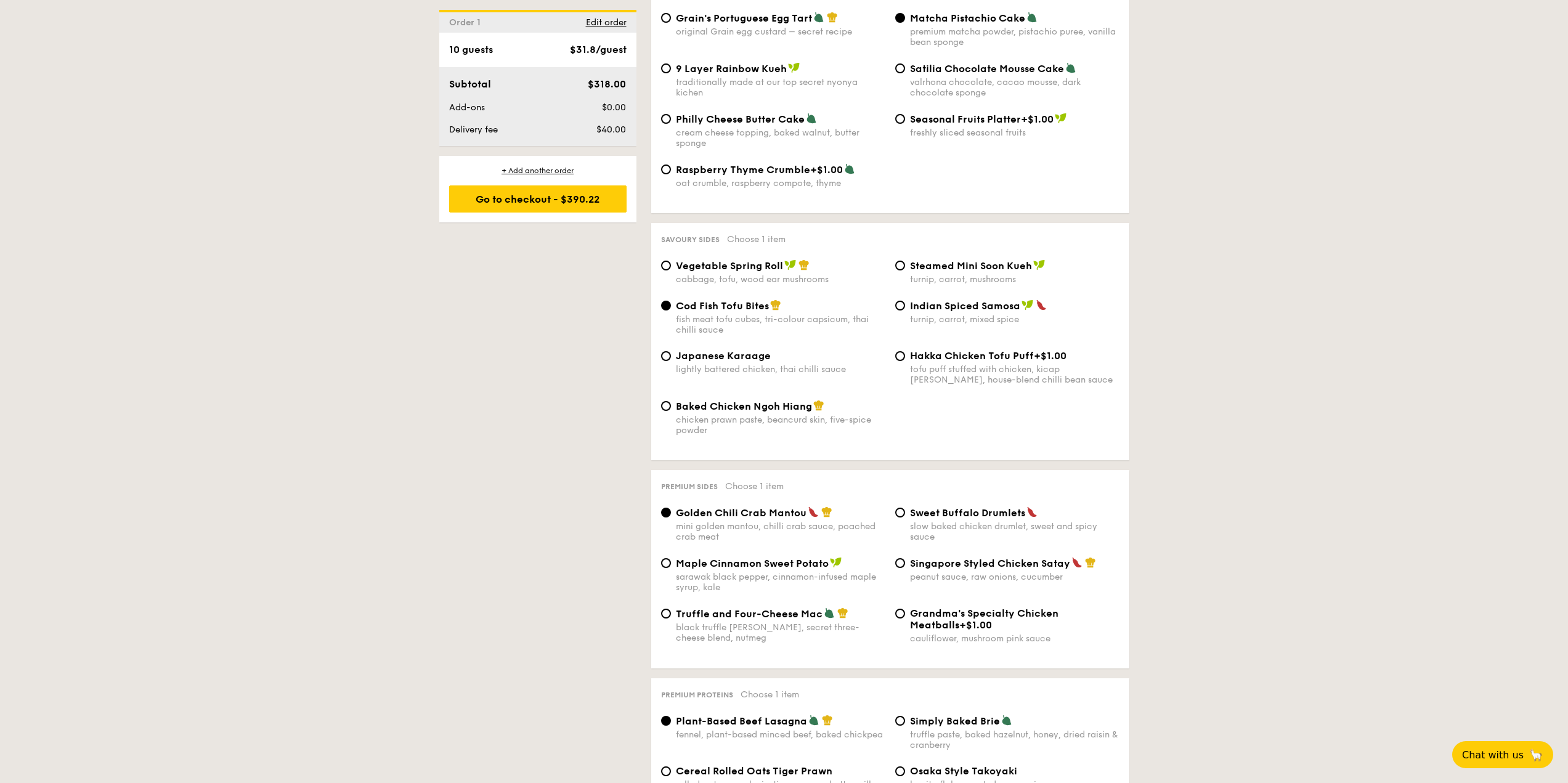
click at [1013, 557] on span "Singapore Styled Chicken Satay" at bounding box center [990, 563] width 160 height 12
click at [905, 558] on input "Singapore Styled Chicken Satay peanut sauce, raw onions, cucumber" at bounding box center [900, 562] width 10 height 10
radio input "true"
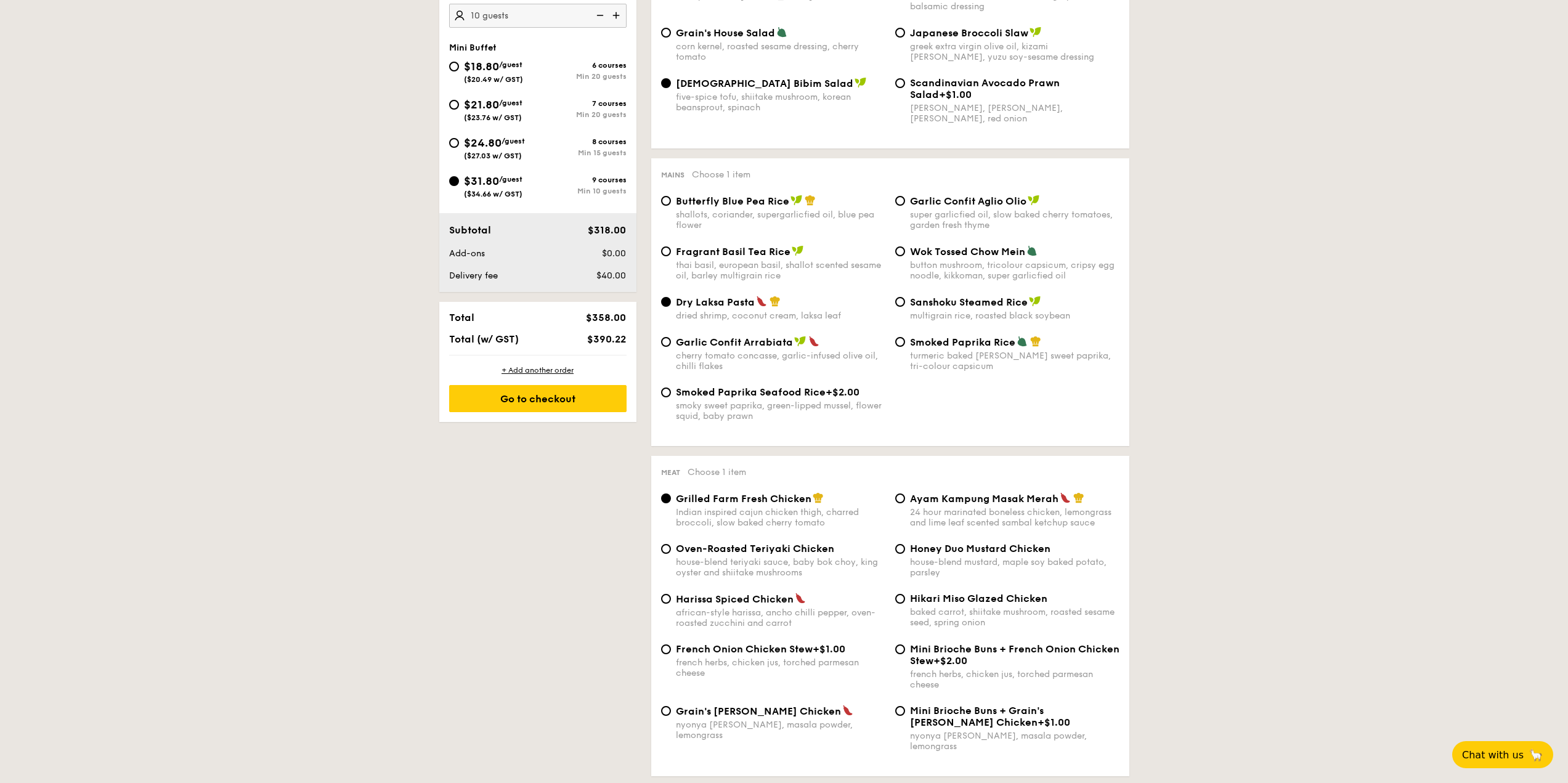
scroll to position [0, 0]
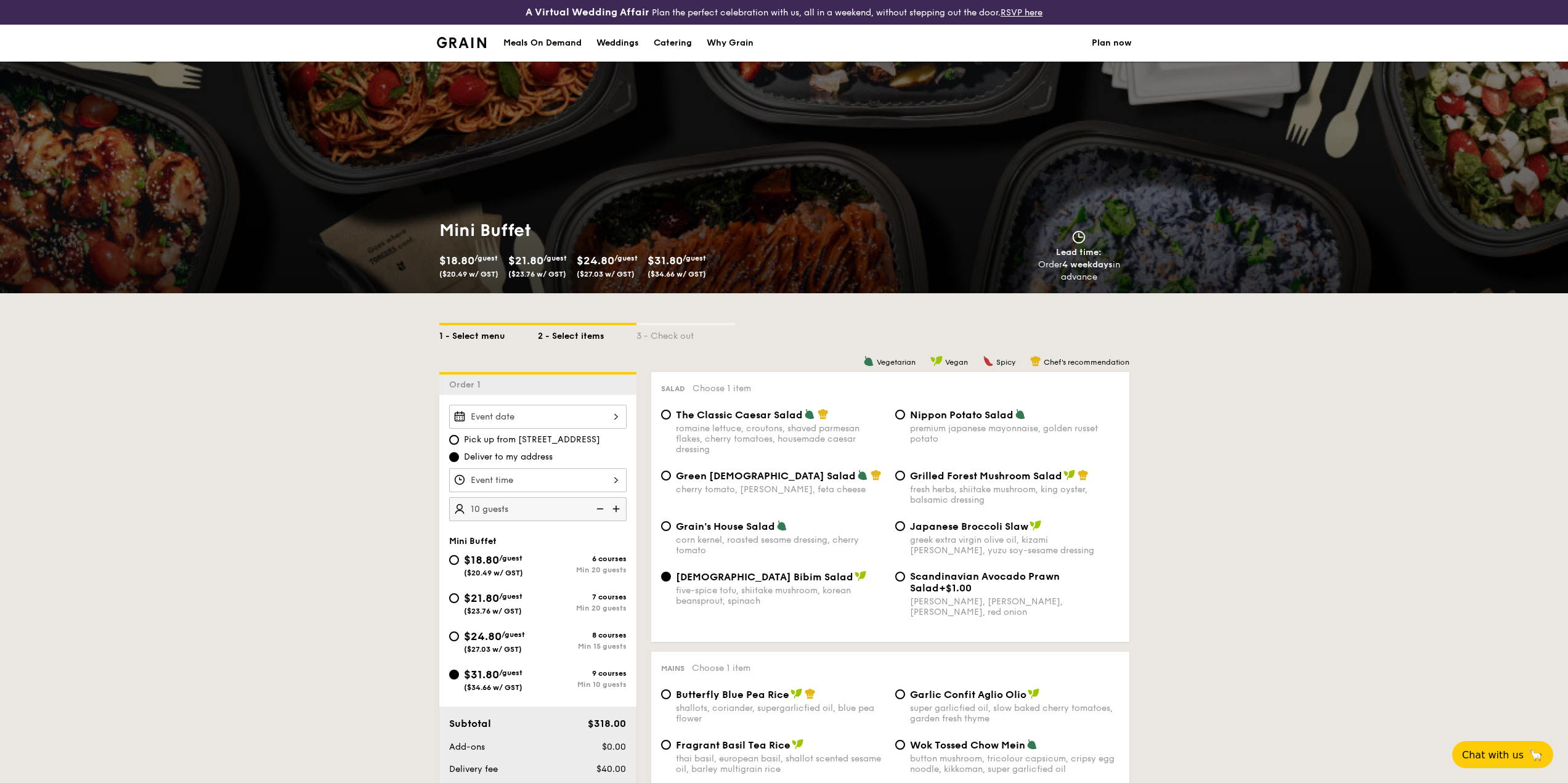
click at [497, 333] on div "1 - Select menu" at bounding box center [489, 334] width 99 height 17
select select
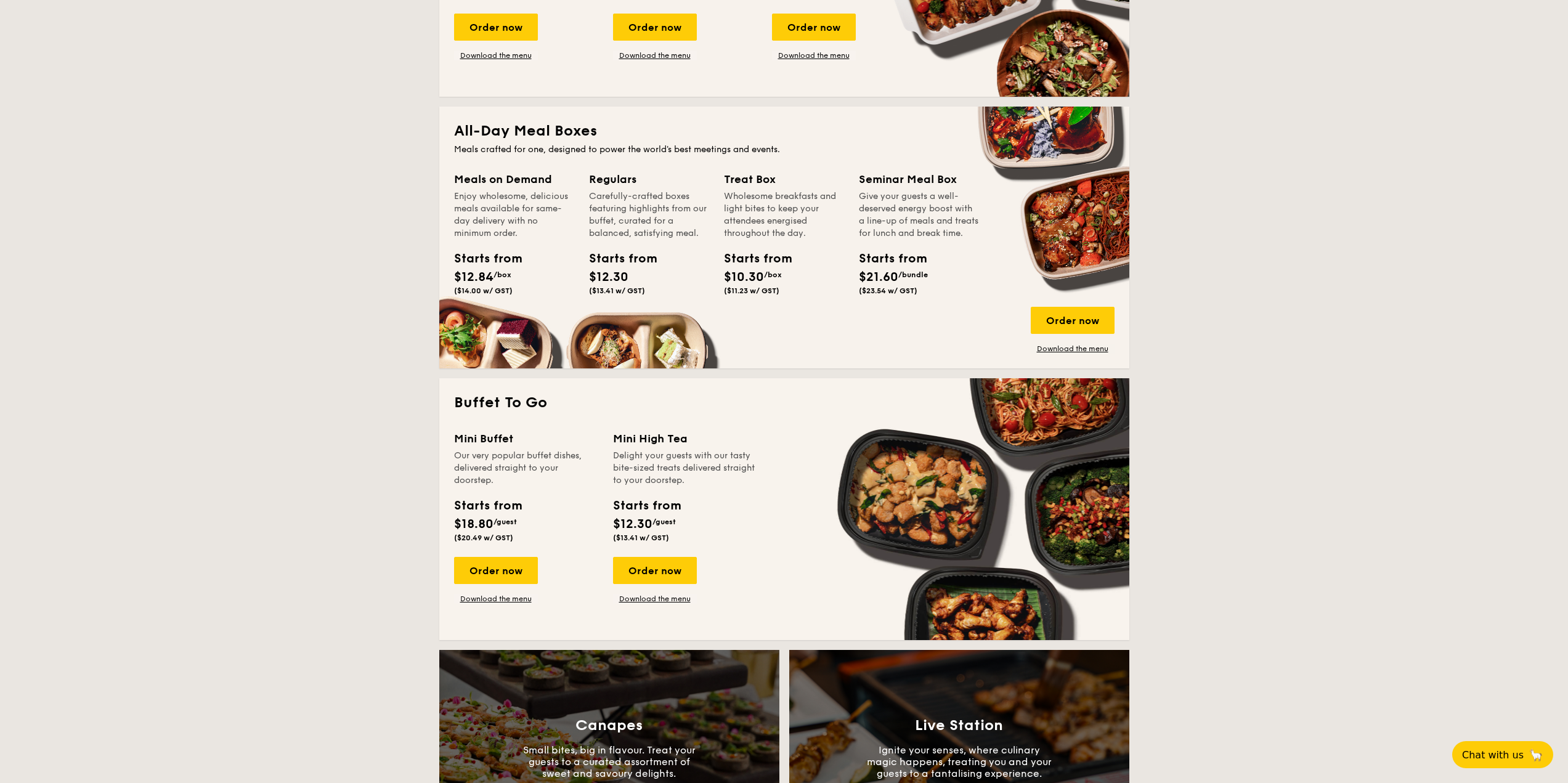
scroll to position [493, 0]
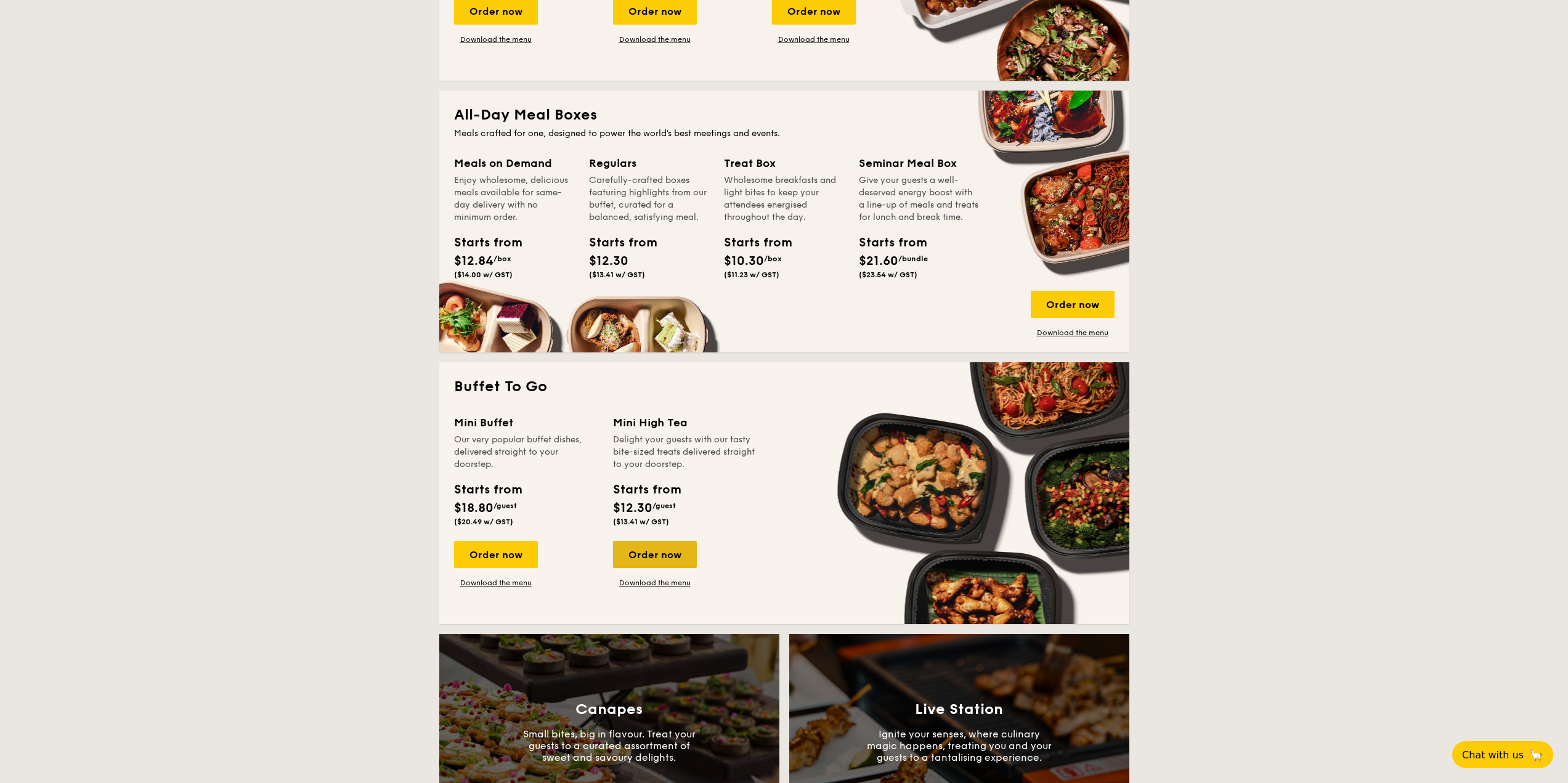
click at [672, 556] on div "Order now" at bounding box center [655, 554] width 84 height 27
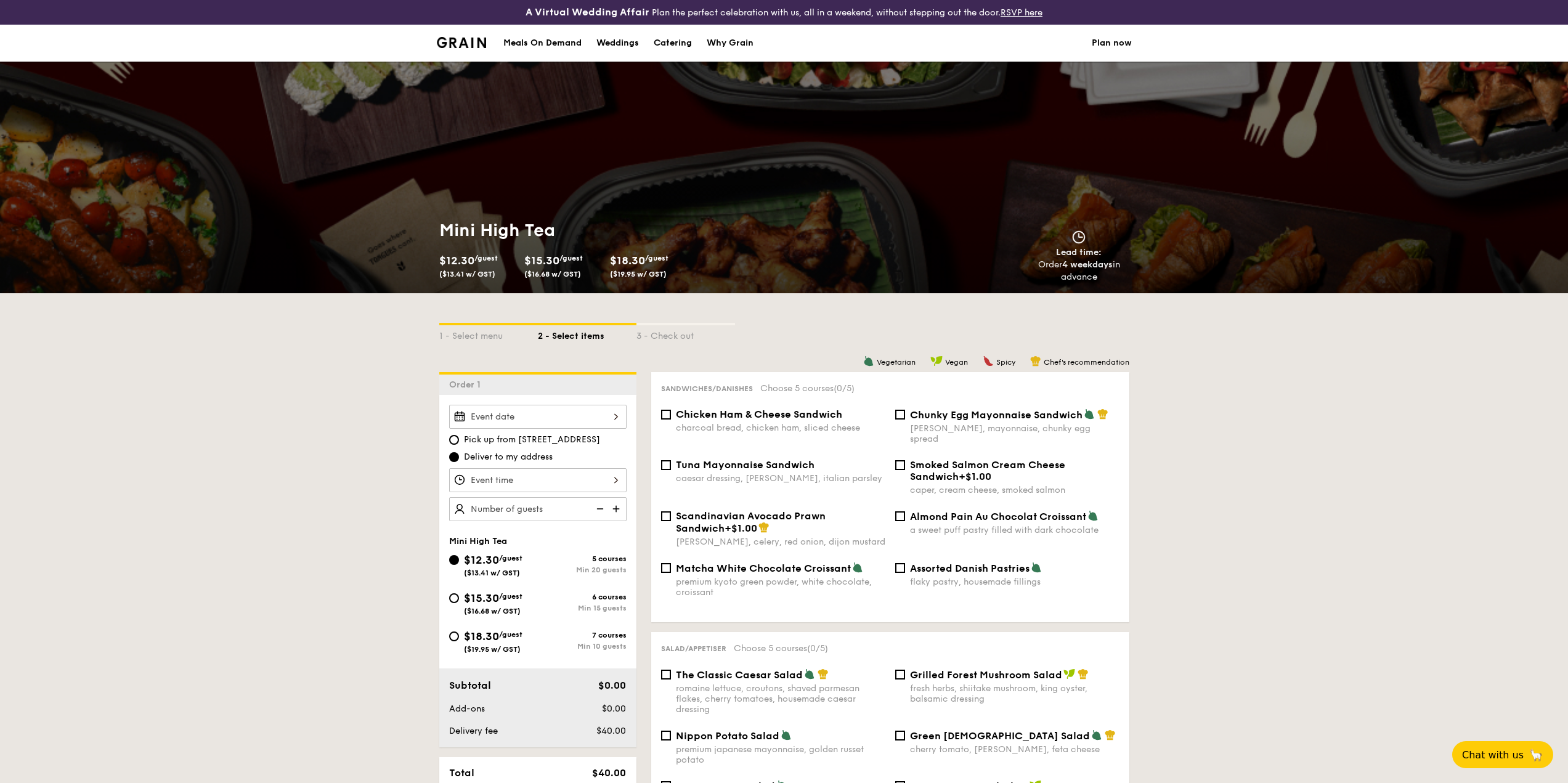
click at [613, 508] on img at bounding box center [617, 508] width 18 height 24
type input "20 guests"
click at [534, 649] on div "$18.30 /guest ($19.95 w/ GST)" at bounding box center [493, 640] width 89 height 26
click at [459, 641] on input "$18.30 /guest ($19.95 w/ GST) 7 courses Min 10 guests" at bounding box center [453, 635] width 10 height 10
radio input "true"
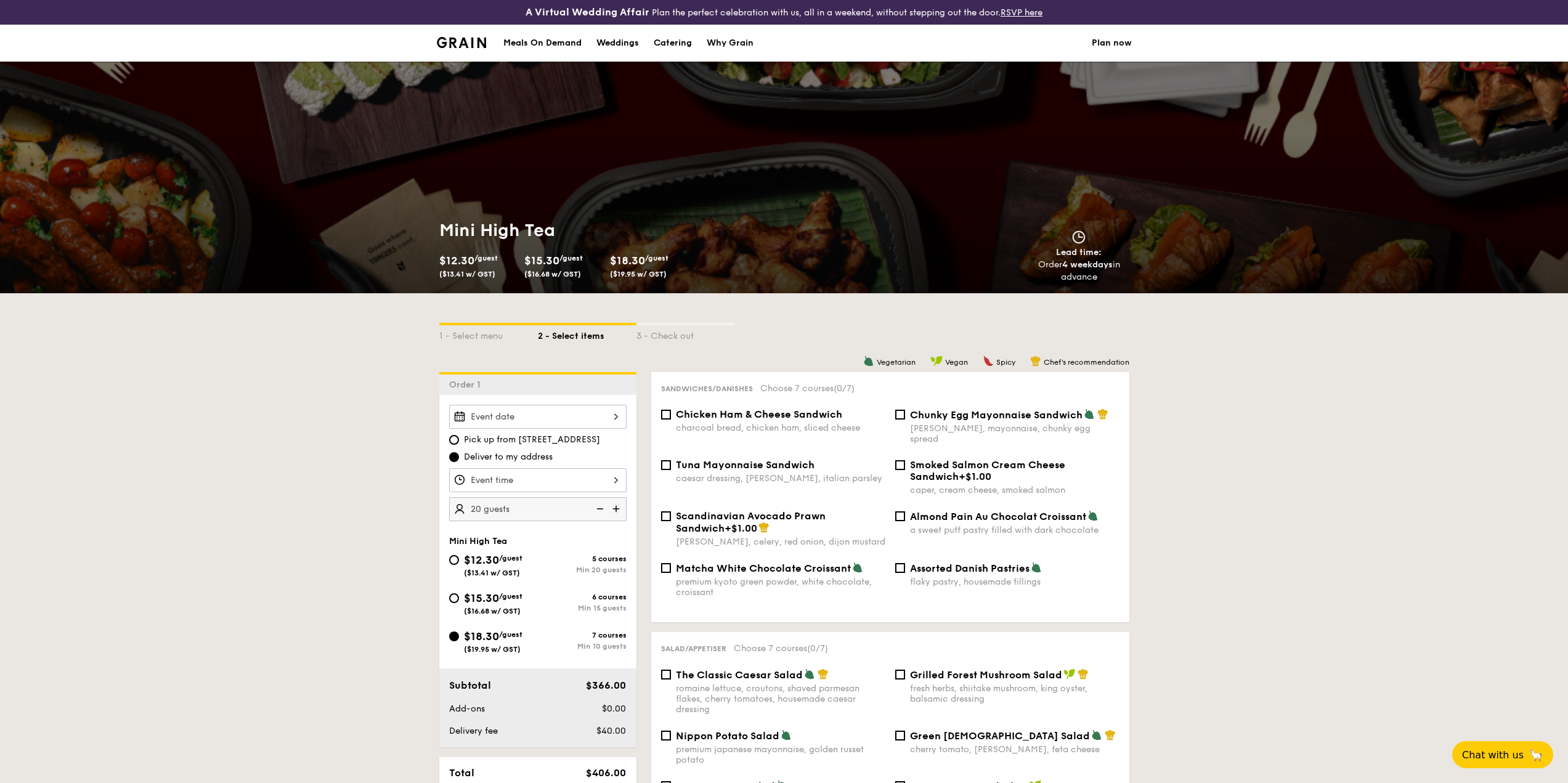
click at [598, 514] on img at bounding box center [599, 508] width 18 height 24
type input "10 guests"
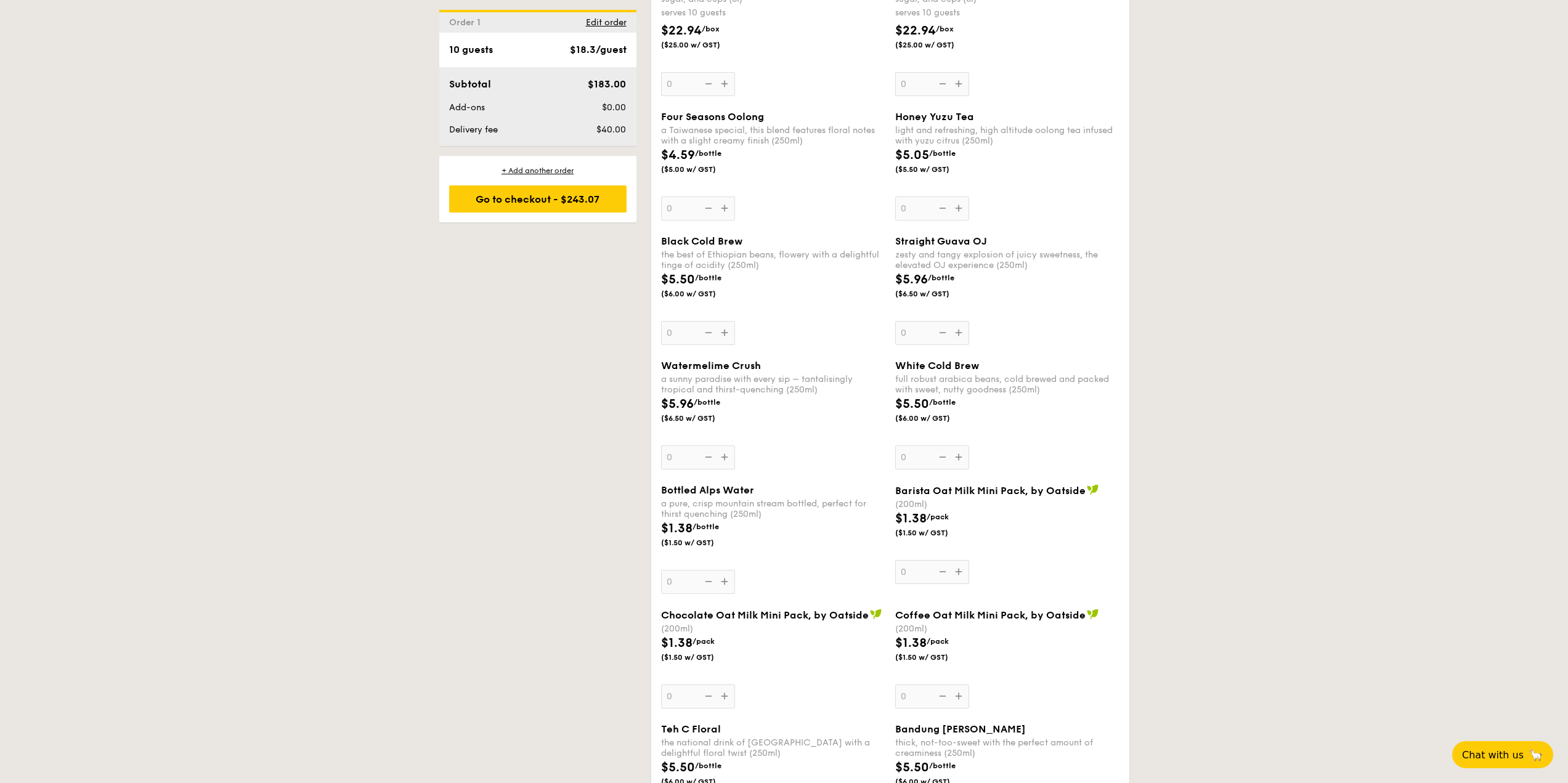
scroll to position [1848, 0]
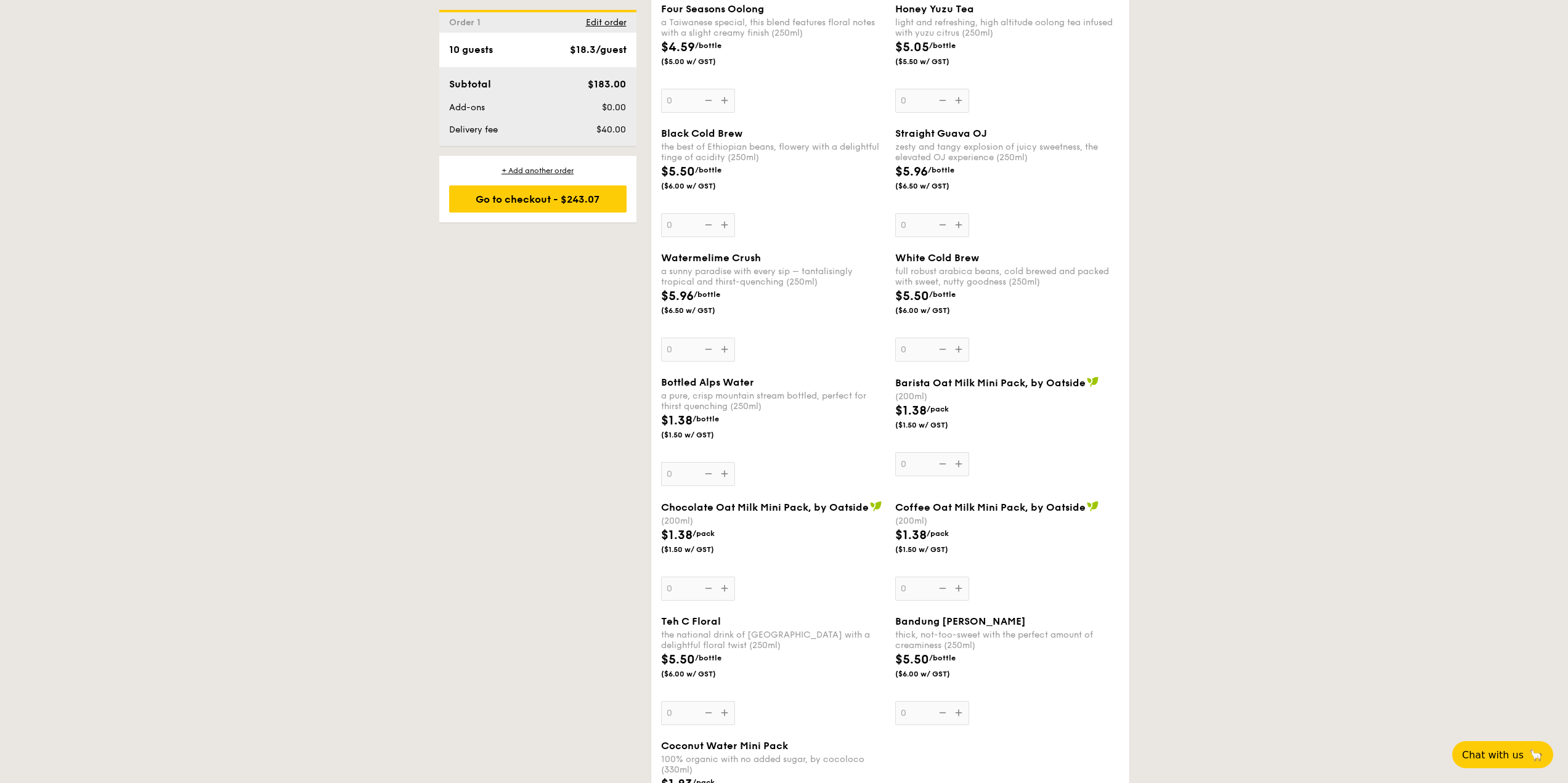
drag, startPoint x: 1566, startPoint y: 587, endPoint x: 1561, endPoint y: 604, distance: 17.7
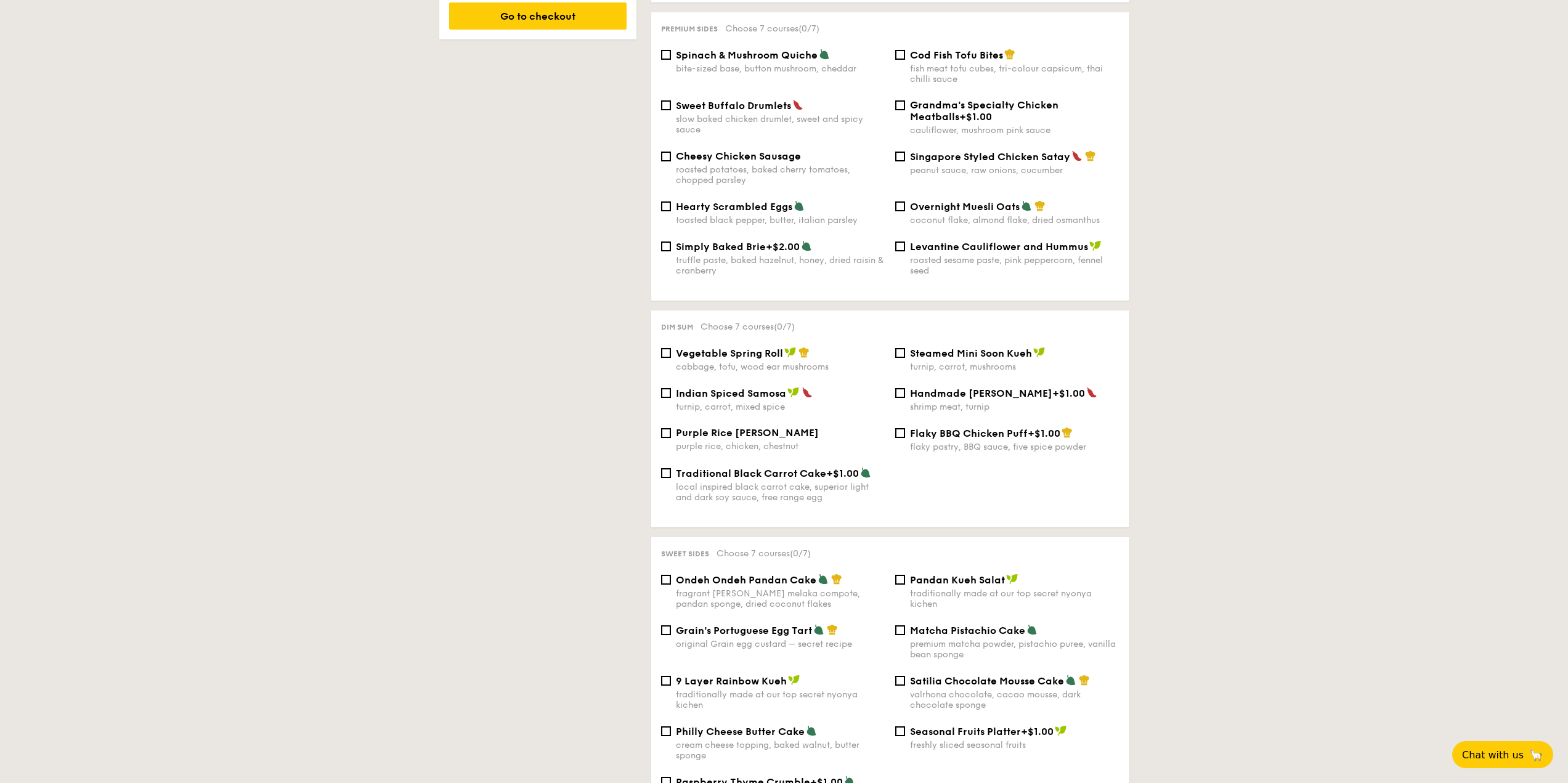
scroll to position [776, 0]
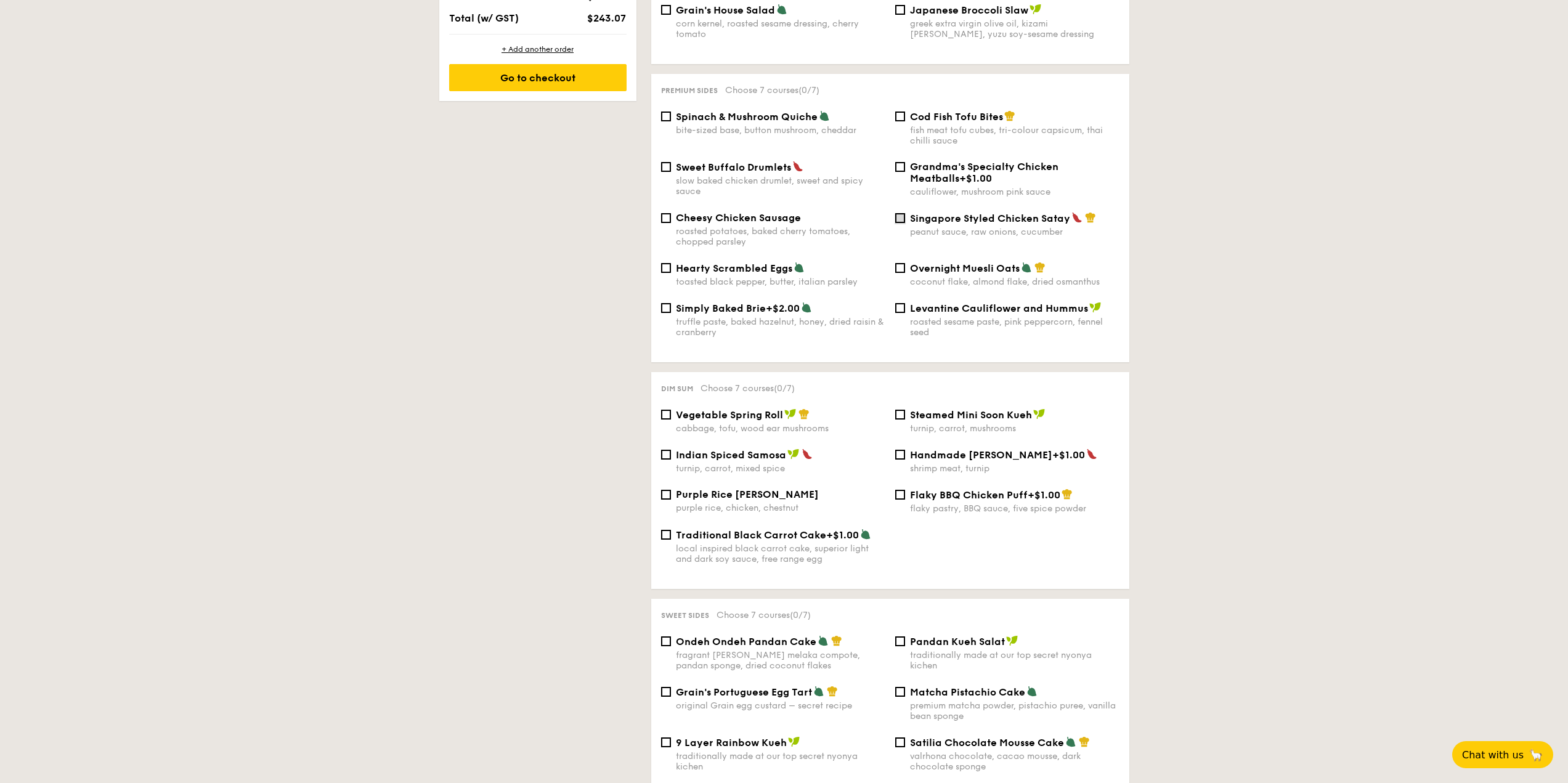
click at [903, 213] on input "Singapore Styled Chicken Satay peanut sauce, raw onions, cucumber" at bounding box center [900, 218] width 10 height 10
checkbox input "true"
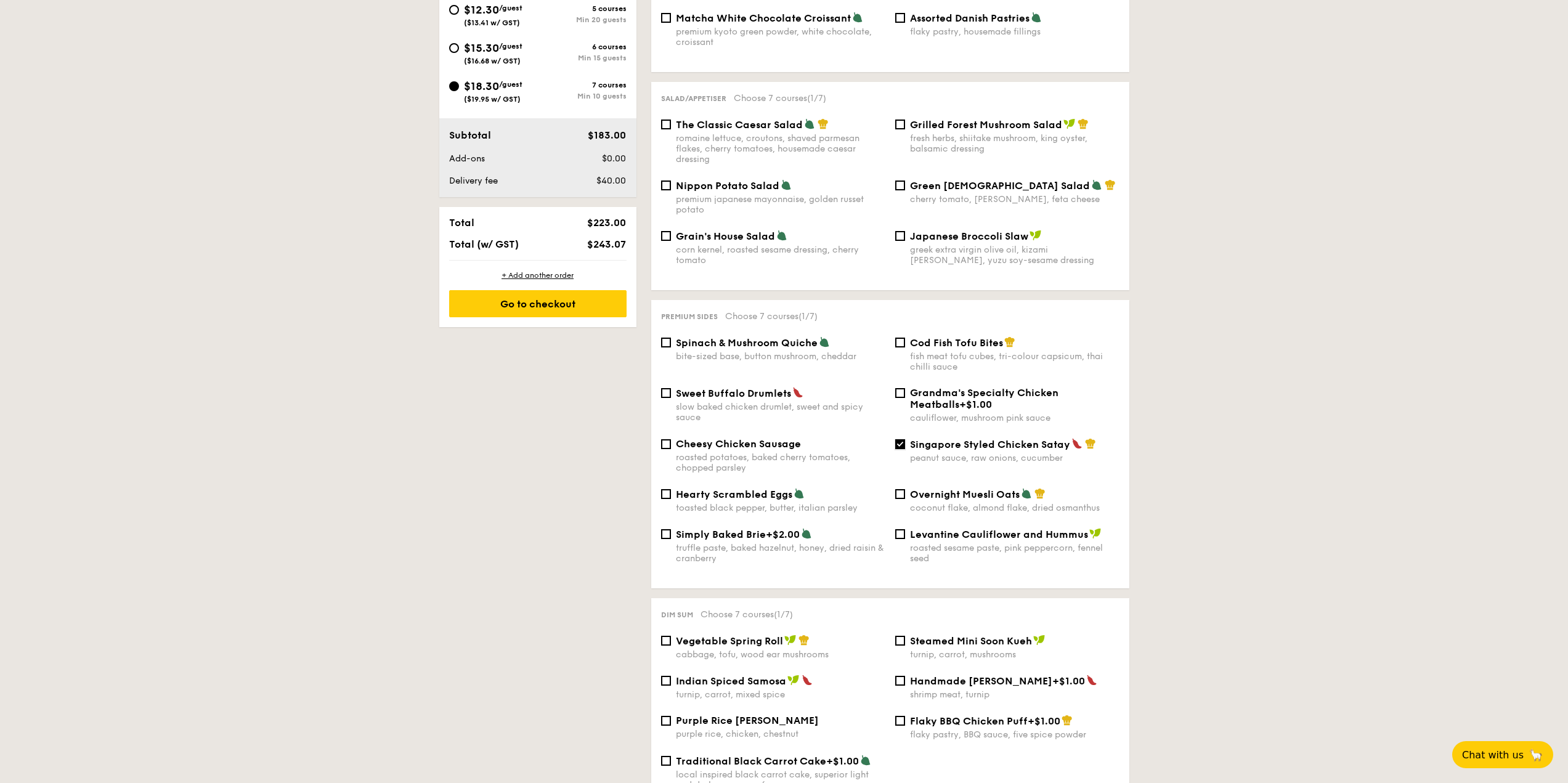
scroll to position [530, 0]
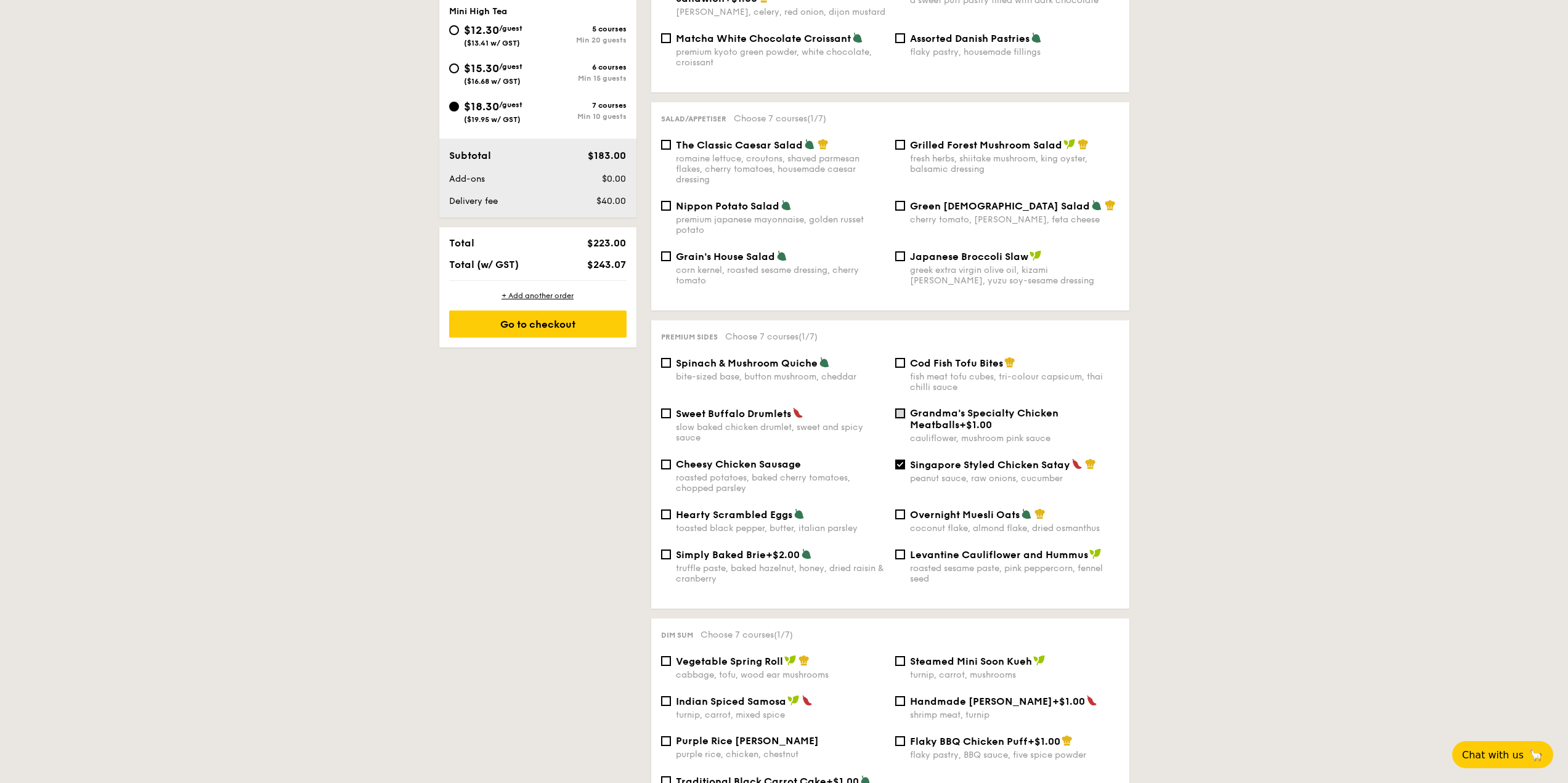
click at [903, 408] on input "Grandma's Specialty Chicken Meatballs +$1.00 cauliflower, mushroom pink sauce" at bounding box center [900, 413] width 10 height 10
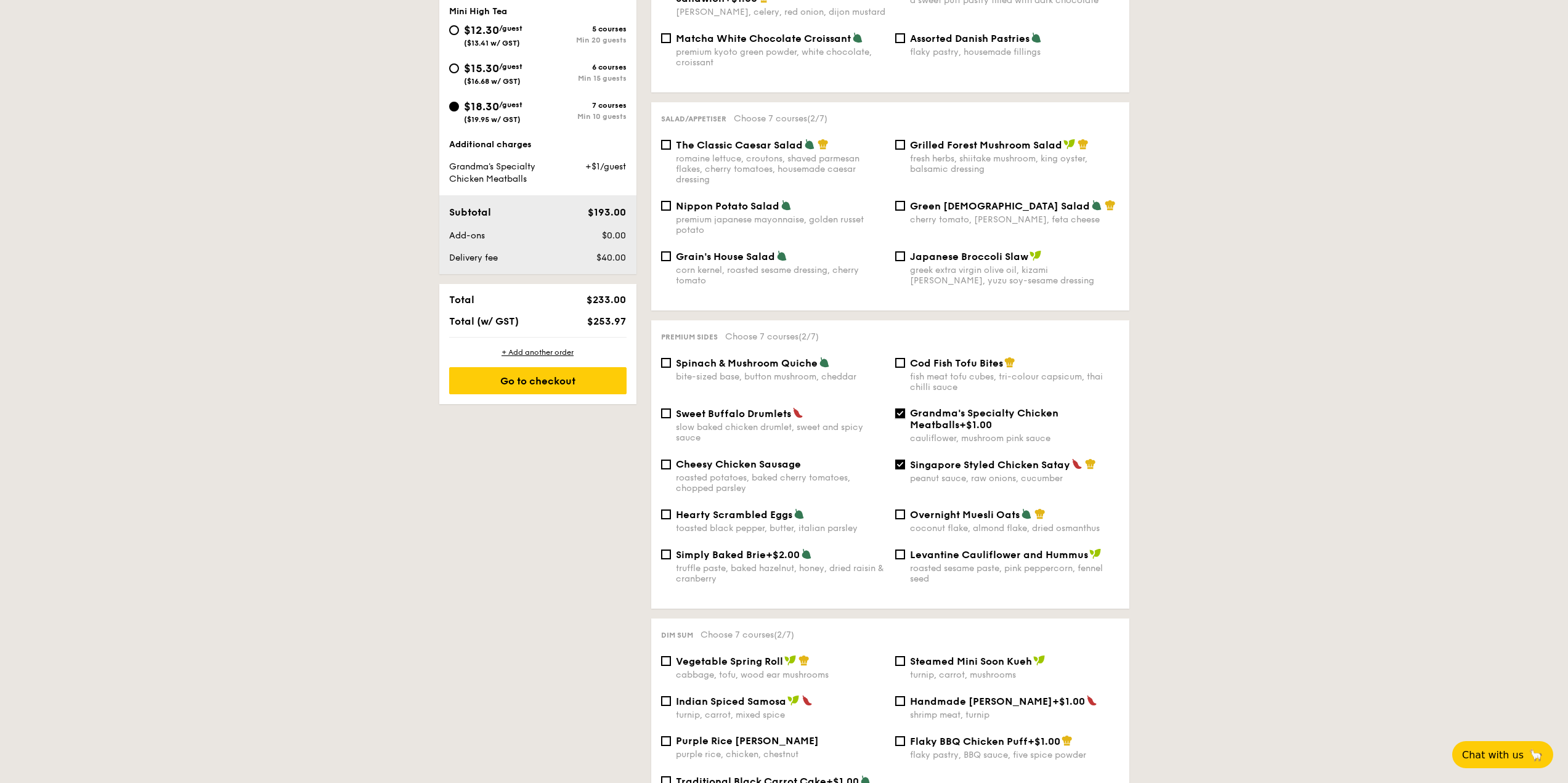
click at [903, 408] on input "Grandma's Specialty Chicken Meatballs +$1.00 cauliflower, mushroom pink sauce" at bounding box center [900, 413] width 10 height 10
checkbox input "false"
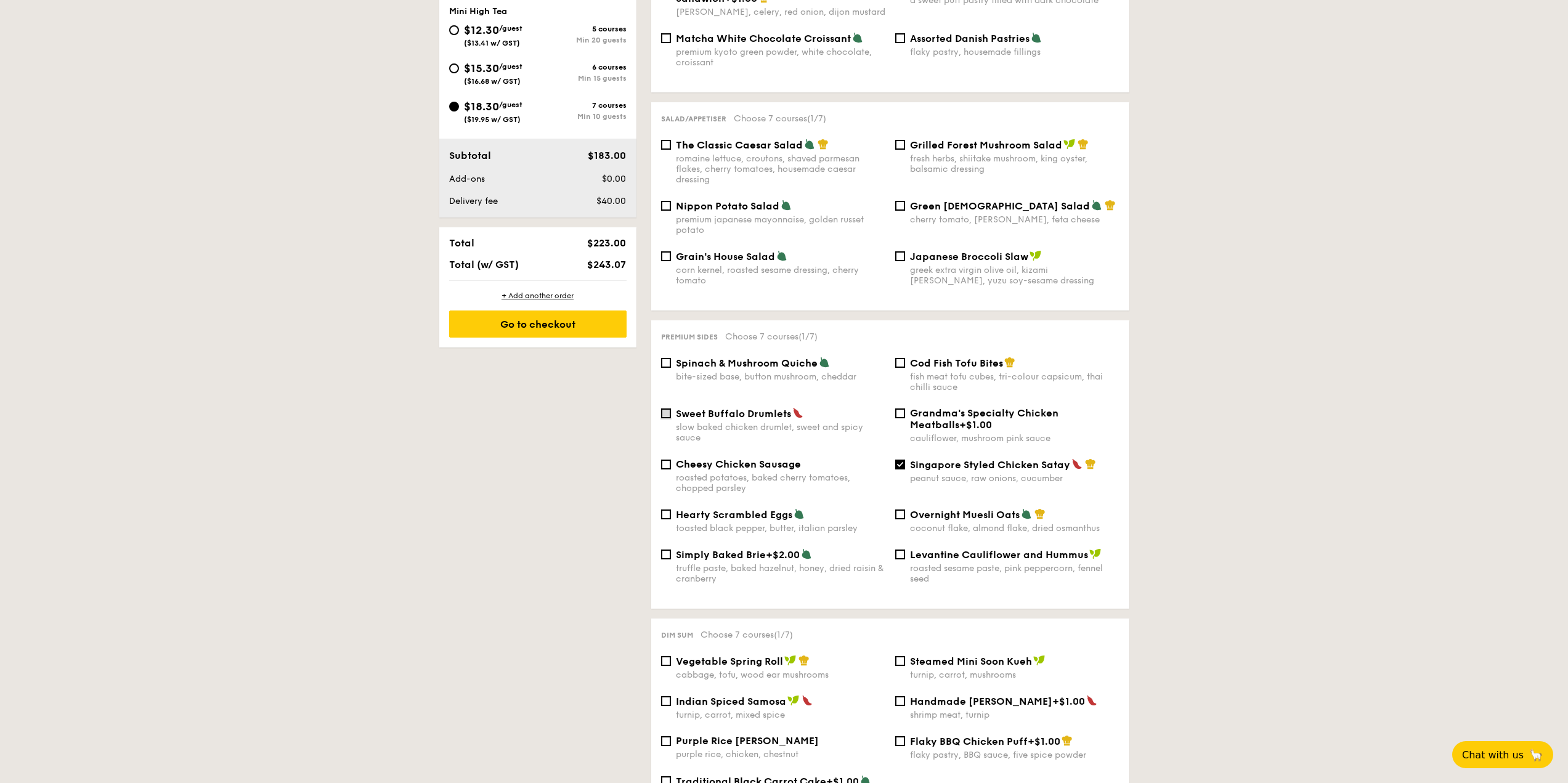
click at [663, 408] on input "Sweet Buffalo Drumlets slow baked chicken drumlet, sweet and spicy sauce" at bounding box center [665, 413] width 10 height 10
checkbox input "true"
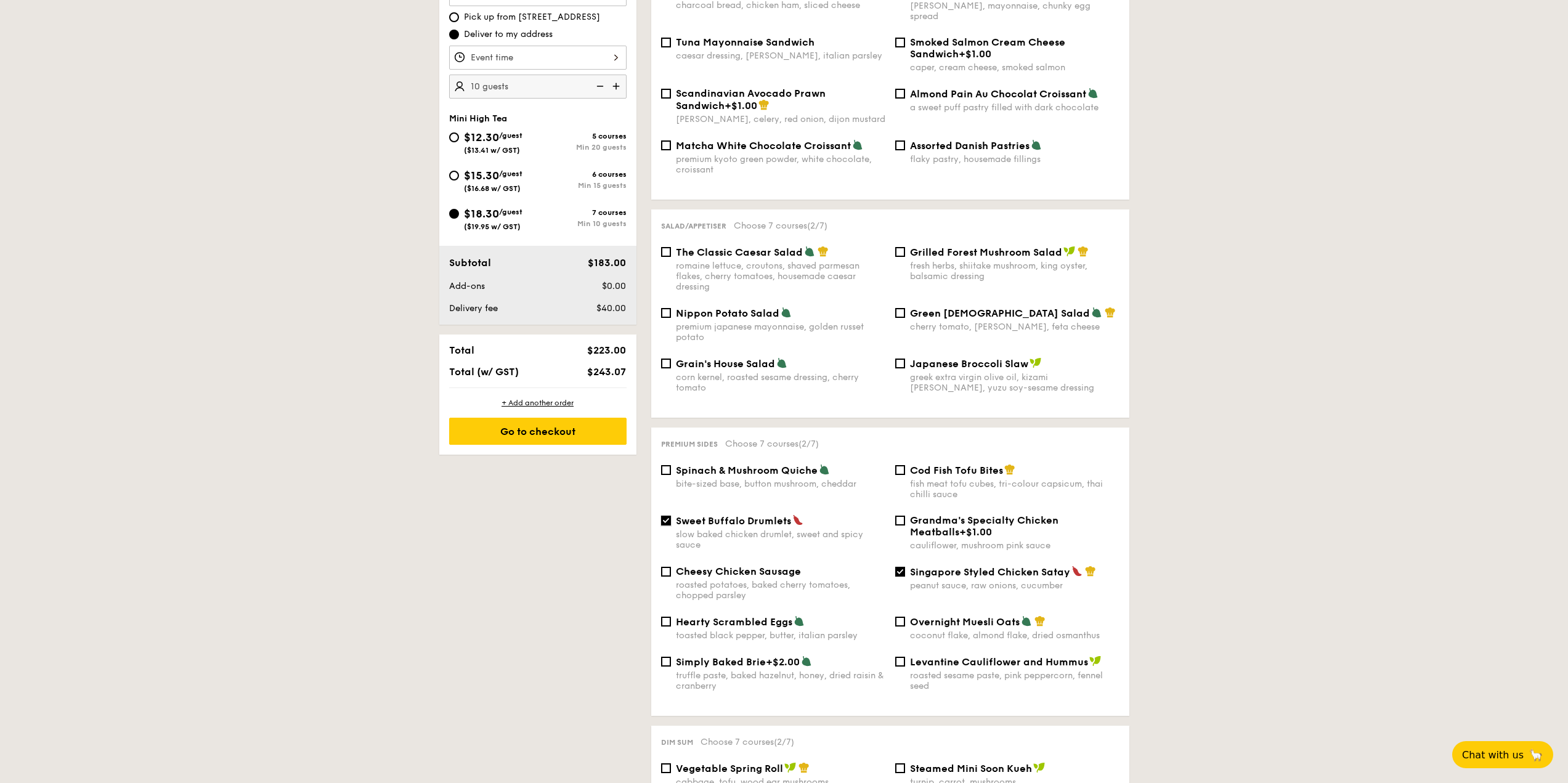
scroll to position [283, 0]
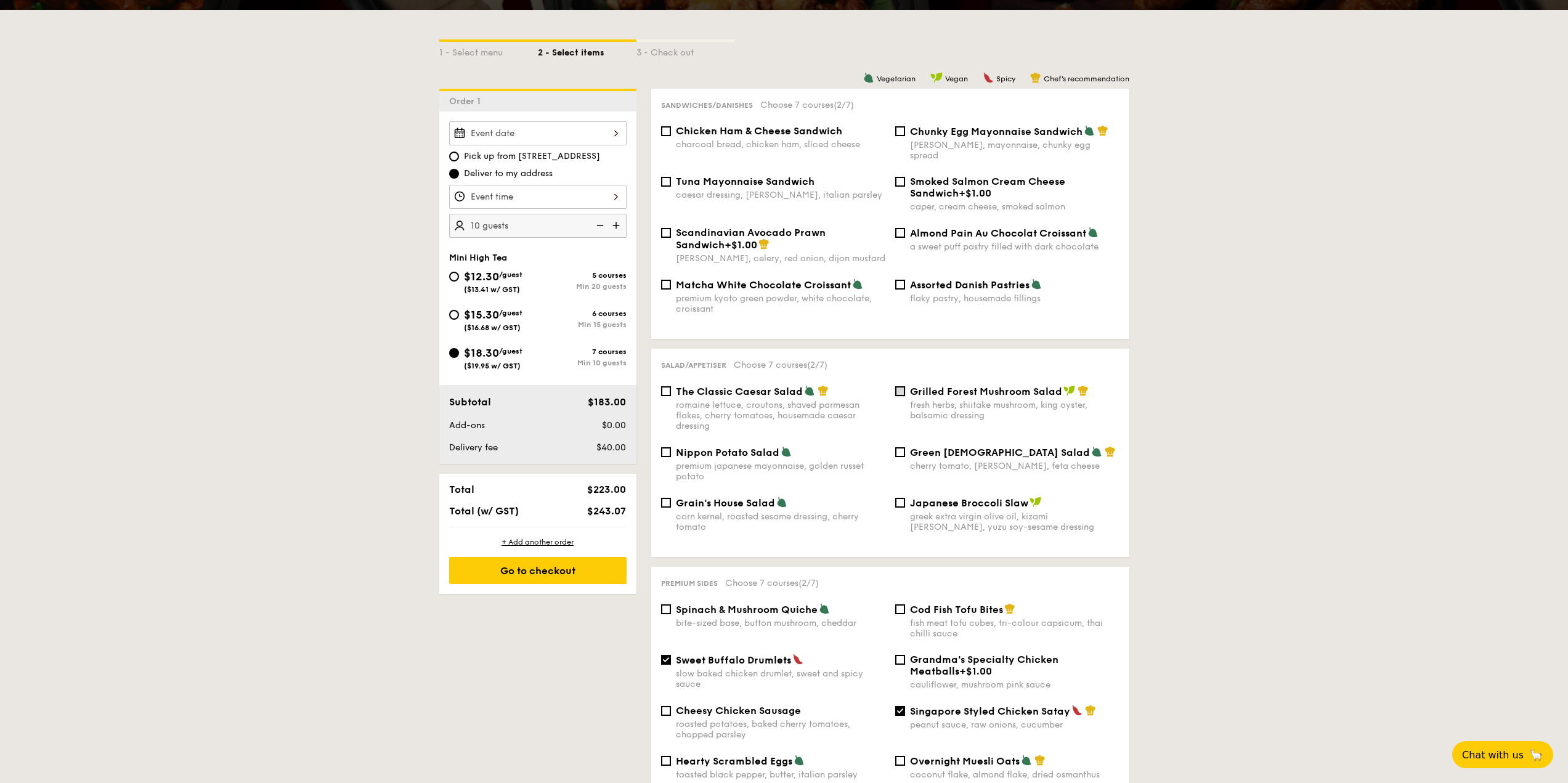
click at [897, 386] on input "Grilled Forest Mushroom Salad fresh herbs, shiitake mushroom, king oyster, bals…" at bounding box center [900, 390] width 10 height 10
click at [895, 386] on input "Grilled Forest Mushroom Salad fresh herbs, shiitake mushroom, king oyster, bals…" at bounding box center [900, 390] width 10 height 10
checkbox input "false"
click at [668, 447] on input "Nippon Potato Salad premium japanese mayonnaise, golden russet potato" at bounding box center [665, 452] width 10 height 10
checkbox input "true"
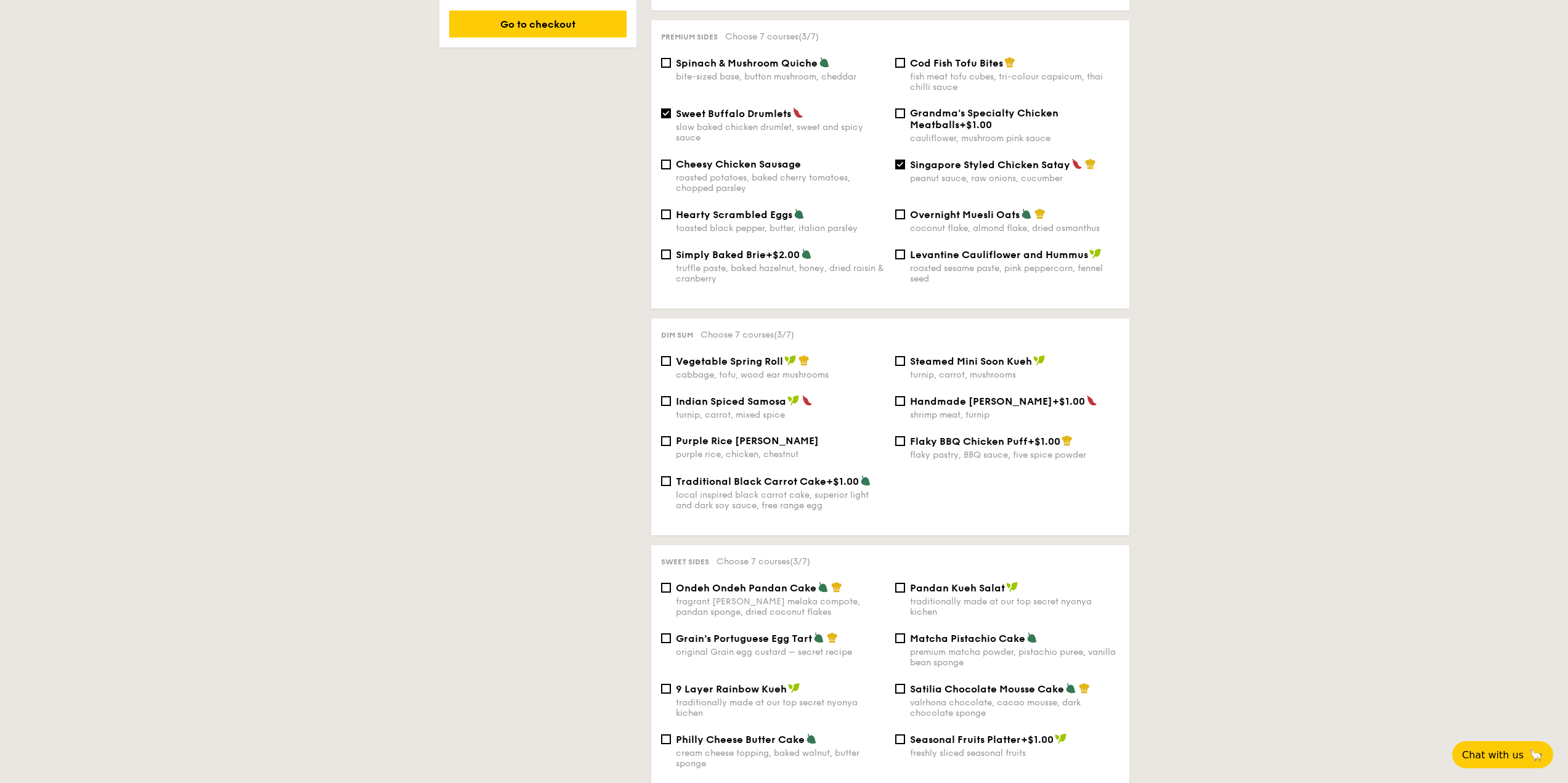
scroll to position [838, 0]
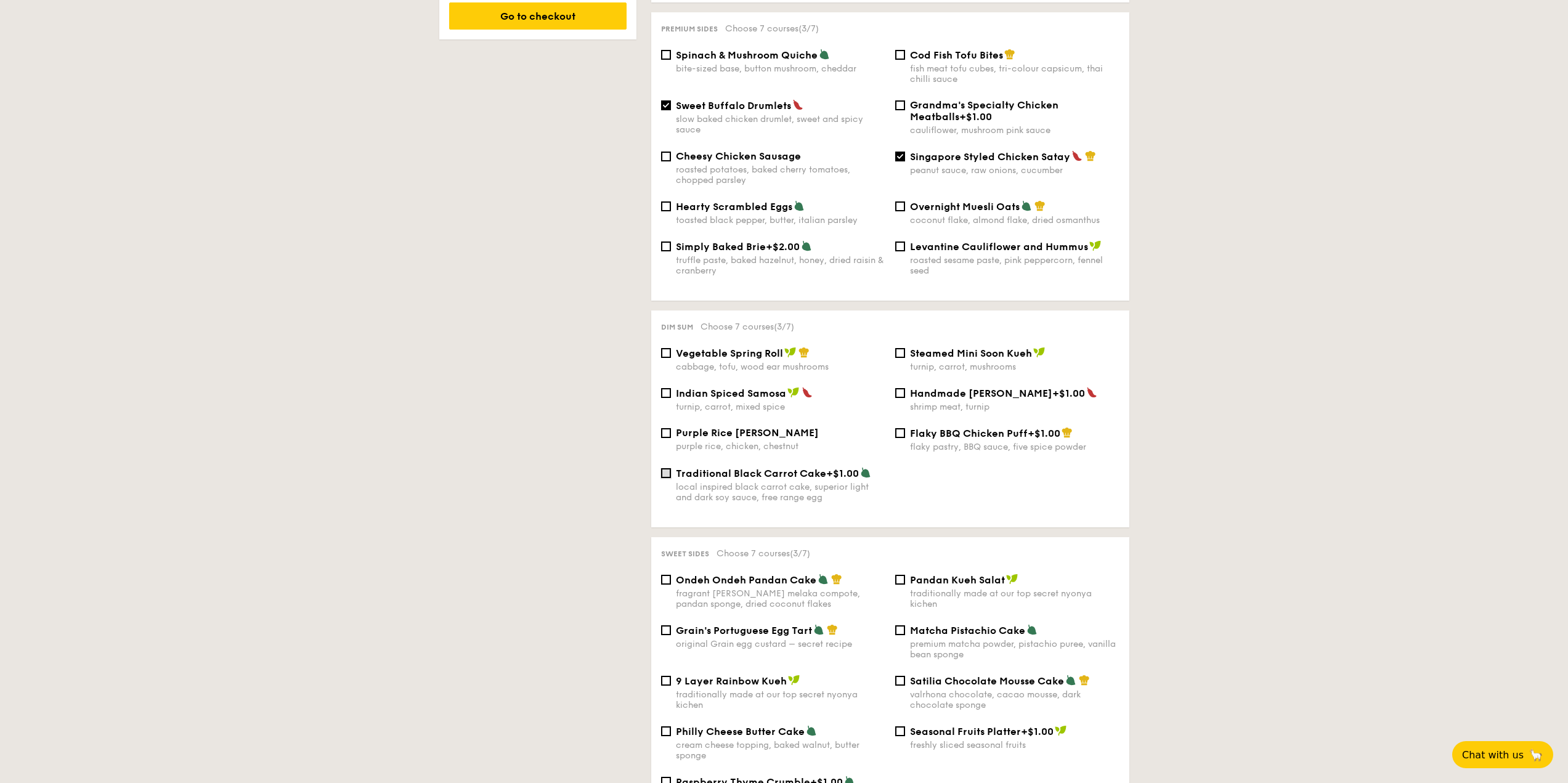
click at [667, 468] on input "Traditional Black Carrot Cake +$1.00 local inspired black carrot cake, superior…" at bounding box center [665, 472] width 10 height 10
checkbox input "true"
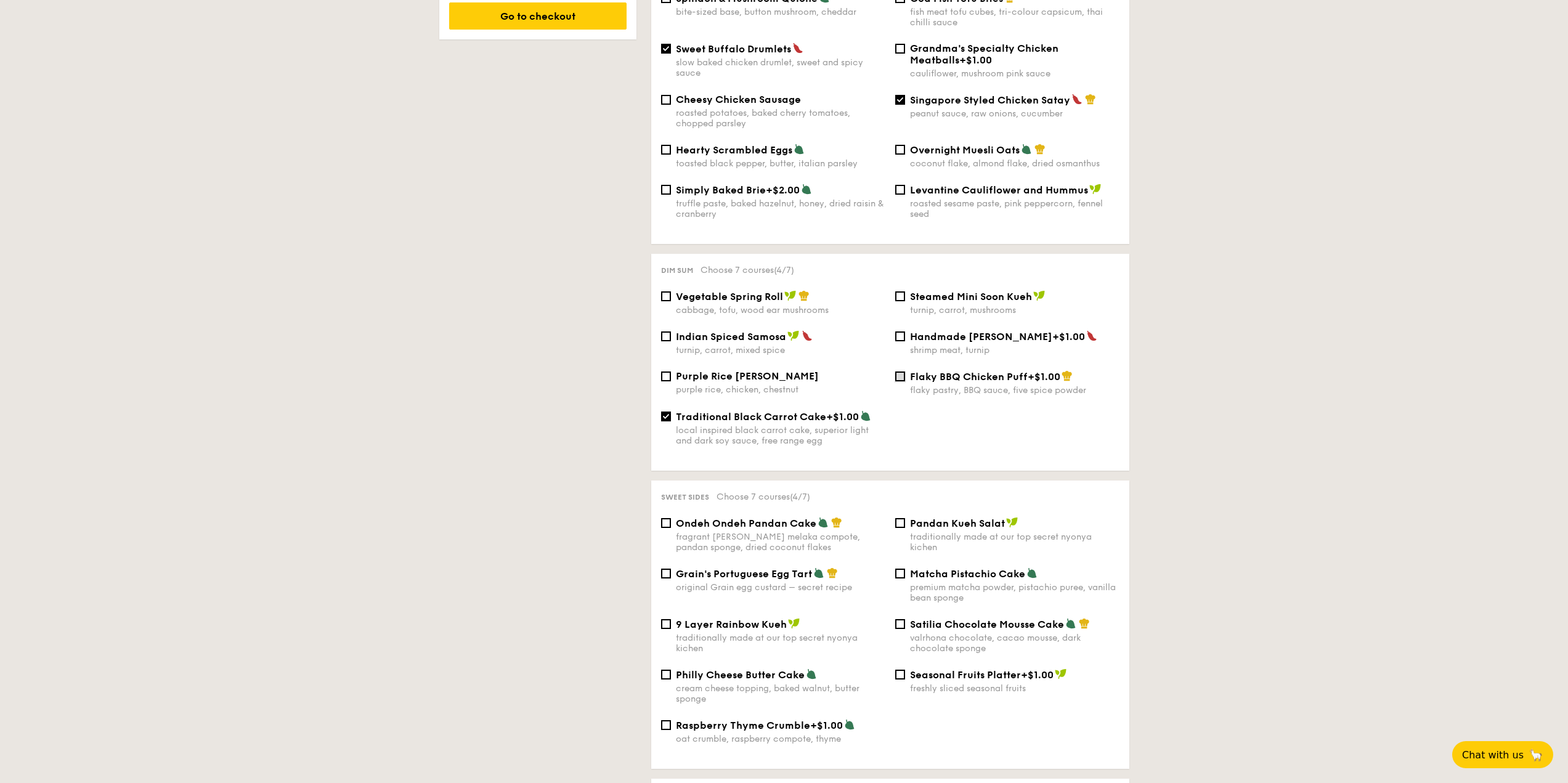
click at [901, 371] on input "Flaky BBQ Chicken Puff +$1.00 flaky pastry, BBQ sauce, five spice powder" at bounding box center [900, 376] width 10 height 10
checkbox input "true"
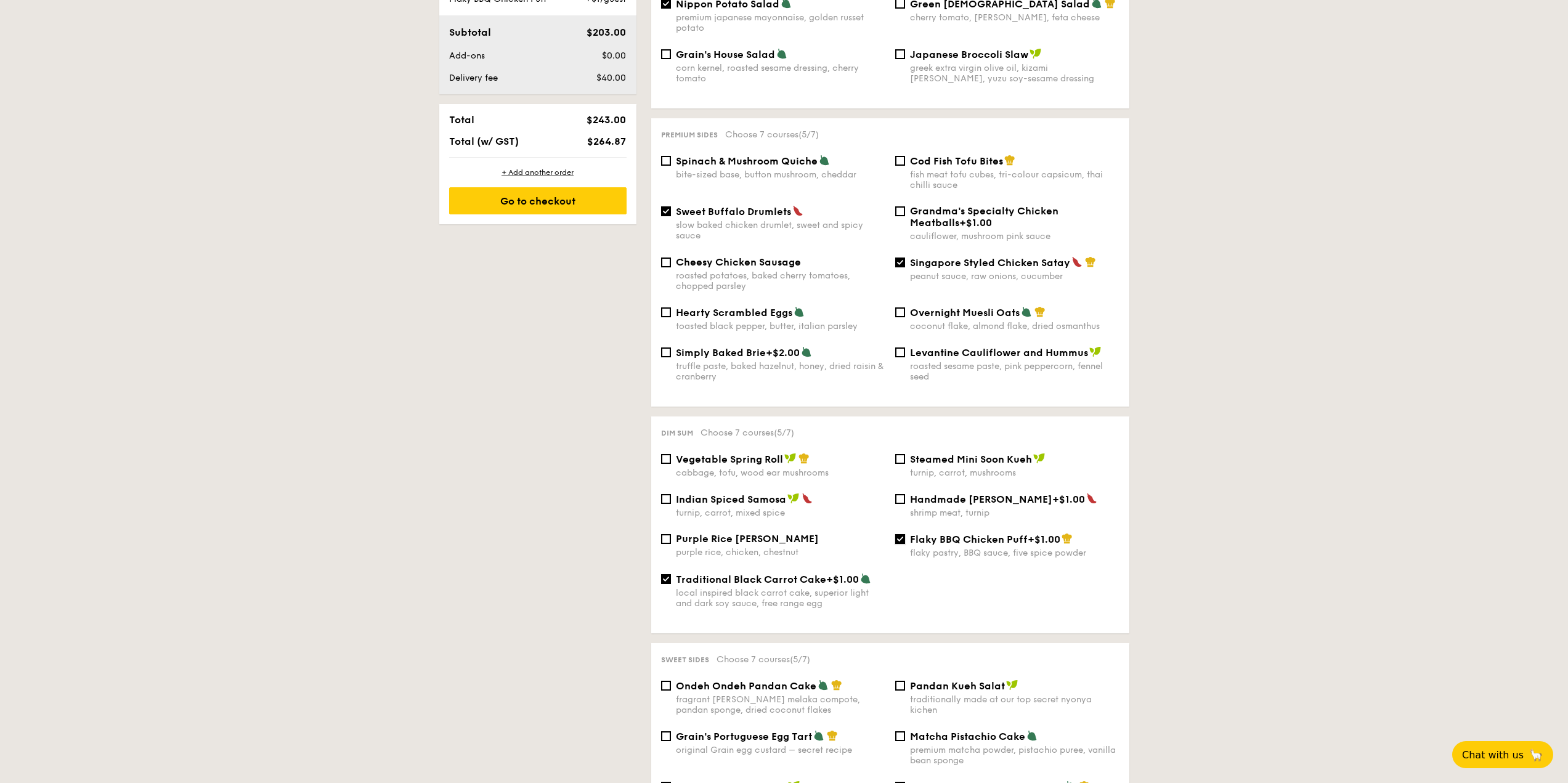
scroll to position [917, 0]
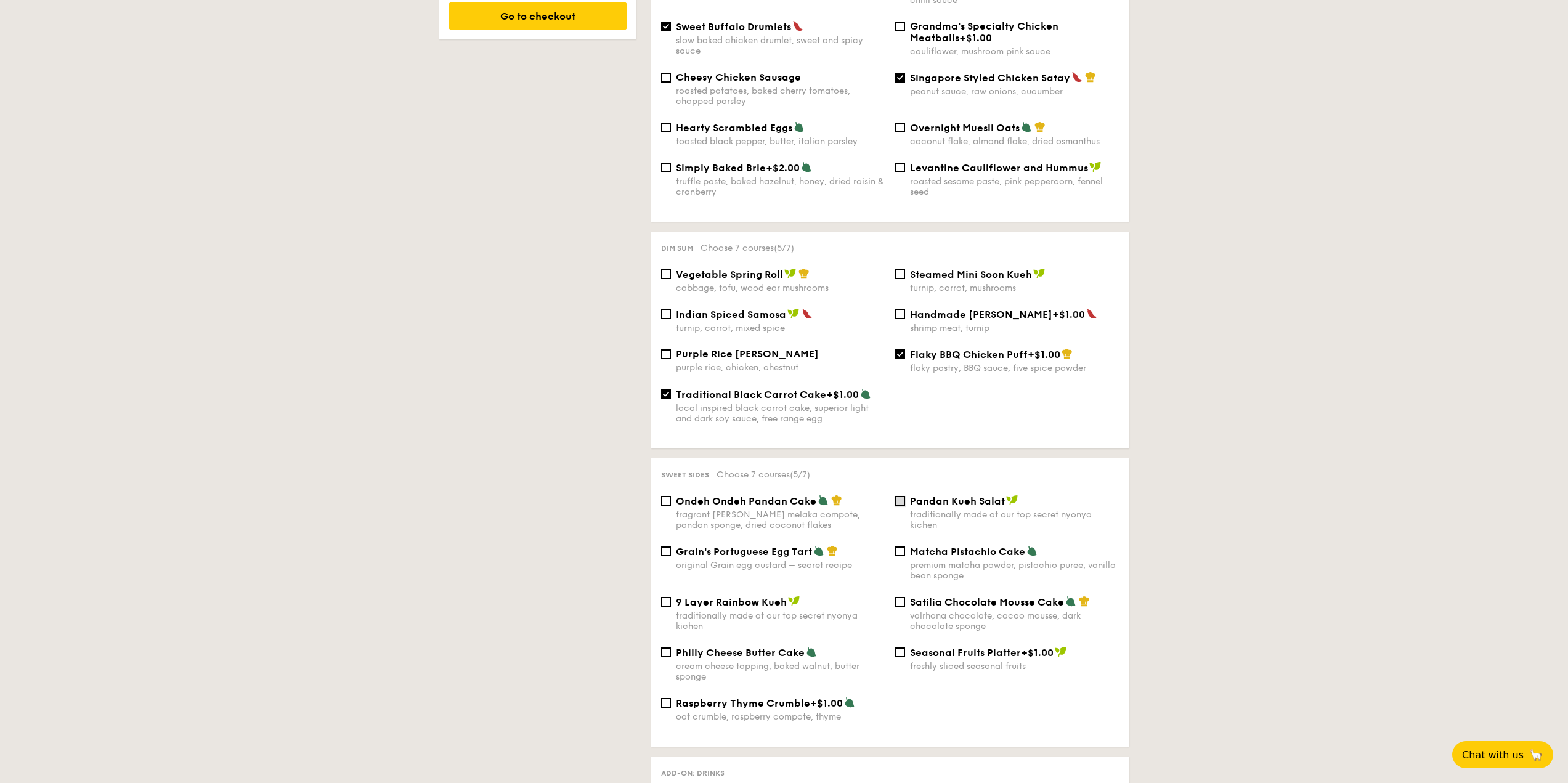
click at [903, 496] on input "Pandan Kueh Salat traditionally made at our top secret nyonya kichen" at bounding box center [900, 500] width 10 height 10
checkbox input "true"
click at [671, 596] on div "9 Layer Rainbow Kueh traditionally made at our top secret nyonya kichen" at bounding box center [773, 613] width 234 height 35
click at [662, 597] on input "9 Layer Rainbow Kueh traditionally made at our top secret nyonya kichen" at bounding box center [665, 601] width 10 height 10
checkbox input "true"
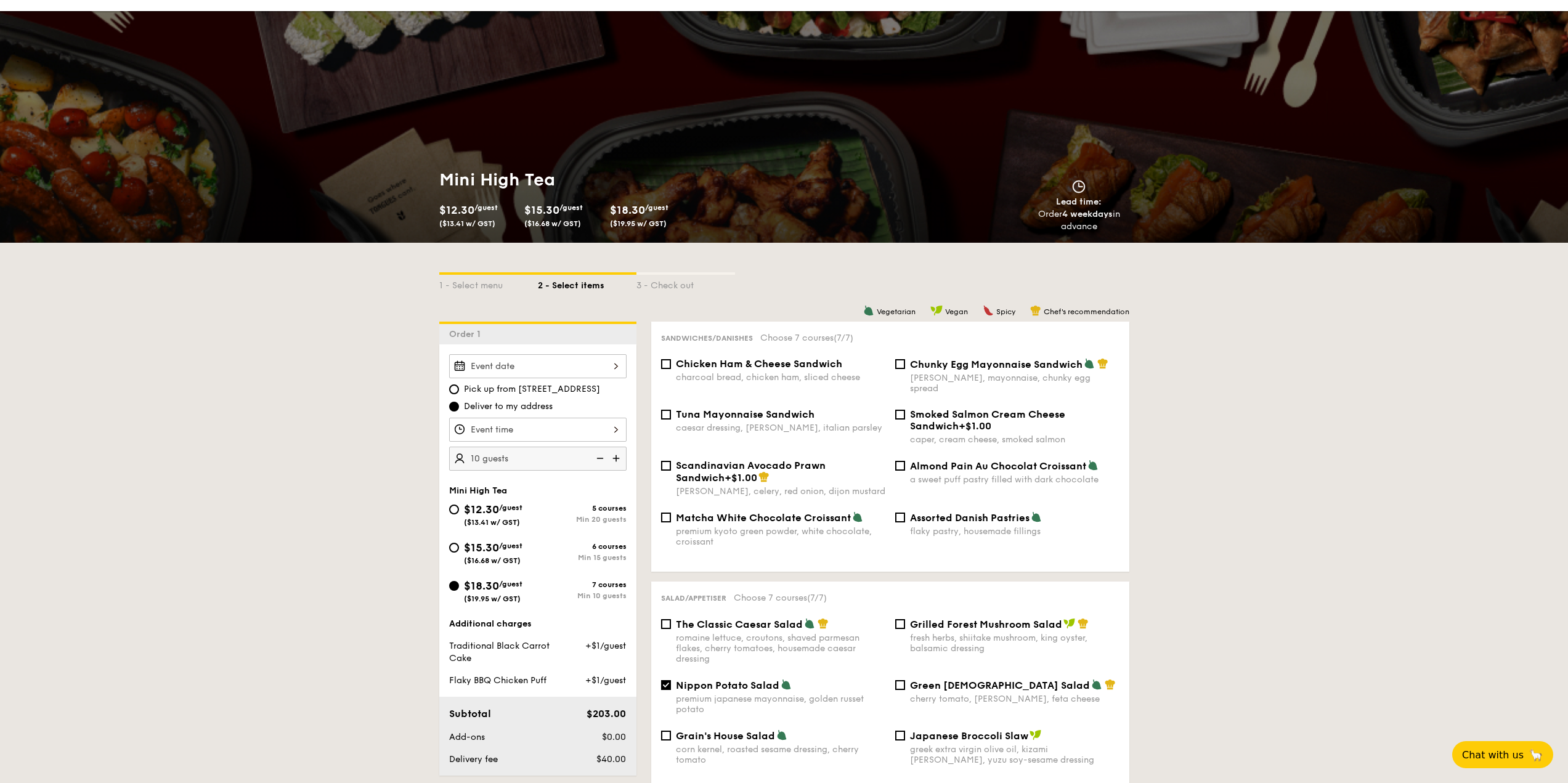
scroll to position [0, 0]
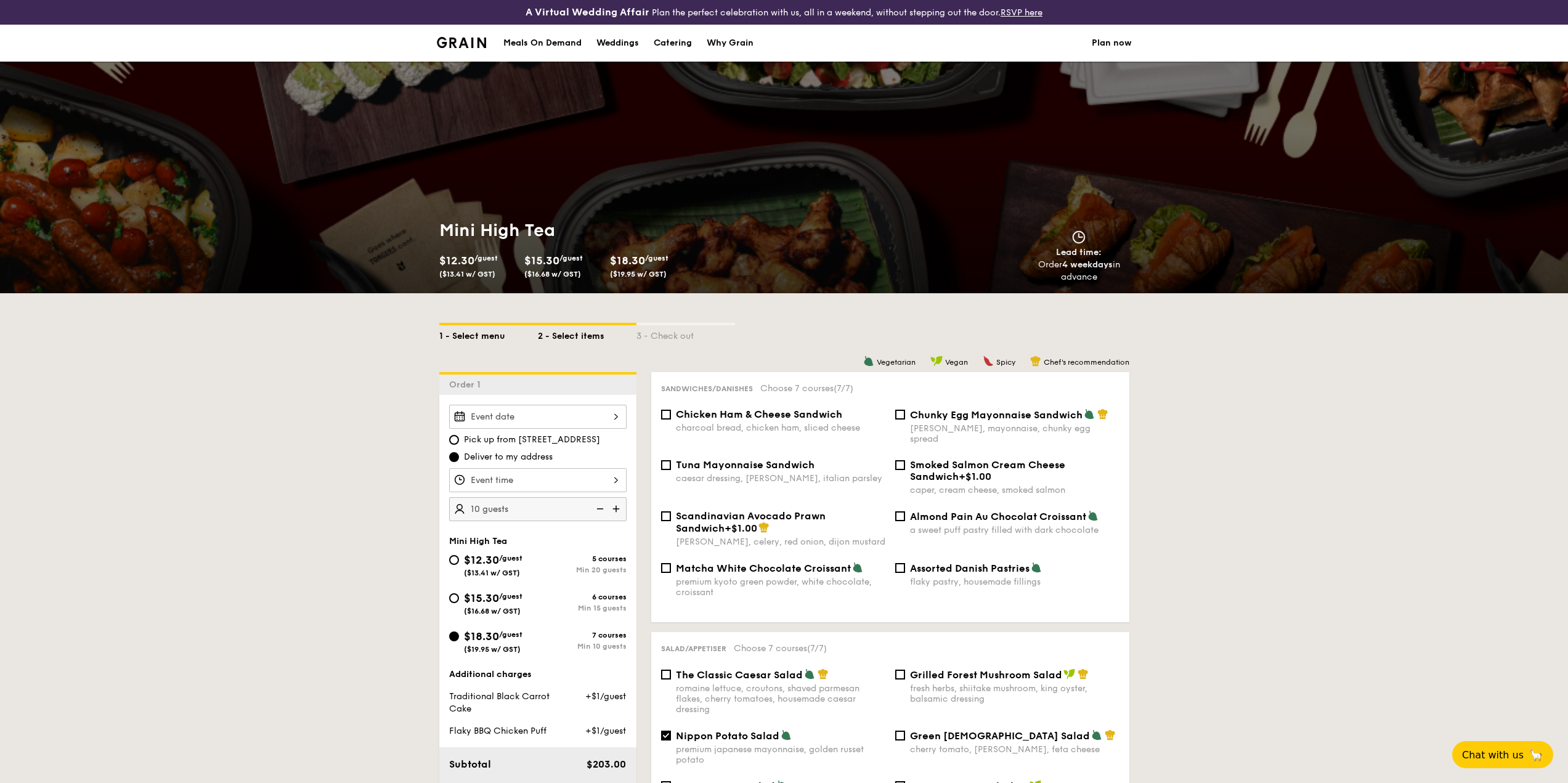
click at [488, 337] on div "1 - Select menu" at bounding box center [489, 334] width 99 height 17
select select
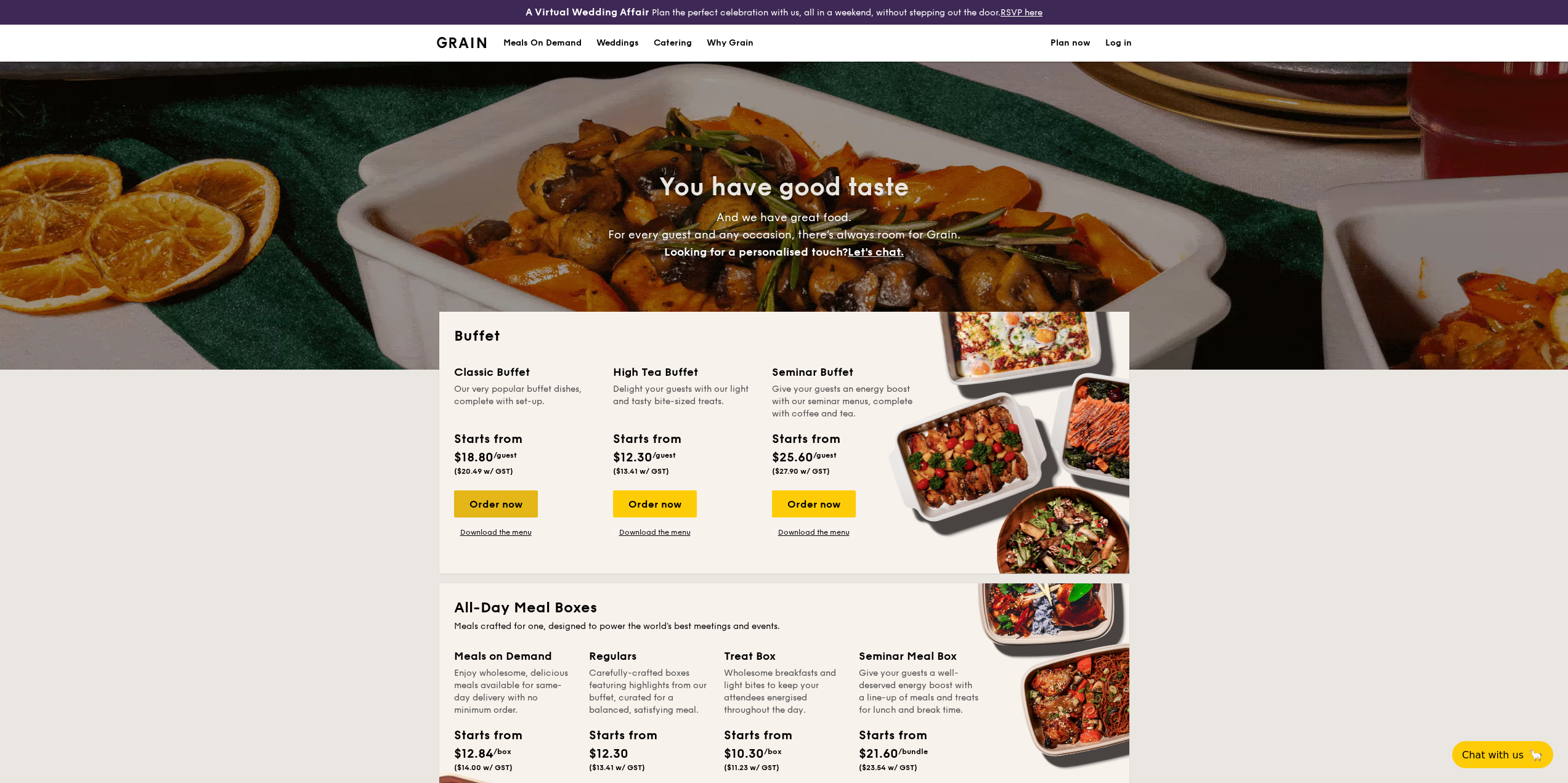
click at [522, 506] on div "Order now" at bounding box center [496, 503] width 84 height 27
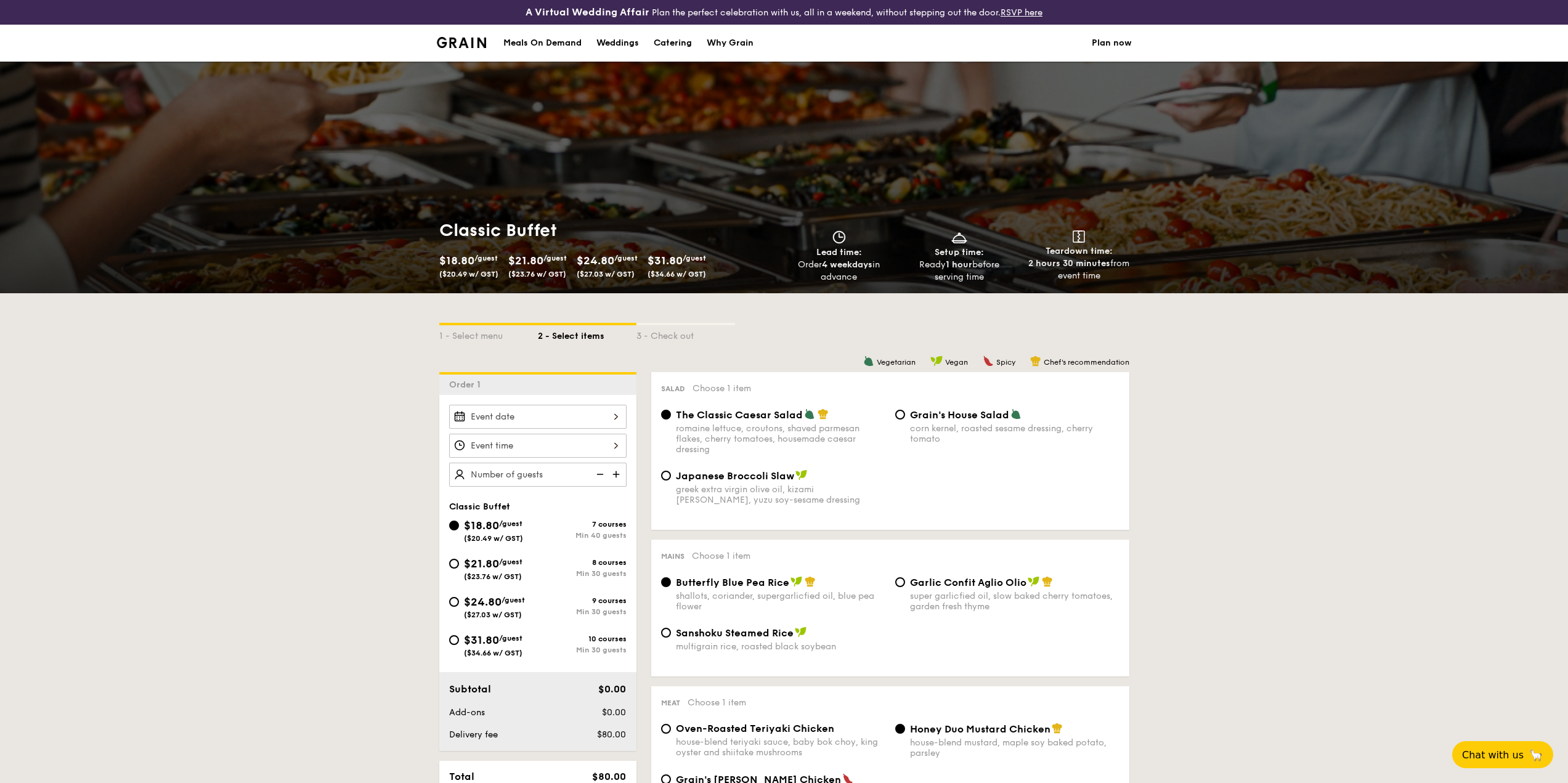
click at [613, 475] on img at bounding box center [617, 475] width 18 height 24
type input "40 guests"
click at [497, 638] on span "$31.80" at bounding box center [481, 640] width 35 height 13
click at [459, 638] on input "$31.80 /guest ($34.66 w/ GST) 10 courses Min 30 guests" at bounding box center [453, 639] width 10 height 10
radio input "true"
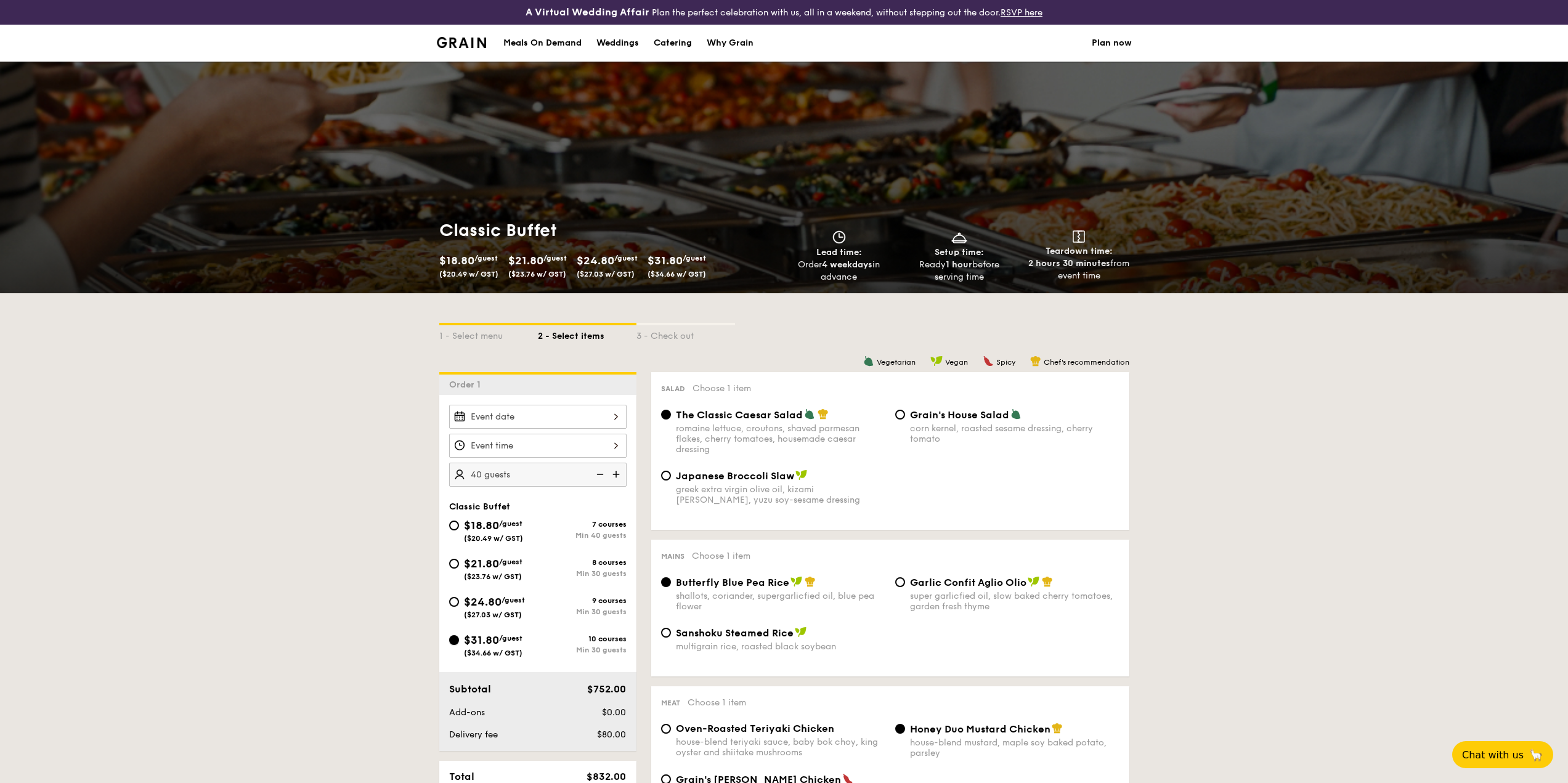
radio input "true"
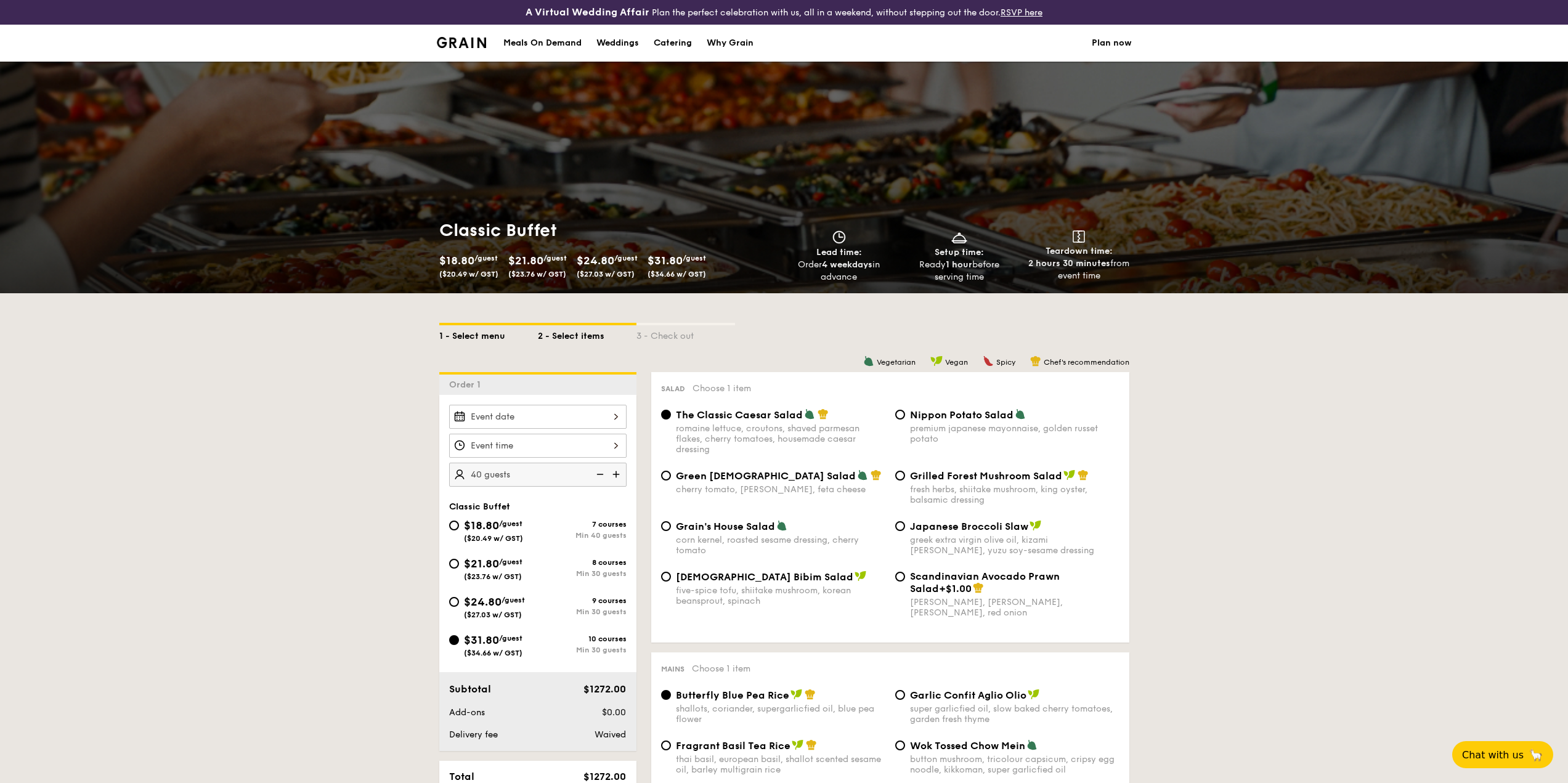
click at [487, 337] on div "1 - Select menu" at bounding box center [489, 334] width 99 height 17
select select
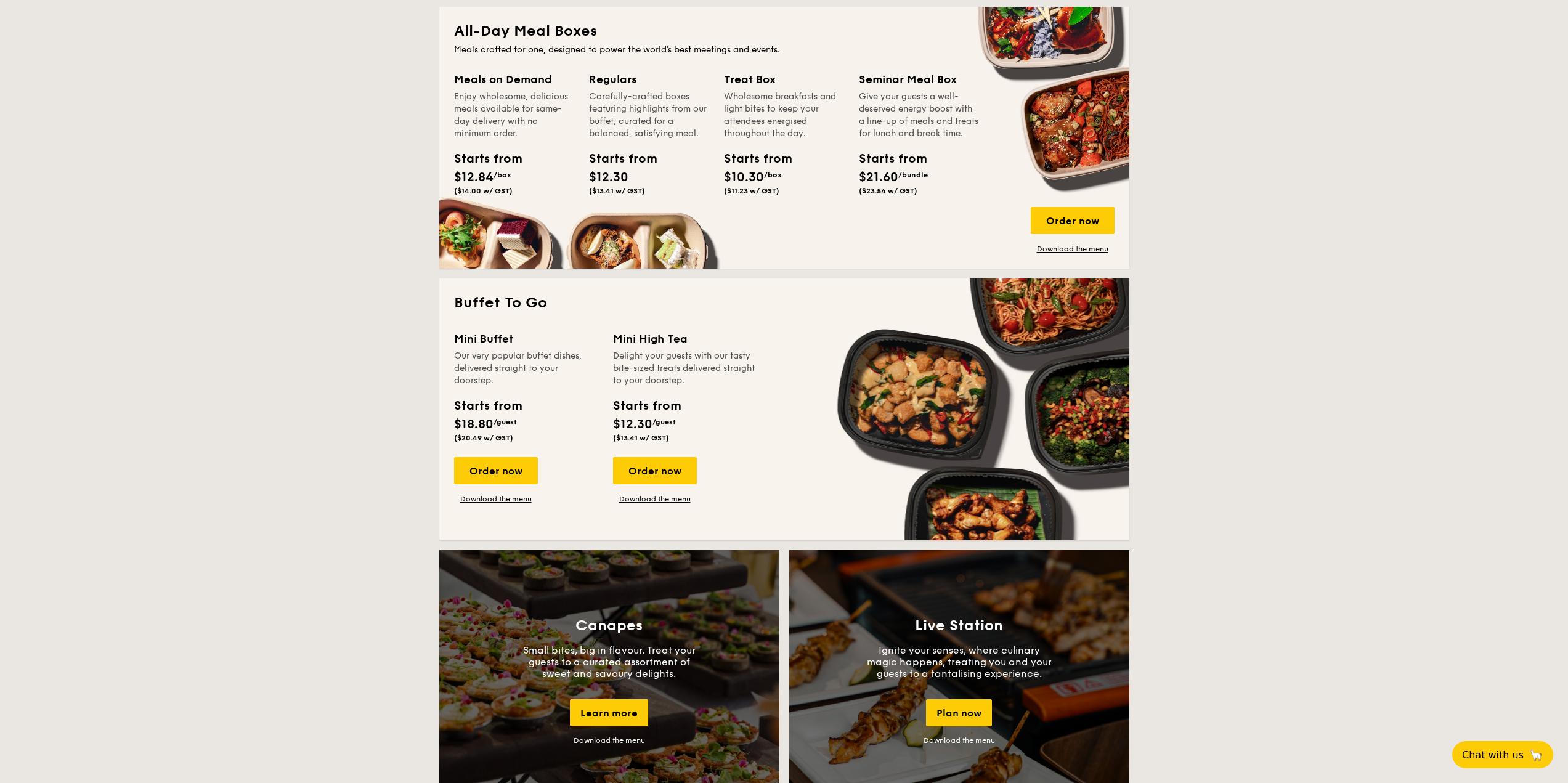
scroll to position [677, 0]
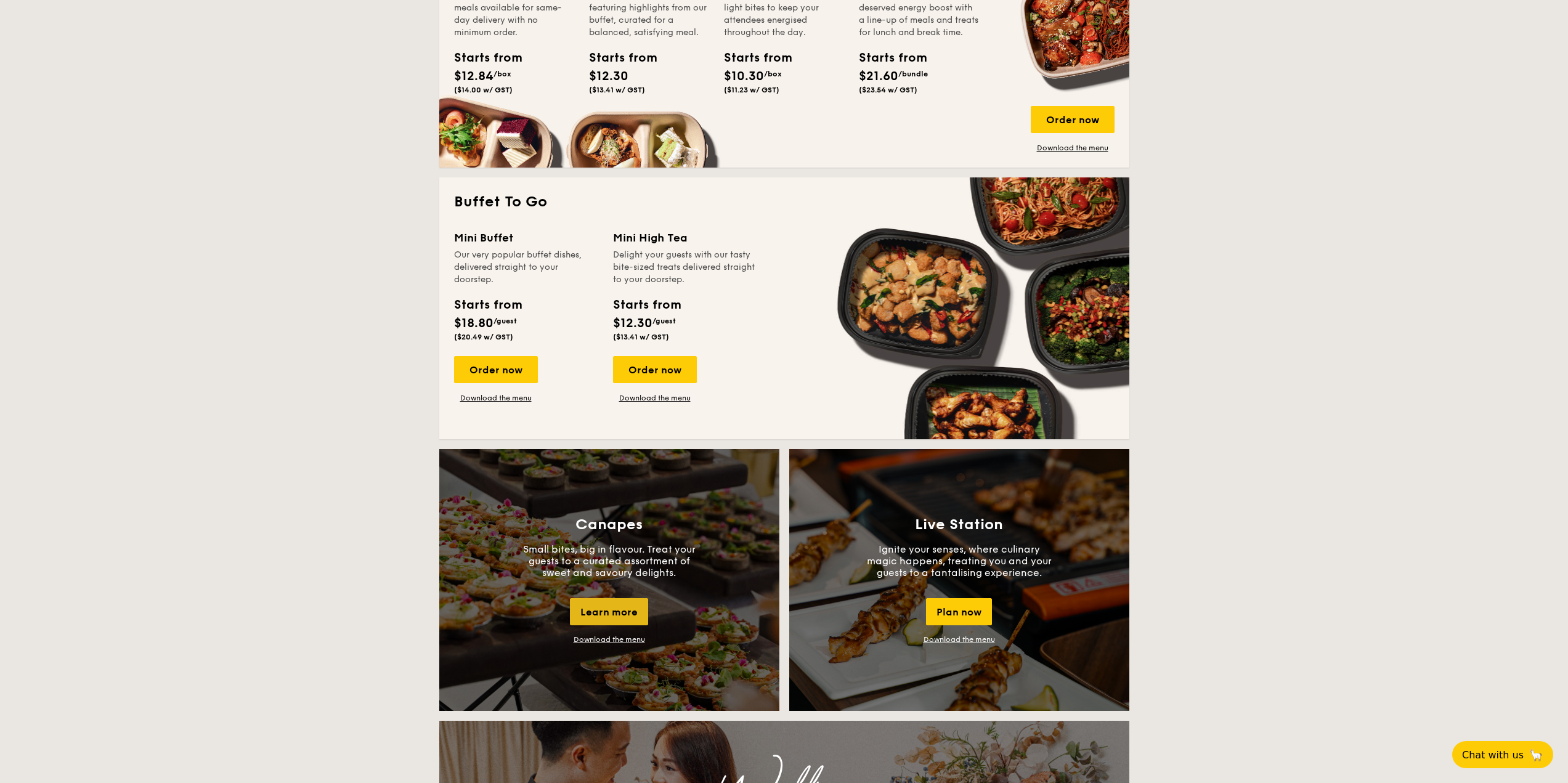
click at [627, 609] on div "Learn more" at bounding box center [609, 611] width 78 height 27
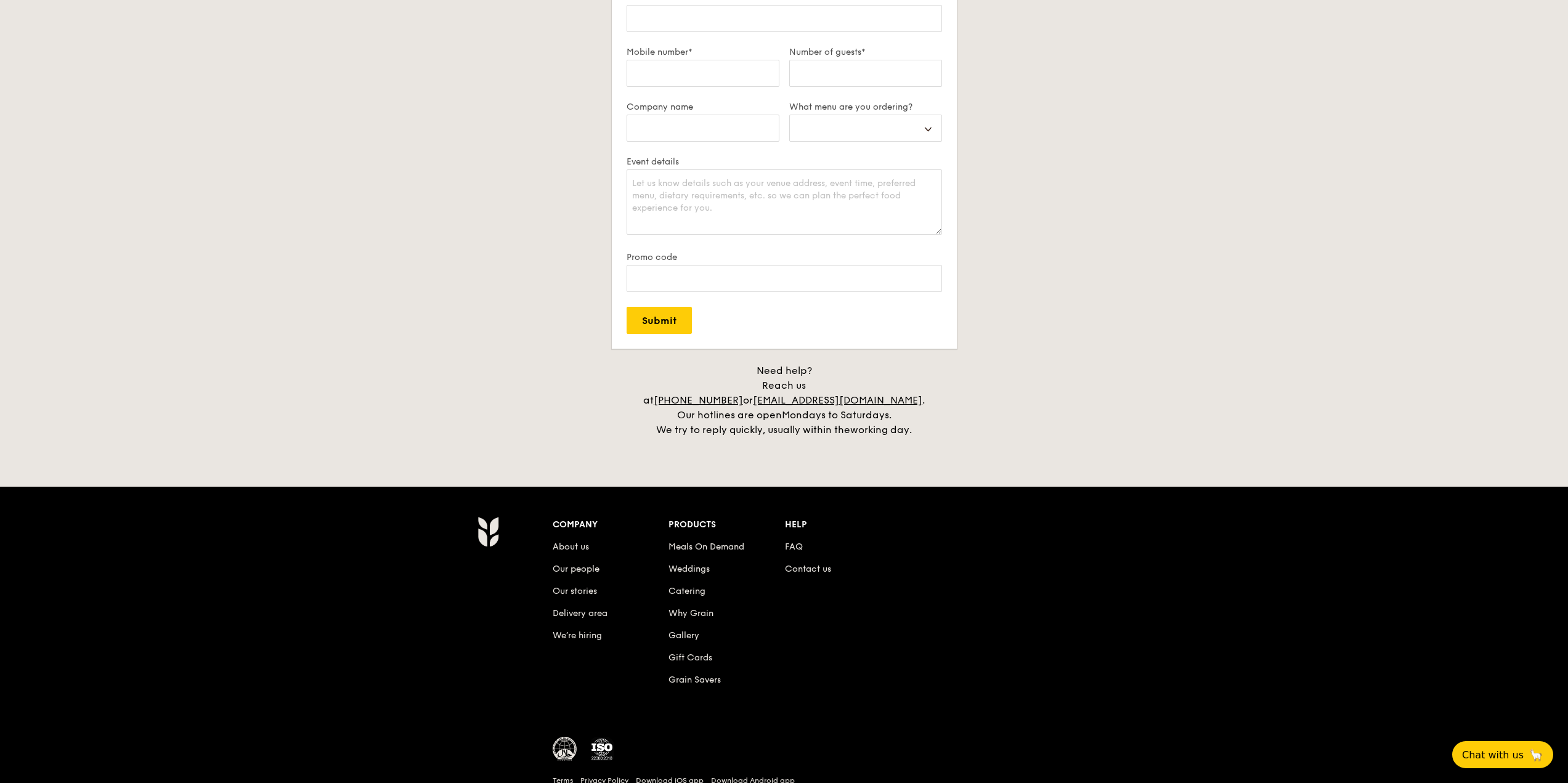
scroll to position [2332, 0]
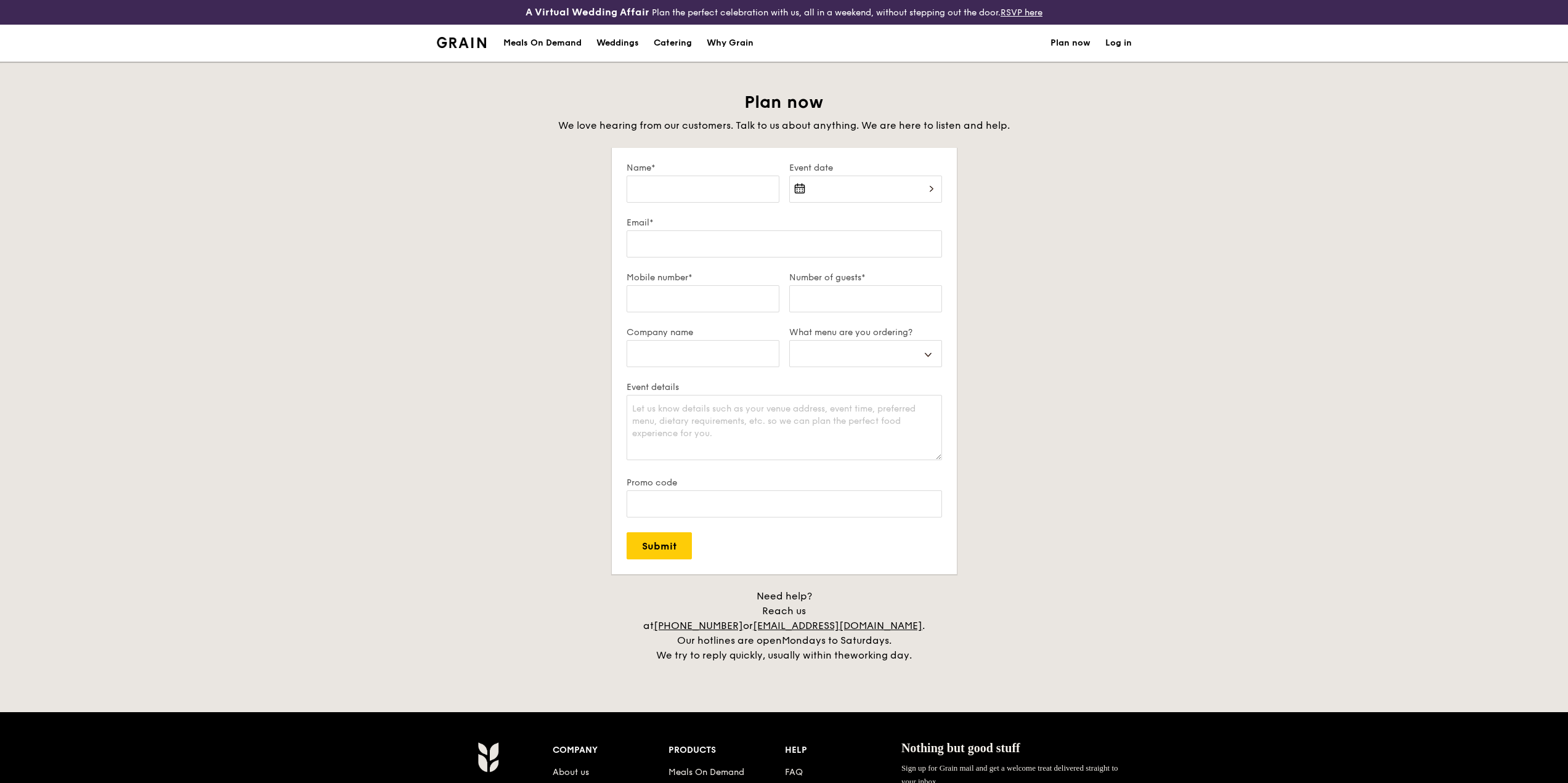
select select
